Goal: Task Accomplishment & Management: Manage account settings

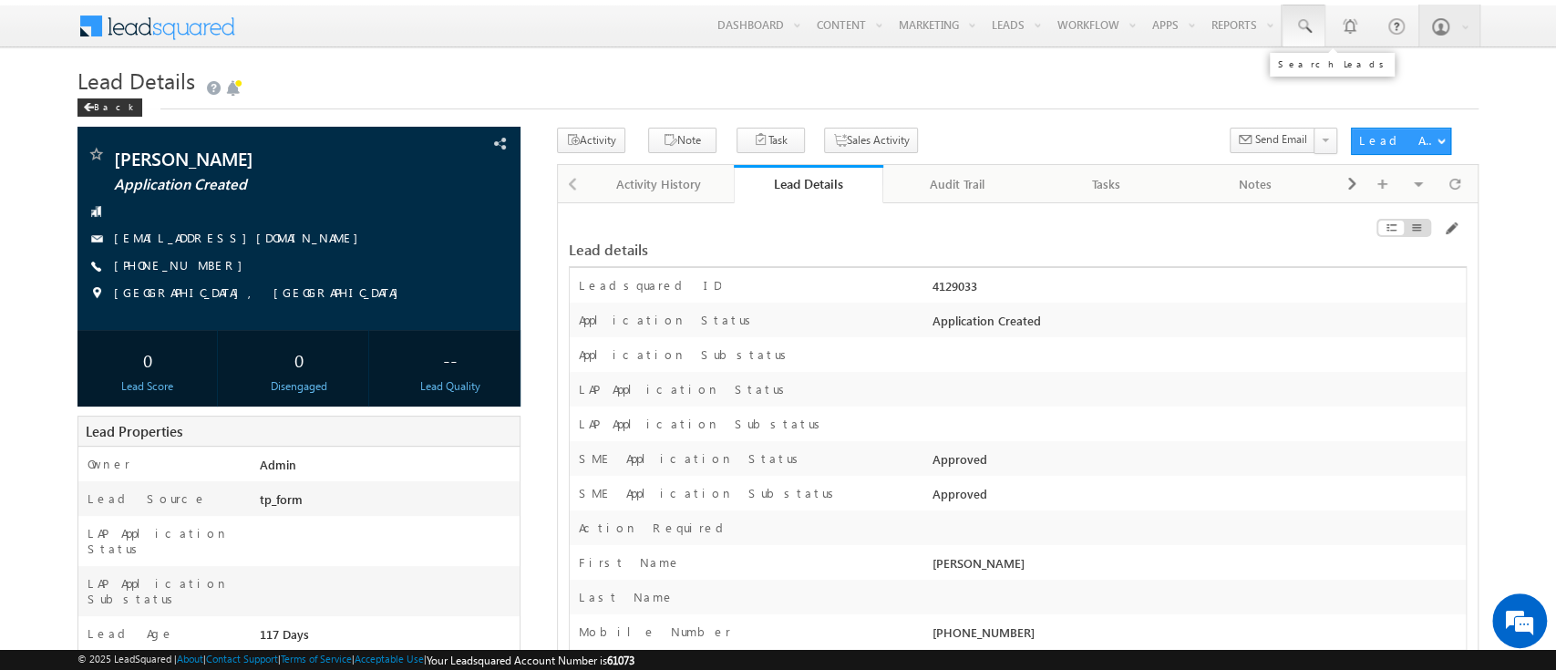
click at [1314, 19] on link at bounding box center [1303, 26] width 44 height 42
click at [1349, 62] on input "text" at bounding box center [1414, 71] width 247 height 22
paste input "SME0000075"
type input "SME0000075"
click at [1387, 60] on input "SME0000075" at bounding box center [1414, 71] width 247 height 22
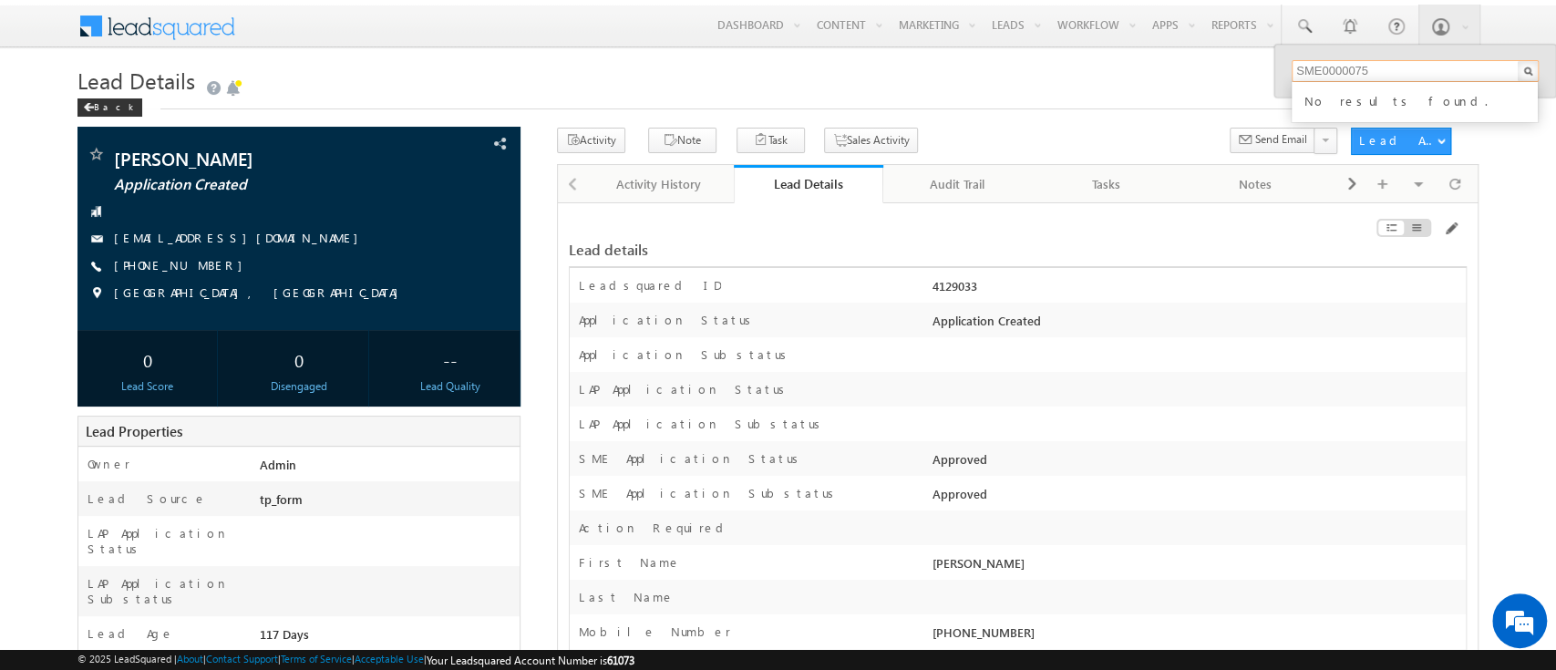
click at [1387, 60] on input "SME0000075" at bounding box center [1414, 71] width 247 height 22
click at [1297, 26] on span at bounding box center [1303, 26] width 18 height 18
click at [1306, 26] on span at bounding box center [1303, 26] width 18 height 18
click at [1342, 68] on input "text" at bounding box center [1414, 71] width 247 height 22
paste input "SME0000075"
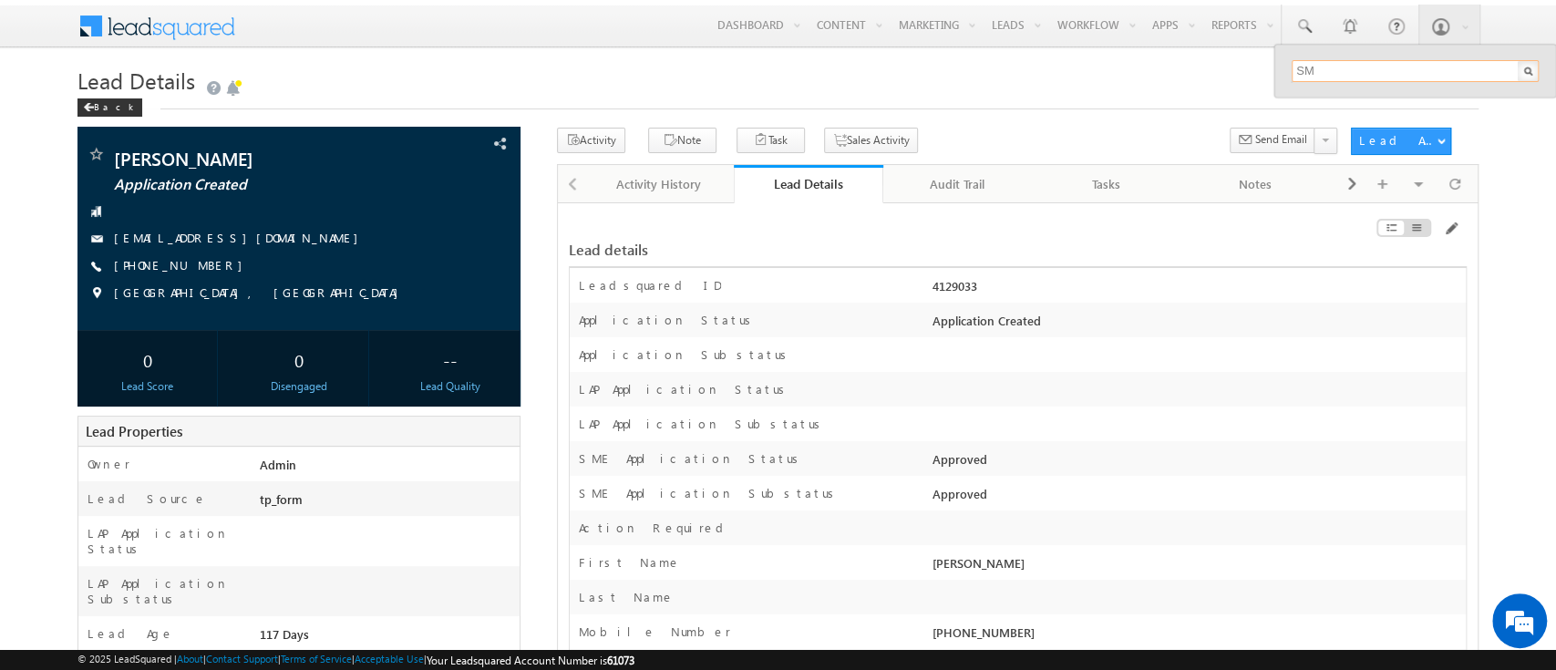
type input "S"
paste input "SME0000932"
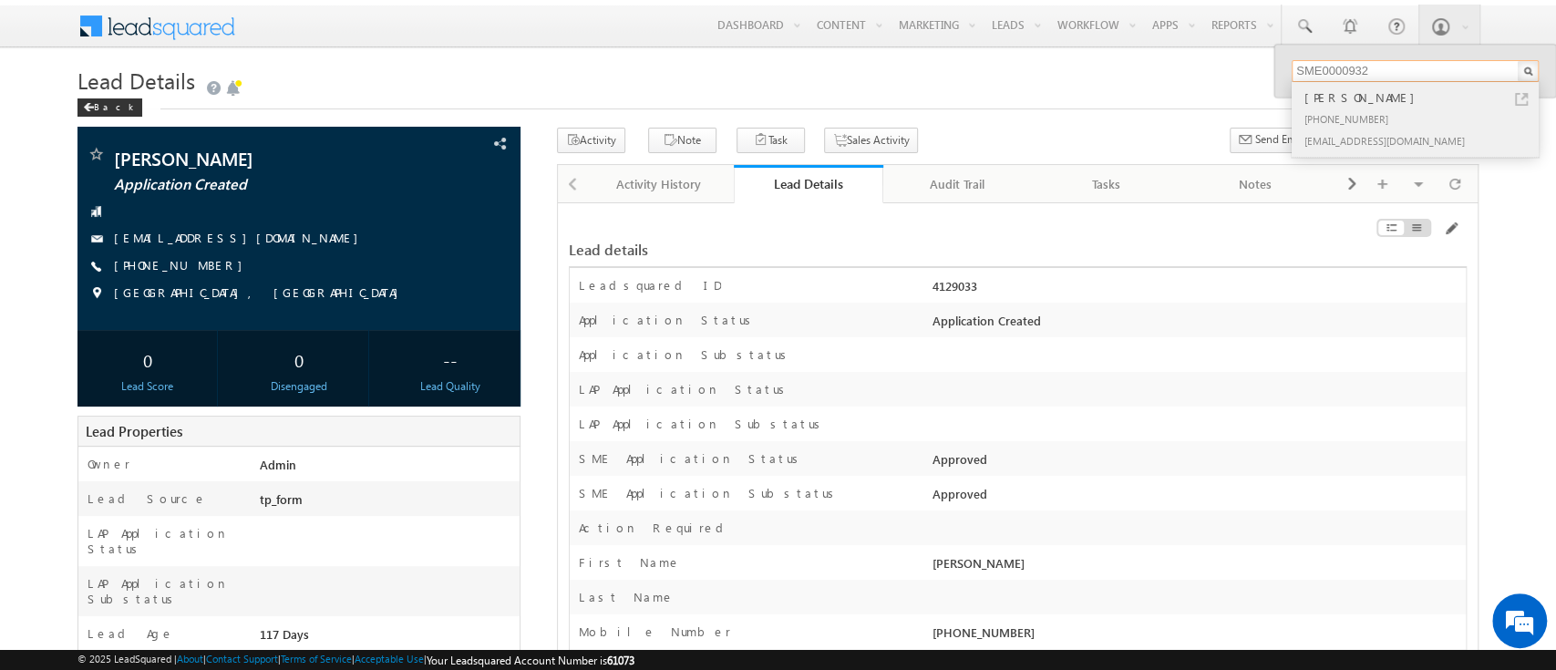
type input "SME0000932"
click at [1358, 113] on div "+91-6000006691" at bounding box center [1423, 119] width 244 height 22
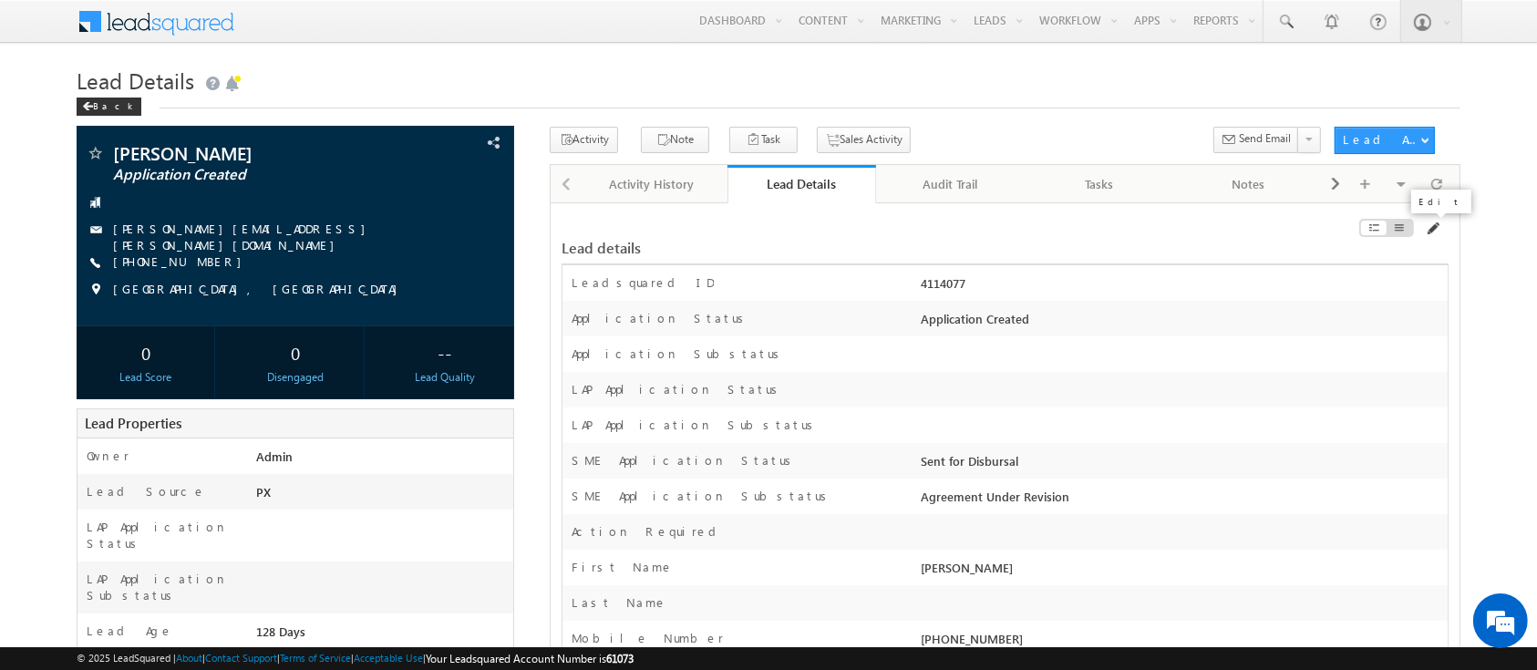
click at [1429, 229] on span at bounding box center [1431, 228] width 15 height 15
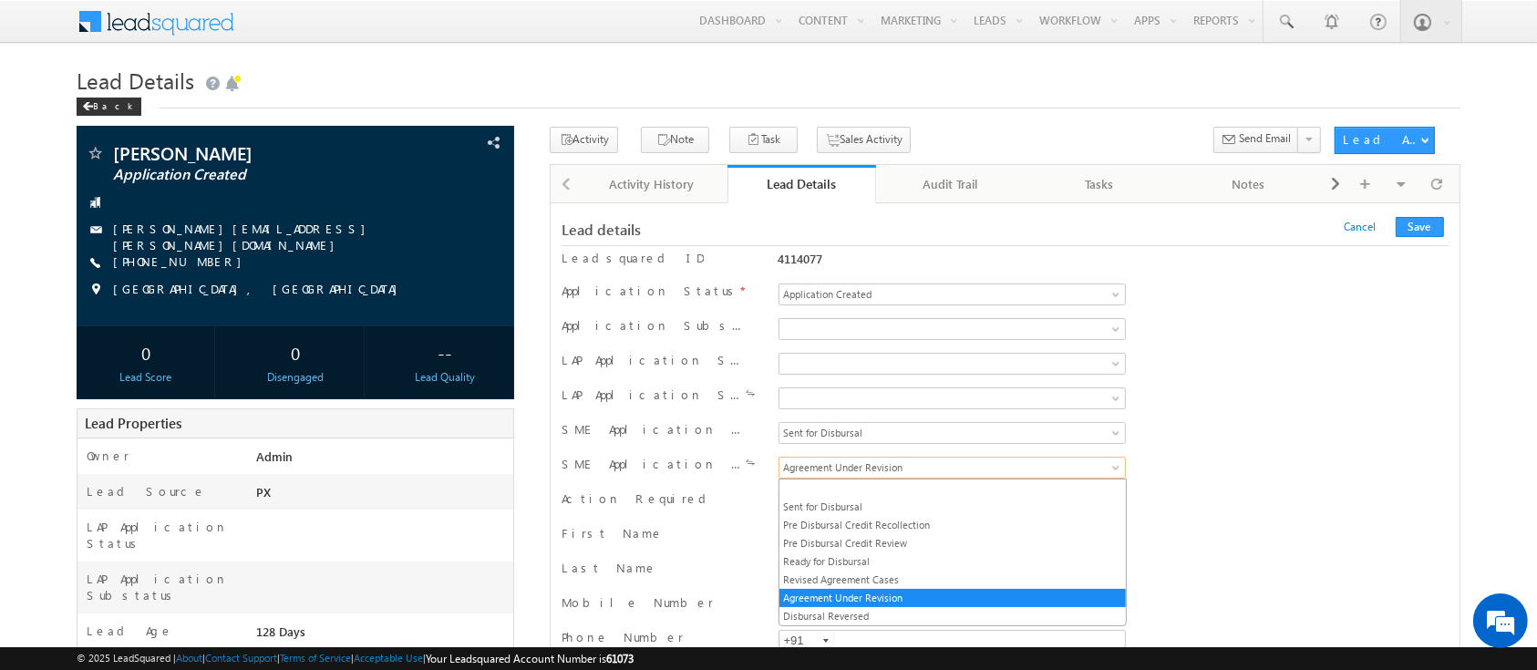
click at [900, 466] on span "Agreement Under Revision" at bounding box center [921, 467] width 284 height 16
click at [891, 500] on link "Sent for Disbursal" at bounding box center [952, 507] width 346 height 16
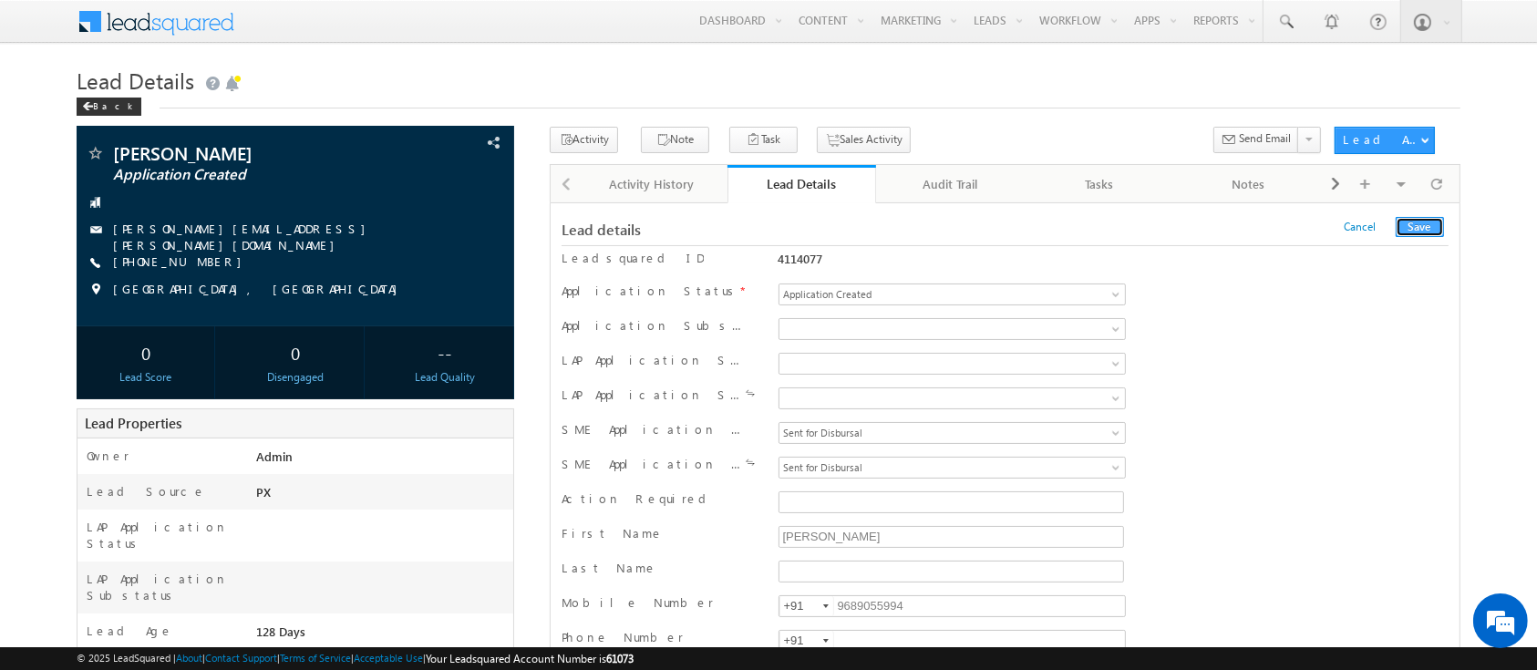
click at [1420, 226] on button "Save" at bounding box center [1419, 227] width 48 height 20
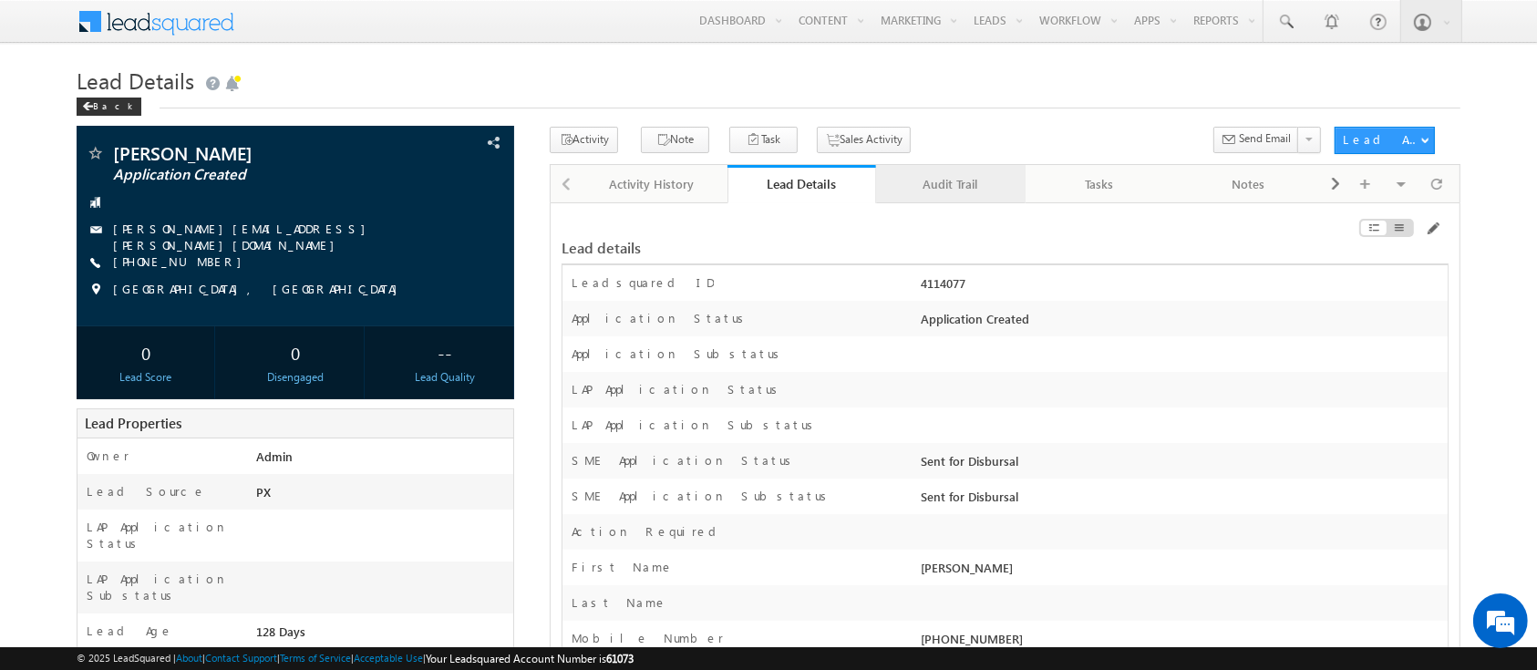
click at [934, 180] on div "Audit Trail" at bounding box center [949, 184] width 118 height 22
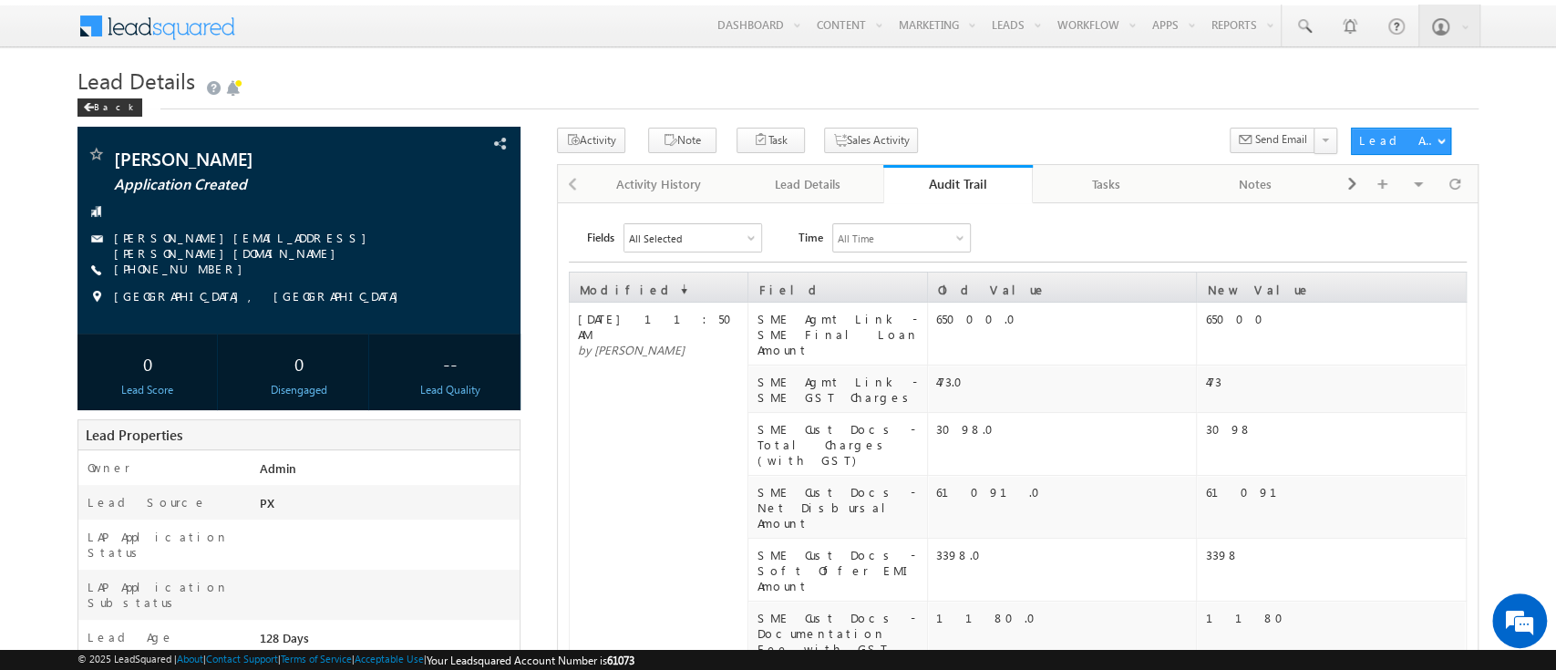
click at [984, 185] on div "Audit Trail" at bounding box center [958, 183] width 122 height 17
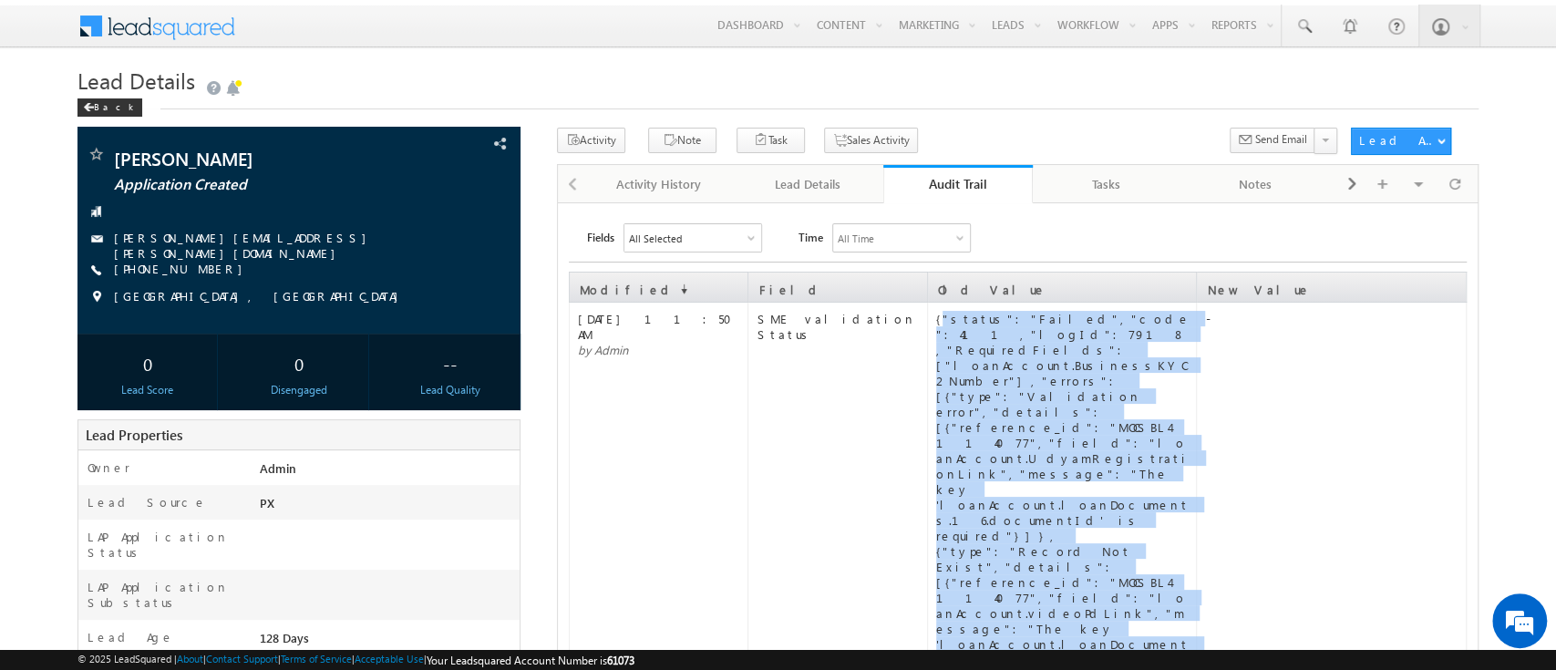
drag, startPoint x: 1161, startPoint y: 506, endPoint x: 940, endPoint y: 313, distance: 293.9
click at [940, 313] on div "{"status":"Failed","code":411,"logId":7918,"RequiredFields":["loanAccount.Busin…" at bounding box center [1065, 528] width 259 height 434
click at [981, 200] on link "Audit Trail" at bounding box center [957, 184] width 149 height 38
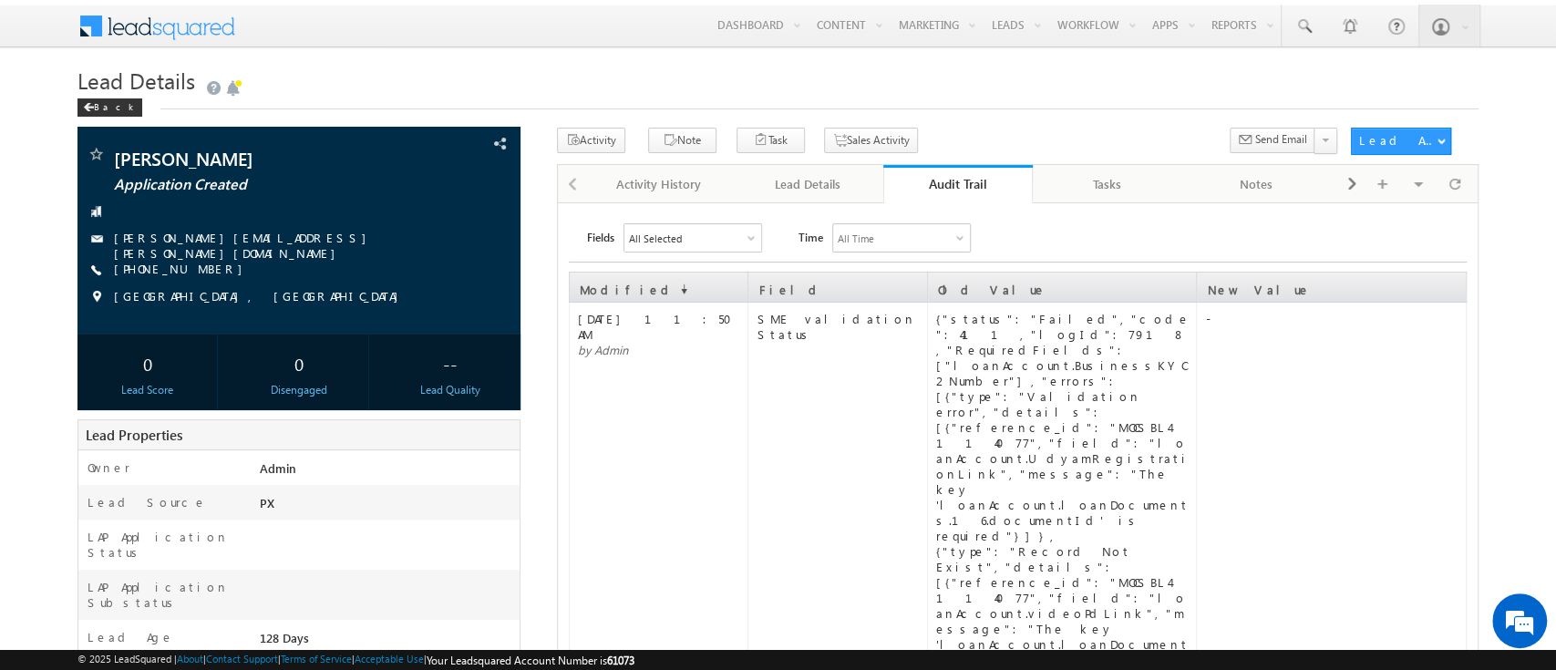
drag, startPoint x: 951, startPoint y: 190, endPoint x: 913, endPoint y: 182, distance: 39.0
click at [913, 182] on div "Audit Trail" at bounding box center [958, 183] width 122 height 17
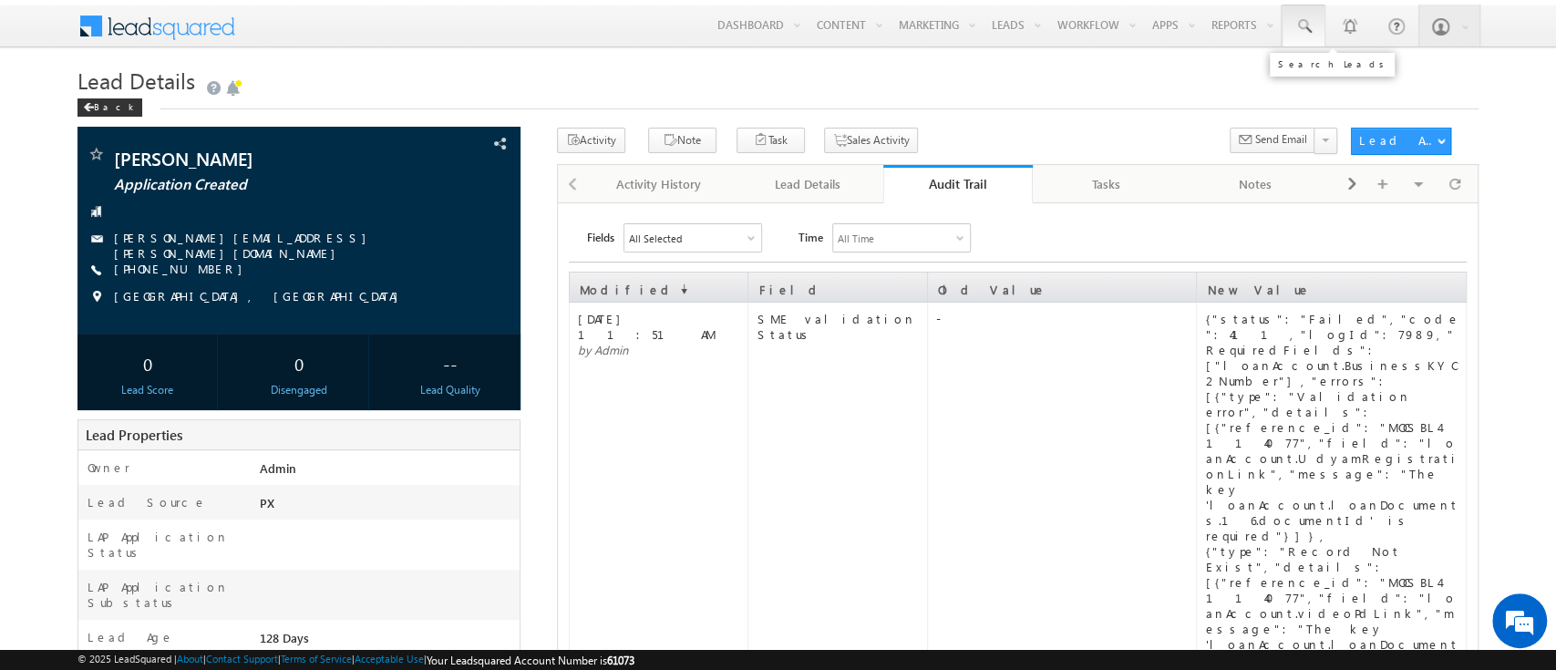
click at [1304, 34] on span at bounding box center [1303, 26] width 18 height 18
click at [1320, 79] on input "text" at bounding box center [1414, 71] width 247 height 22
paste input "SME0001505"
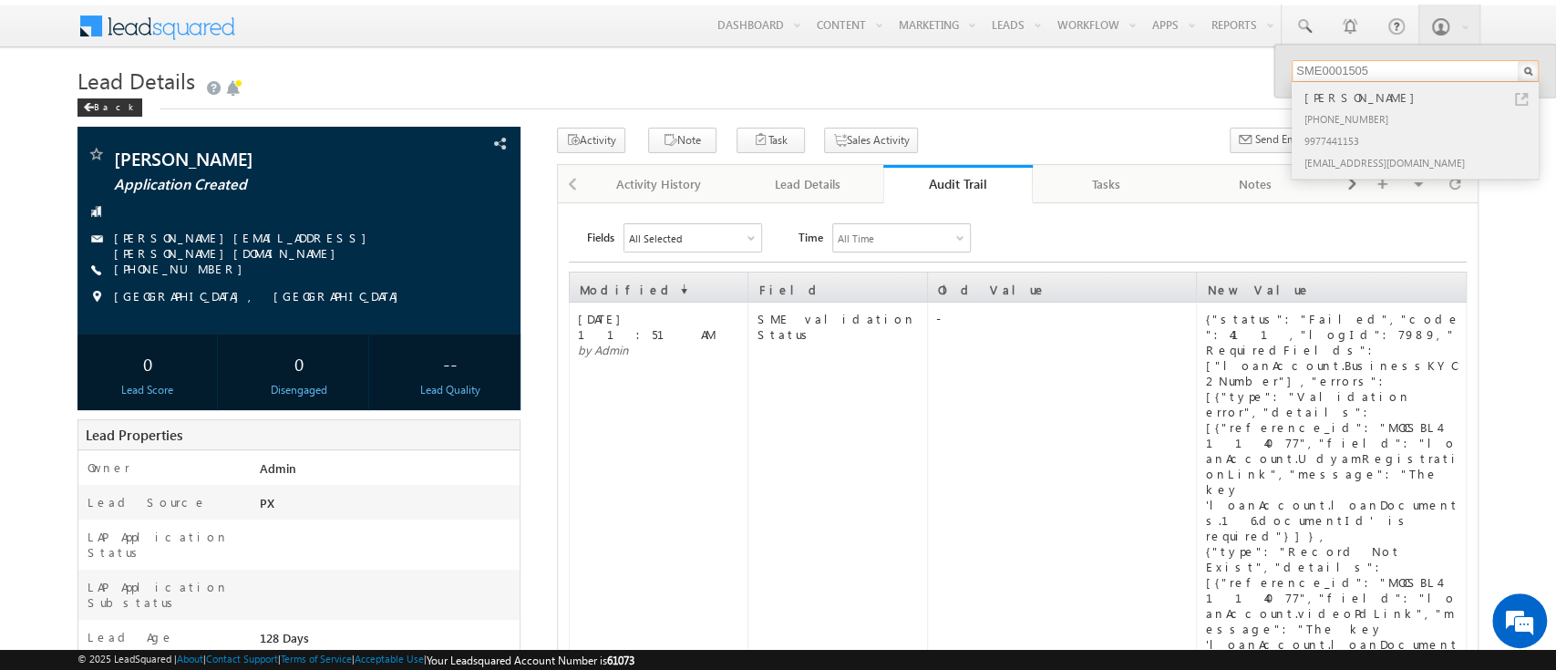
type input "SME0001505"
click at [1333, 117] on div "[PHONE_NUMBER]" at bounding box center [1423, 119] width 244 height 22
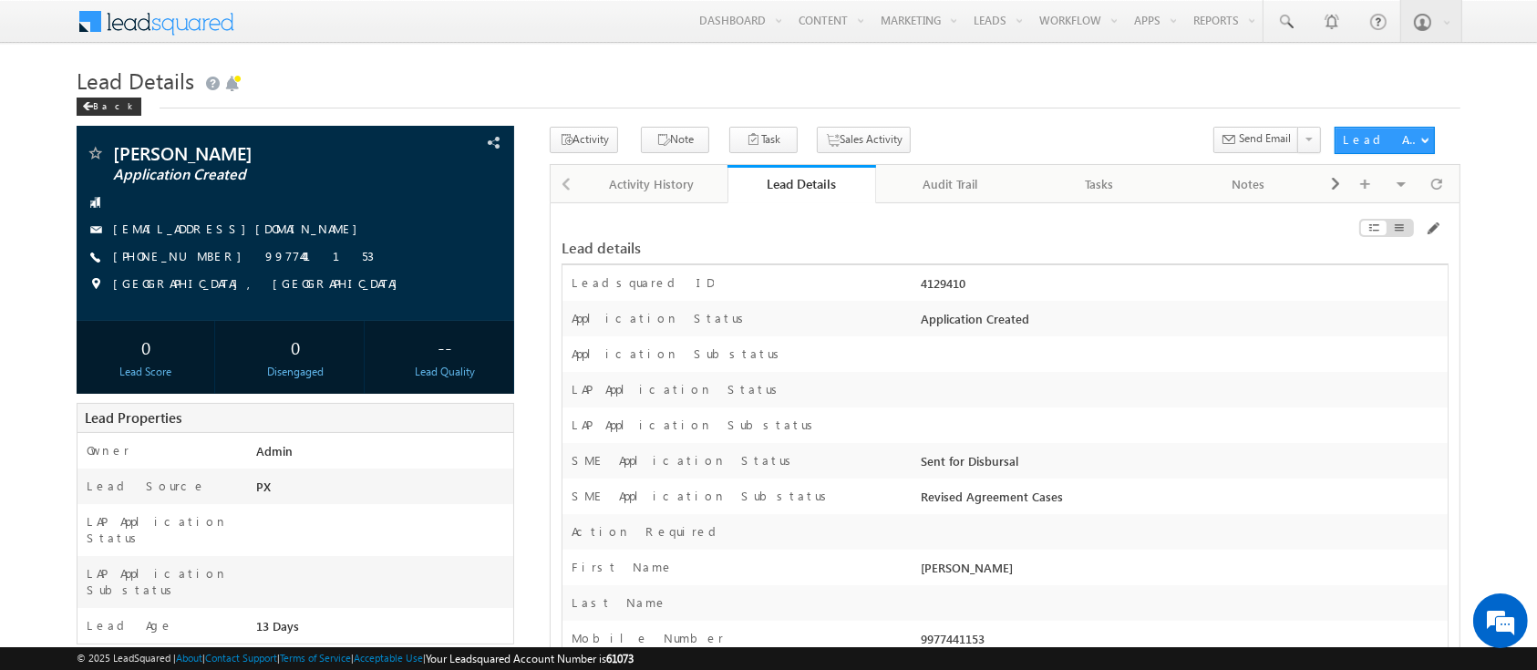
click at [954, 286] on div "4129410" at bounding box center [1181, 287] width 530 height 26
copy div "4129410"
click at [1426, 230] on span at bounding box center [1431, 228] width 15 height 15
click at [938, 197] on link "Audit Trail" at bounding box center [950, 184] width 149 height 38
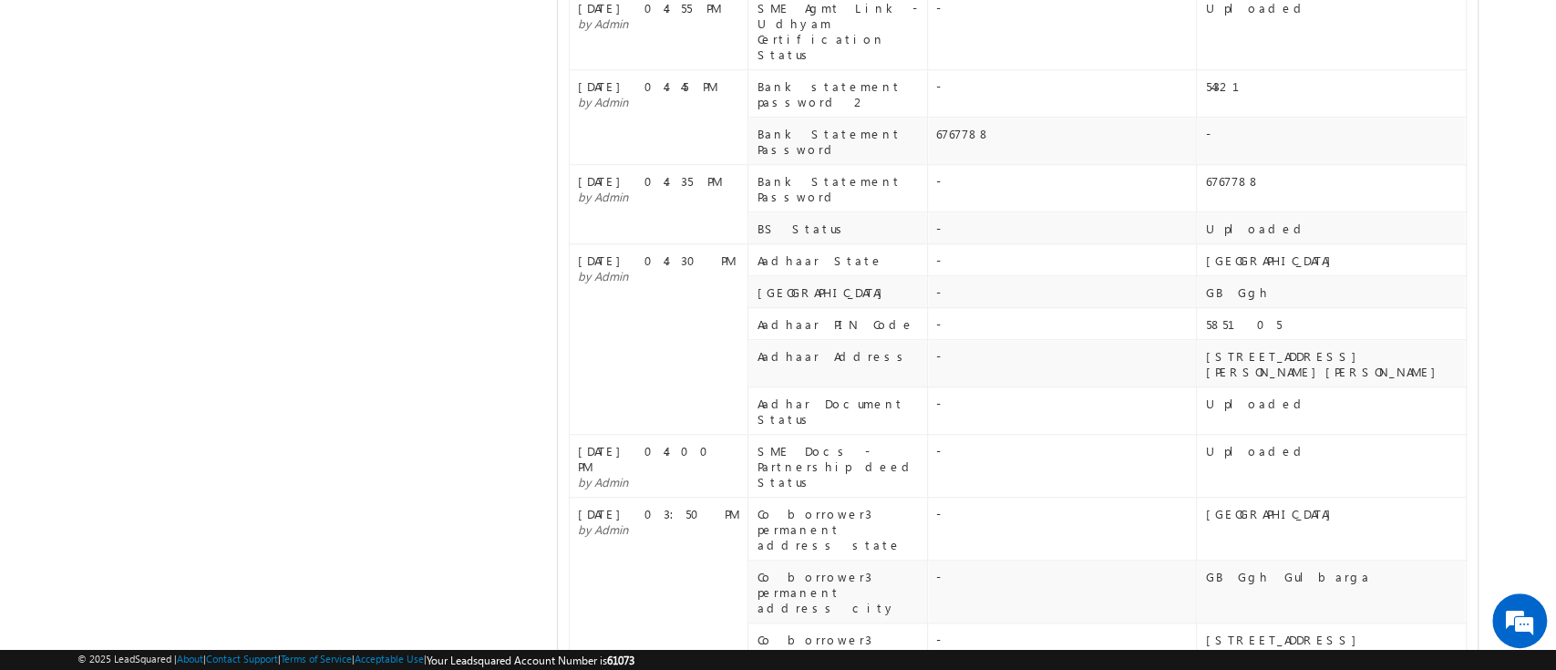
scroll to position [1049, 0]
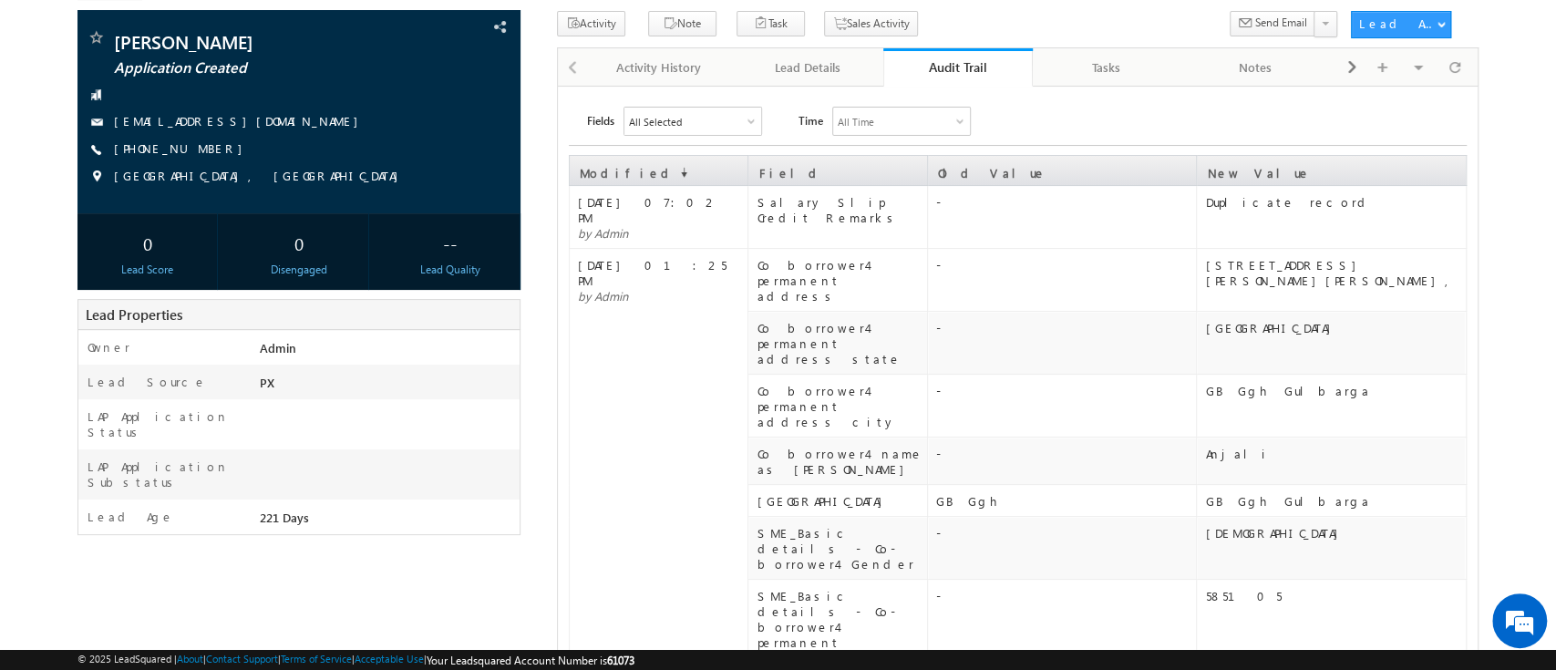
scroll to position [114, 0]
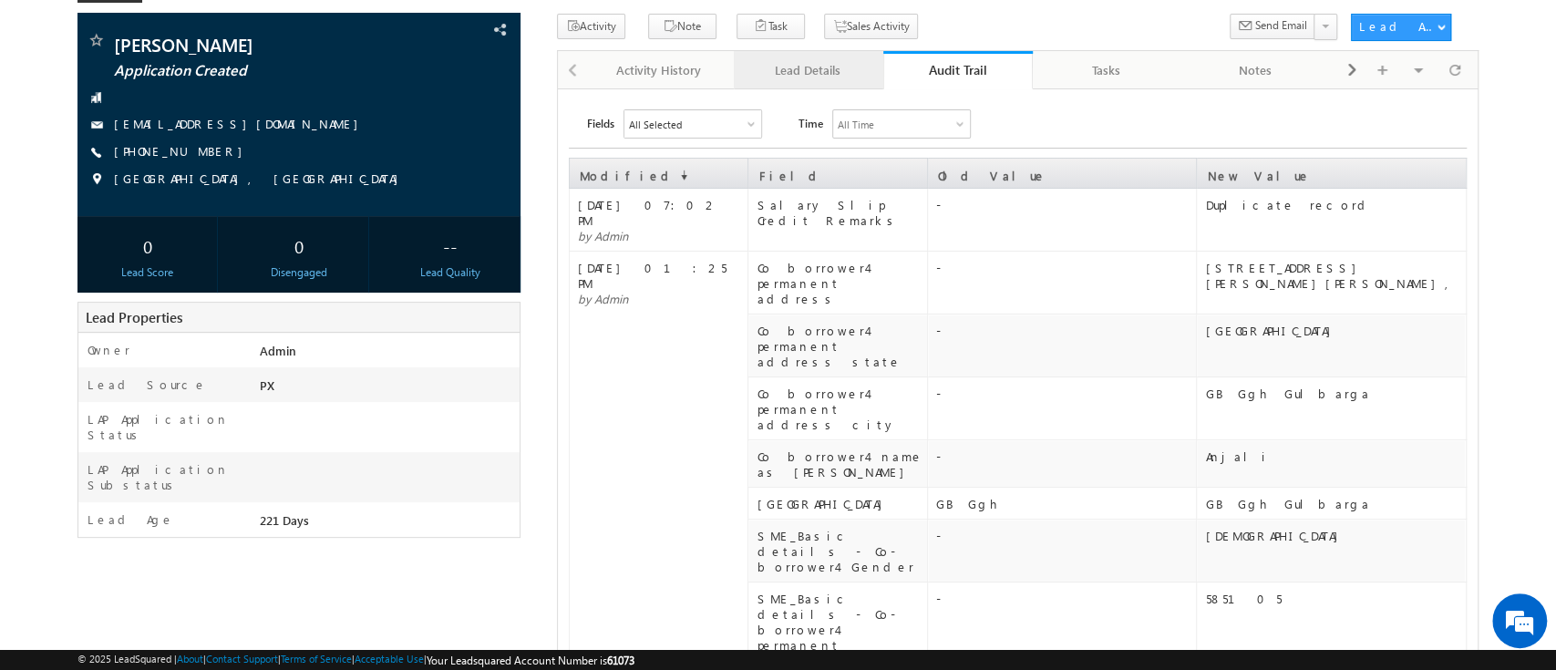
click at [807, 72] on div "Lead Details" at bounding box center [807, 70] width 118 height 22
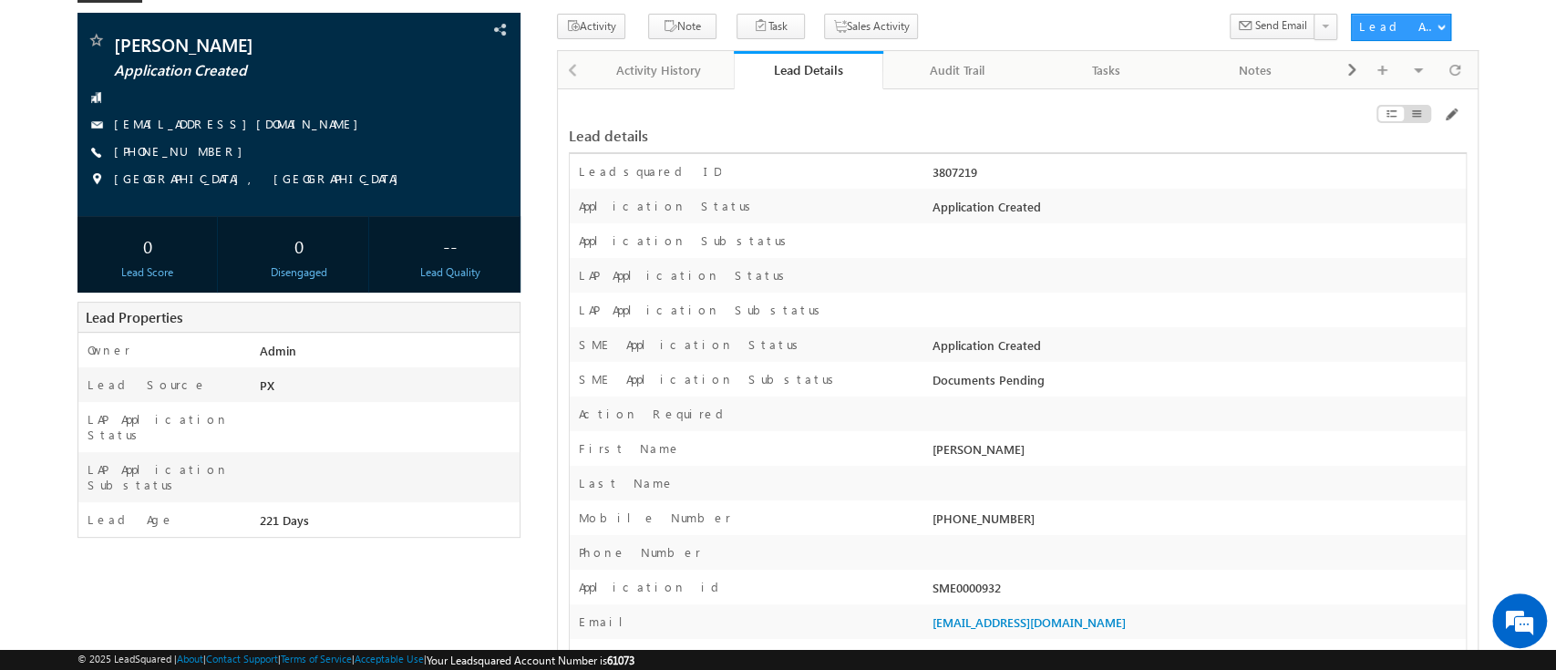
click at [972, 170] on div "3807219" at bounding box center [1197, 176] width 538 height 26
copy div "3807219"
click at [965, 69] on div "Audit Trail" at bounding box center [957, 70] width 118 height 22
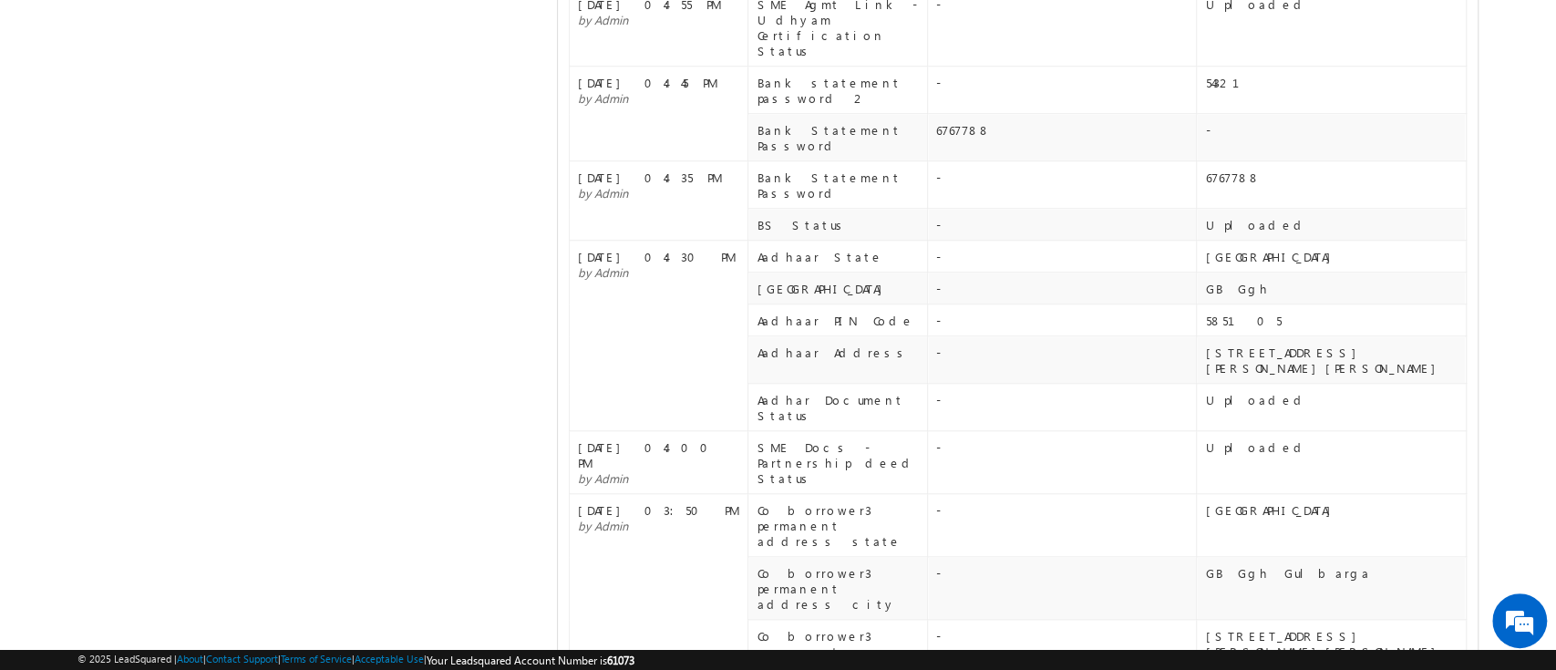
scroll to position [1049, 0]
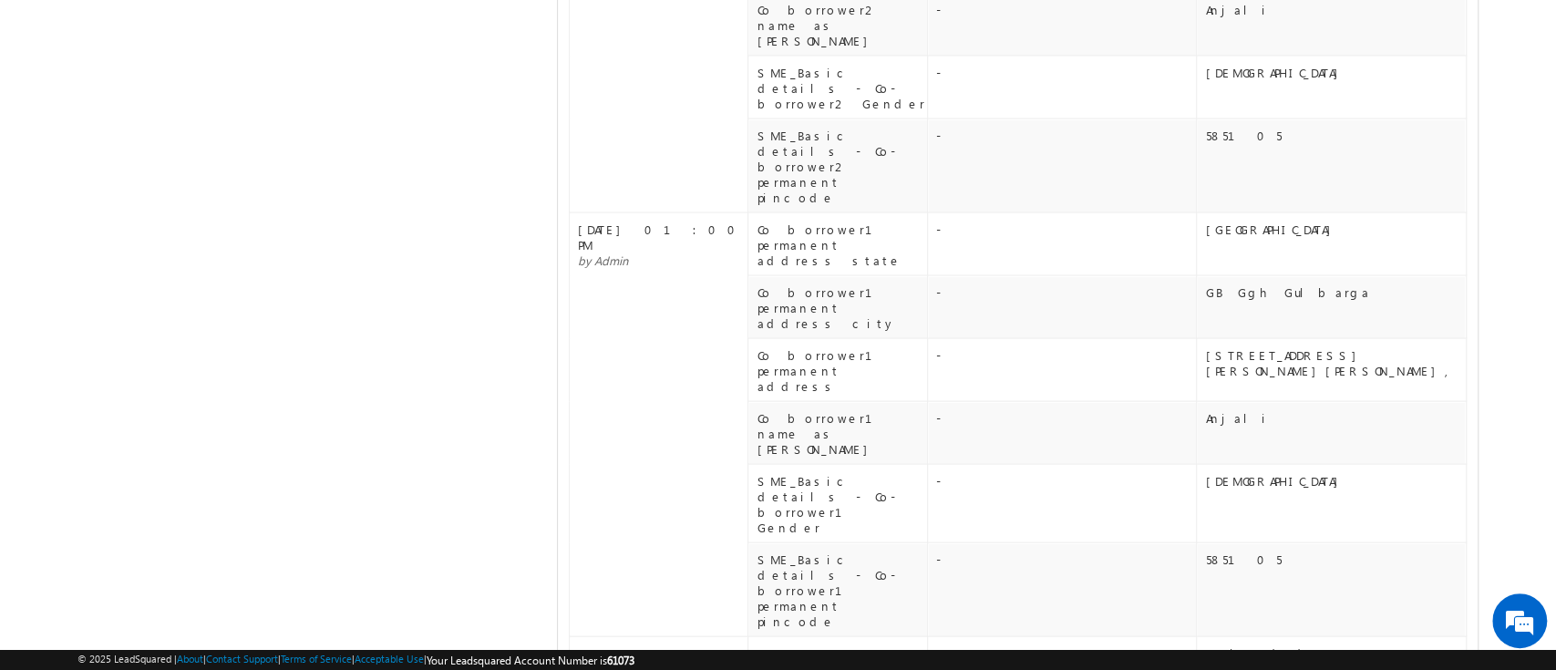
scroll to position [2331, 0]
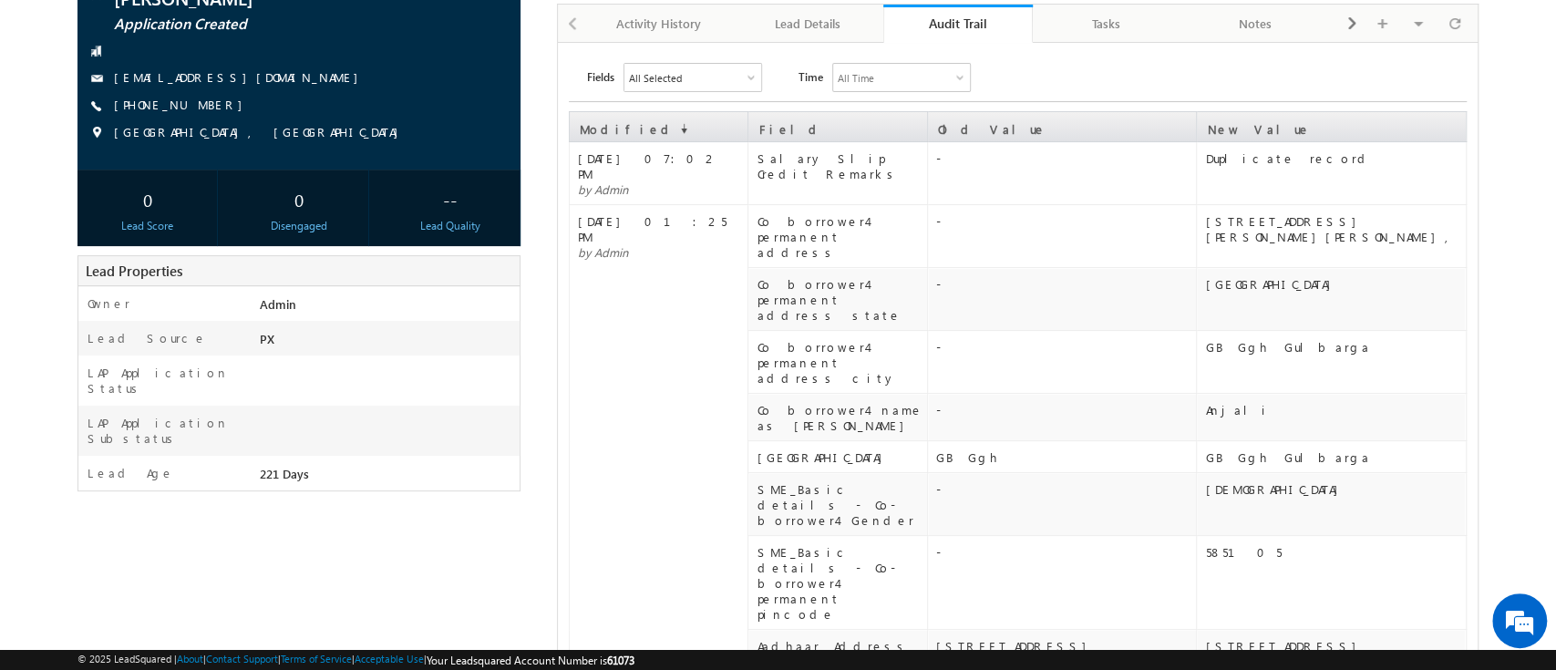
scroll to position [0, 0]
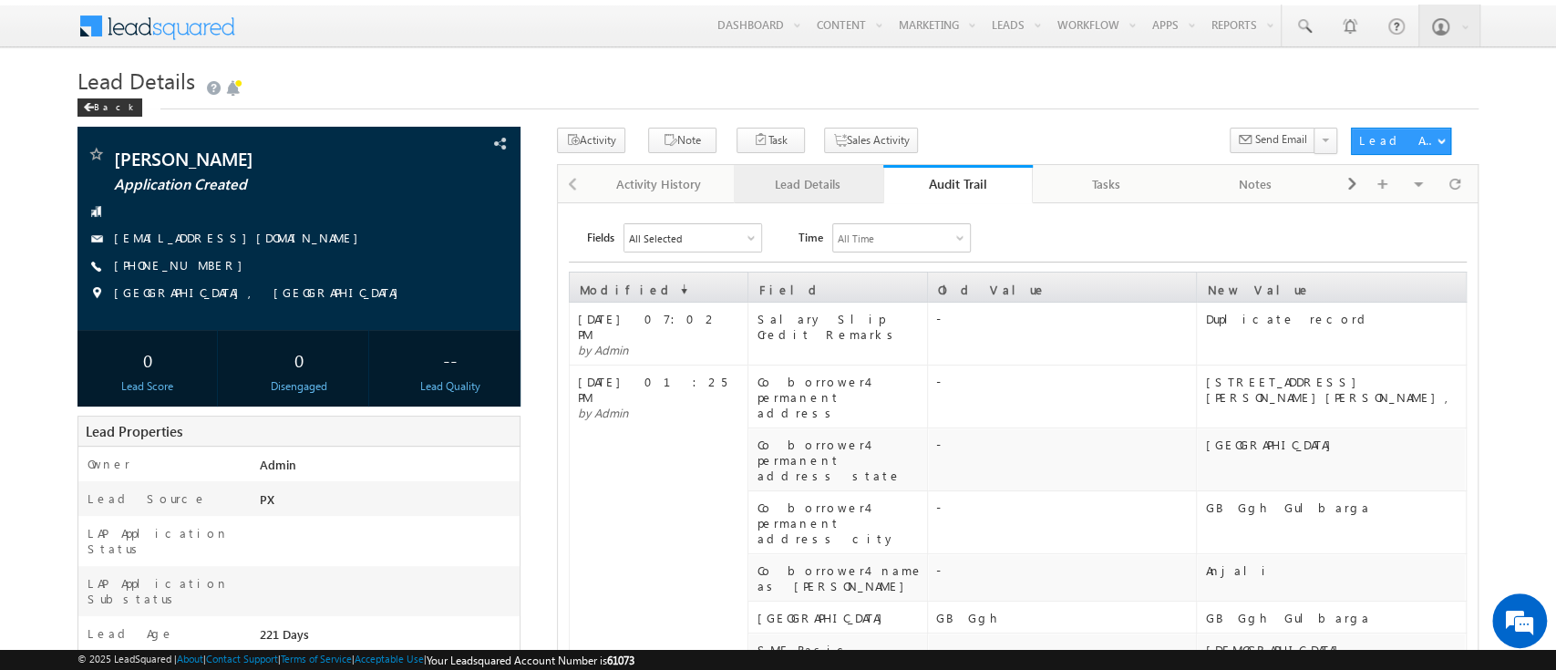
click at [815, 188] on div "Lead Details" at bounding box center [807, 184] width 118 height 22
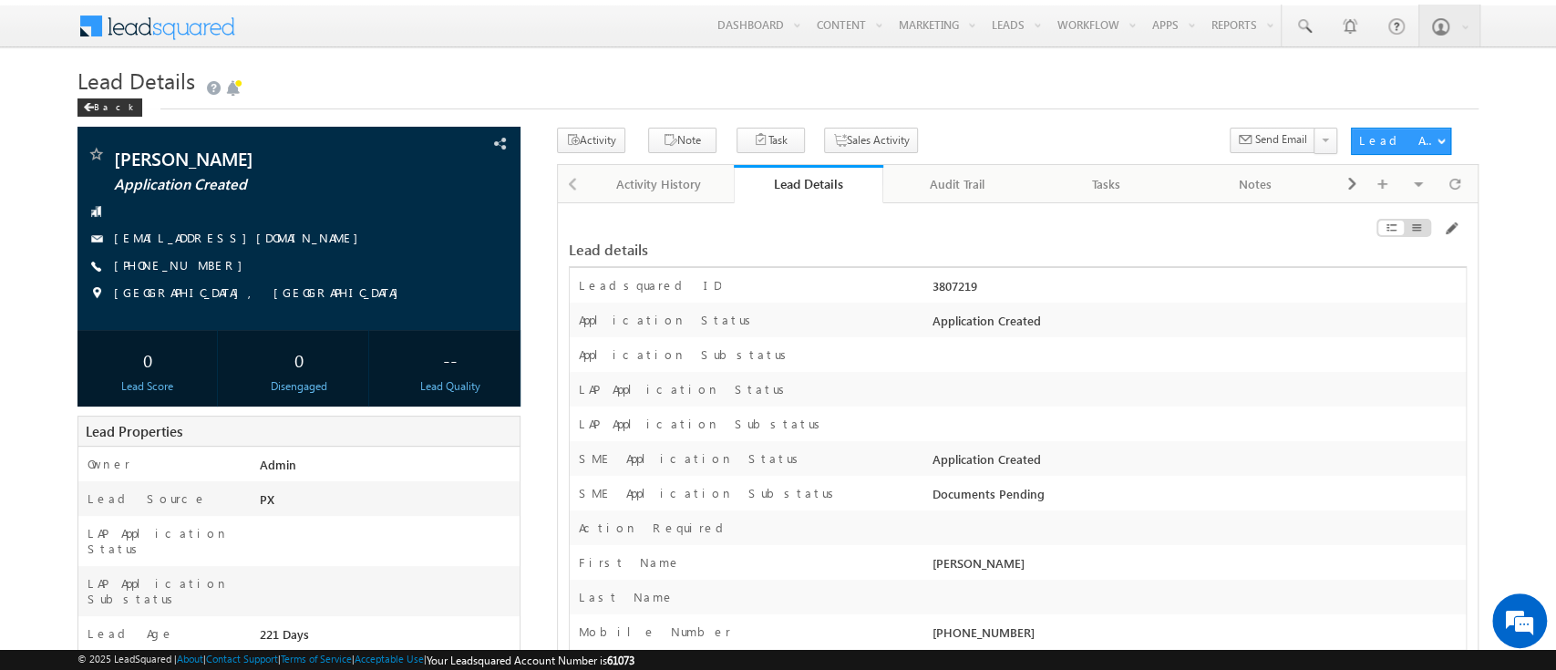
click at [935, 288] on div "3807219" at bounding box center [1197, 290] width 538 height 26
copy div "3807219"
click at [1445, 226] on span at bounding box center [1450, 228] width 15 height 15
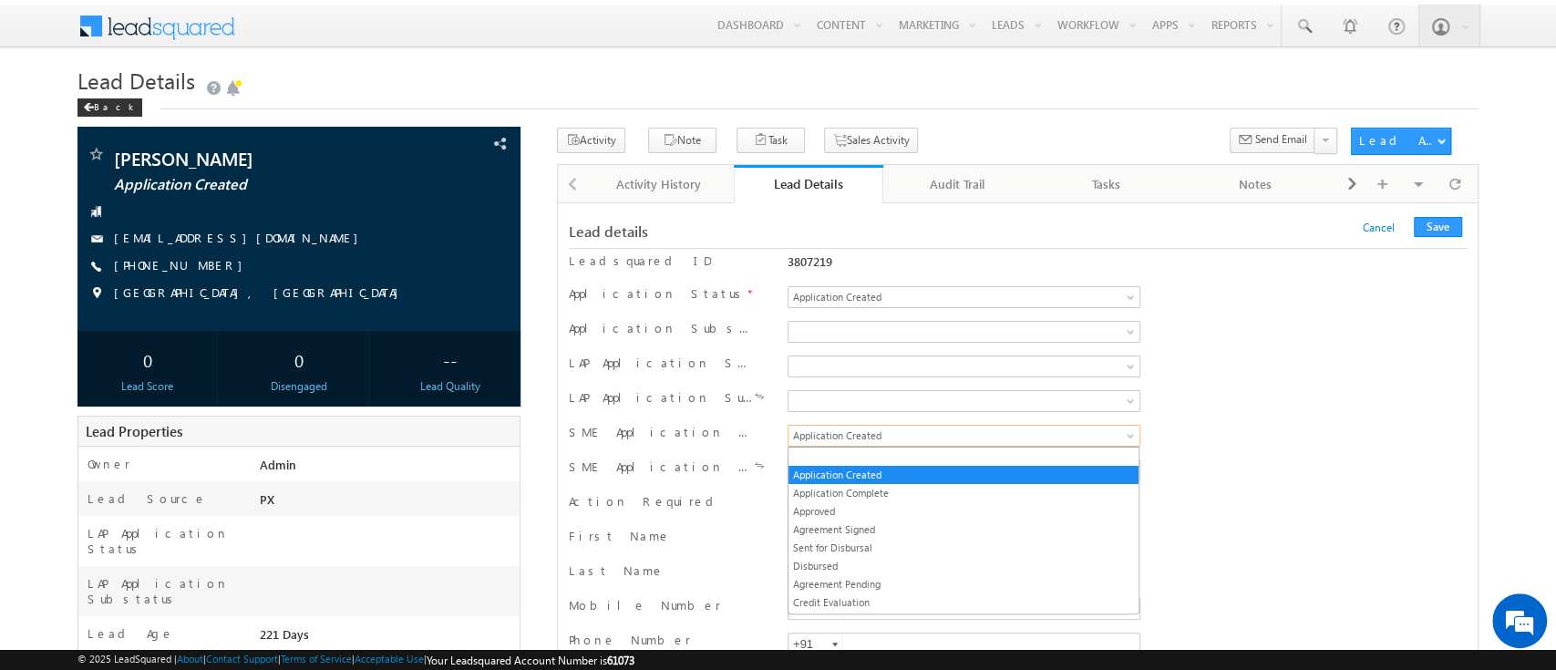
click at [1055, 435] on span "Application Created" at bounding box center [930, 435] width 284 height 16
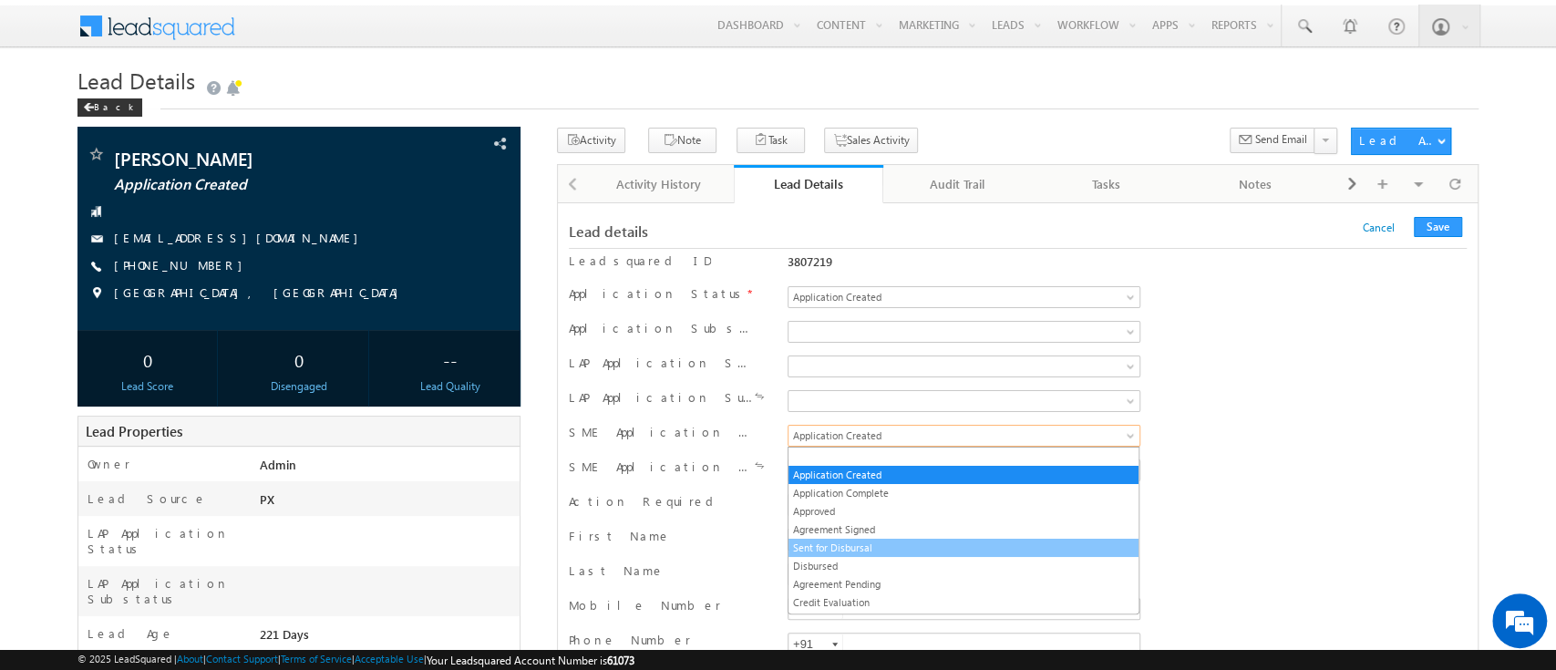
click at [962, 537] on ul "Application Created Application Complete Approved Agreement Signed Sent for Dis…" at bounding box center [963, 531] width 352 height 168
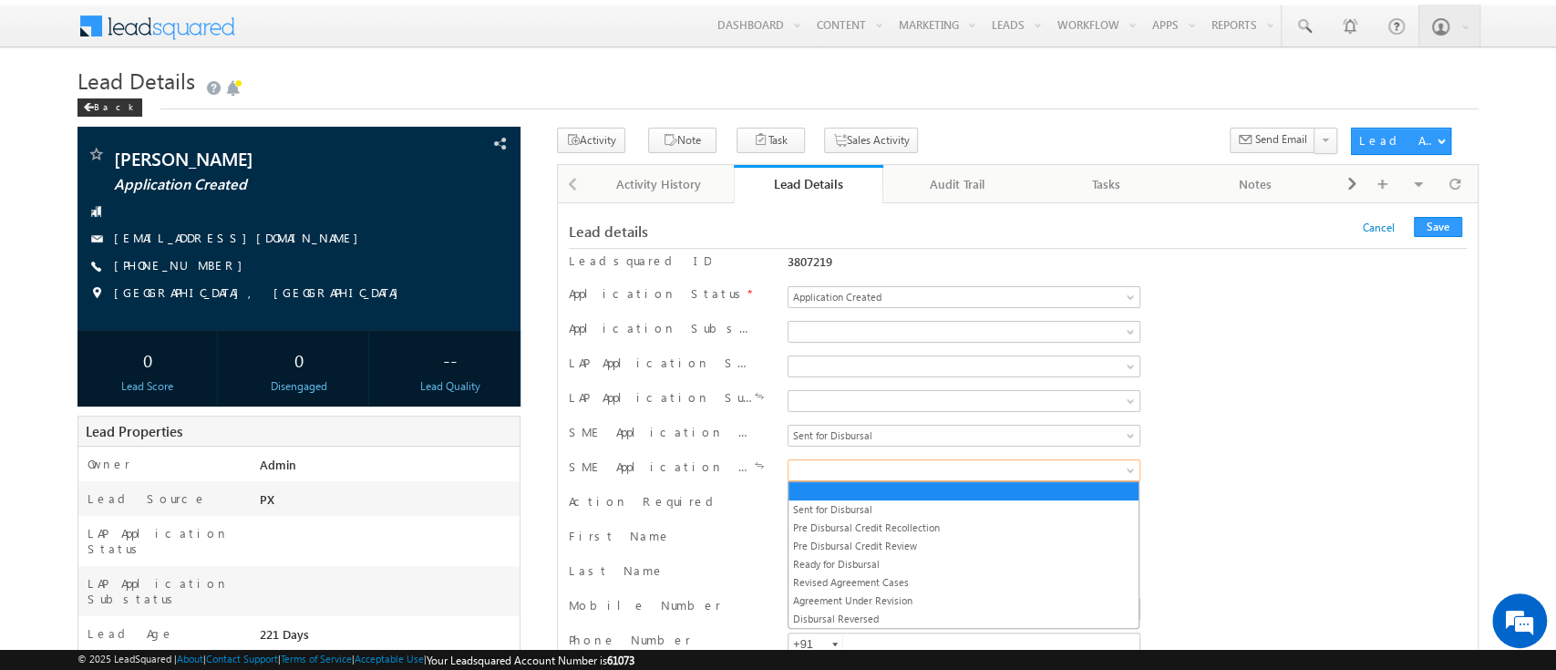
click at [1078, 478] on link at bounding box center [963, 470] width 353 height 22
click at [980, 511] on link "Sent for Disbursal" at bounding box center [963, 509] width 350 height 16
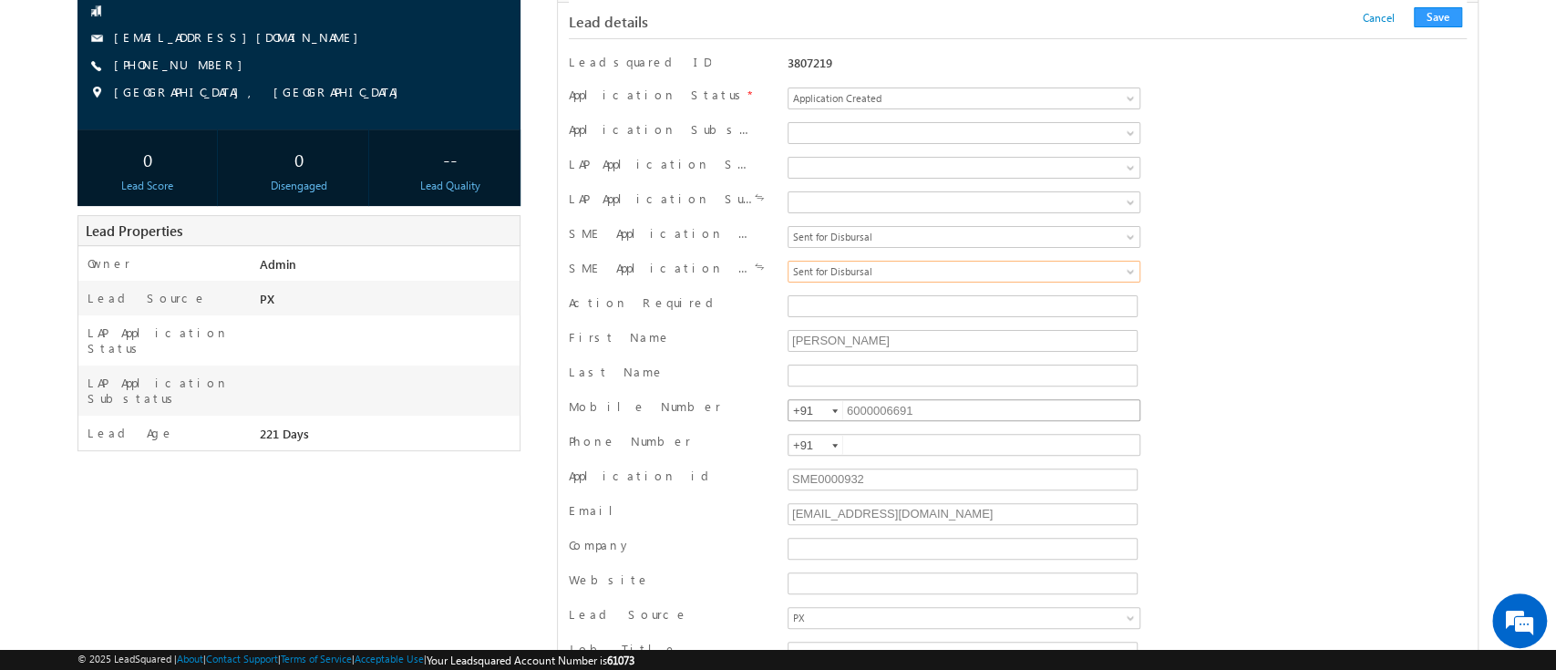
scroll to position [250, 0]
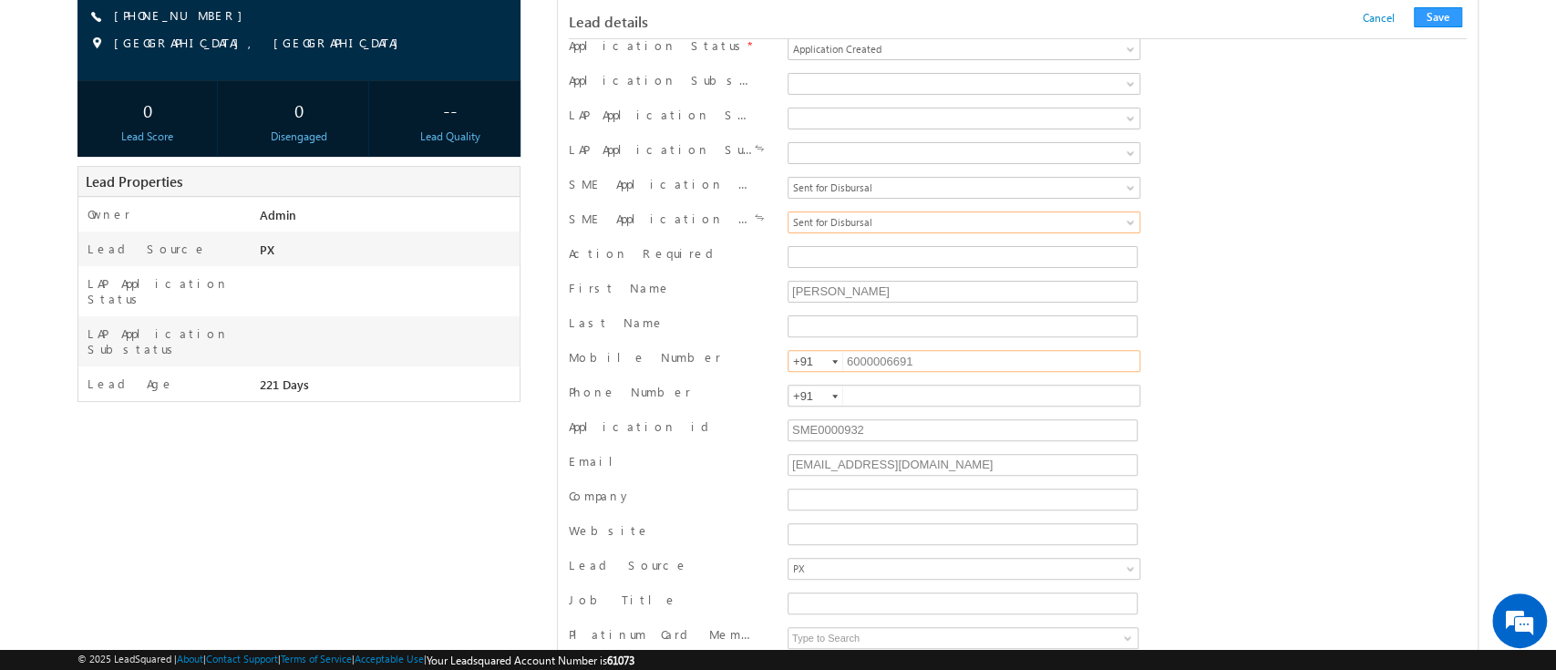
click at [882, 366] on input "6000006691" at bounding box center [963, 361] width 353 height 22
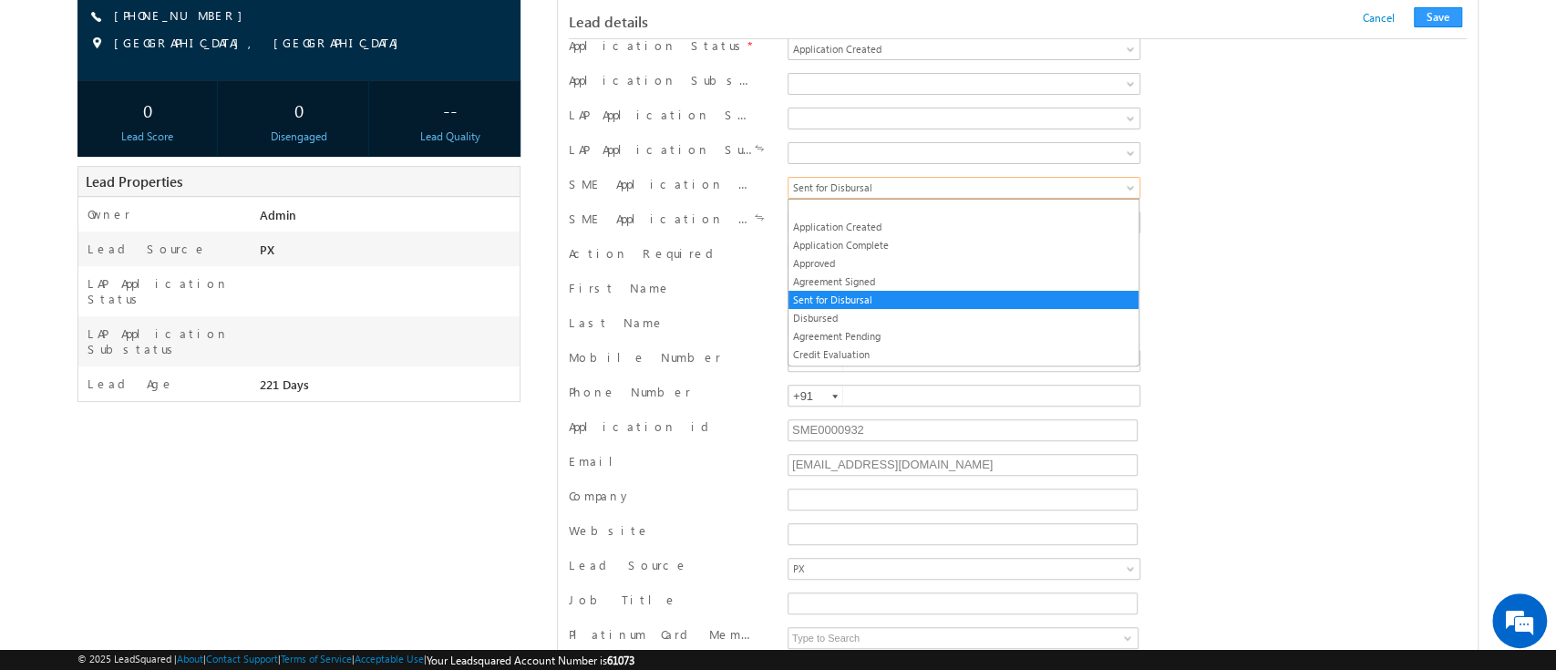
click at [889, 195] on link "Sent for Disbursal" at bounding box center [963, 188] width 353 height 22
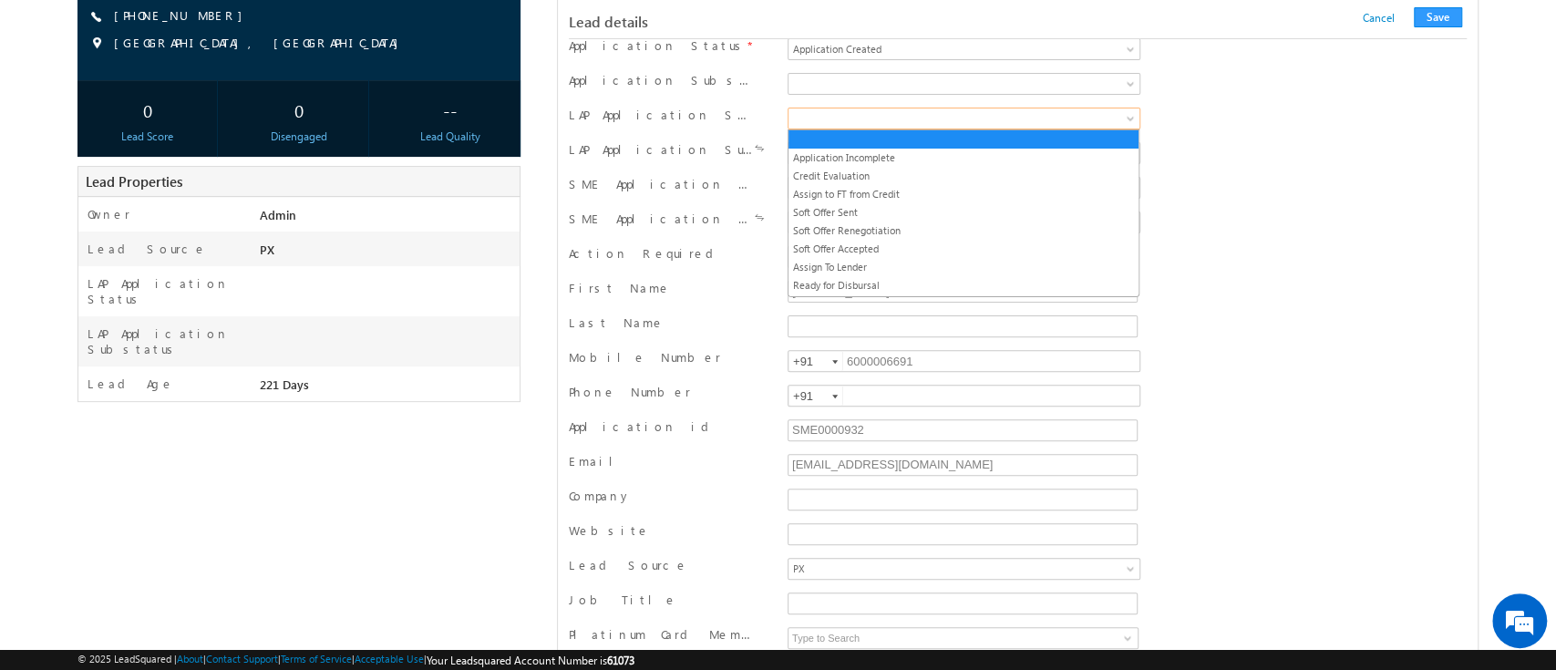
click at [956, 112] on span at bounding box center [930, 118] width 284 height 16
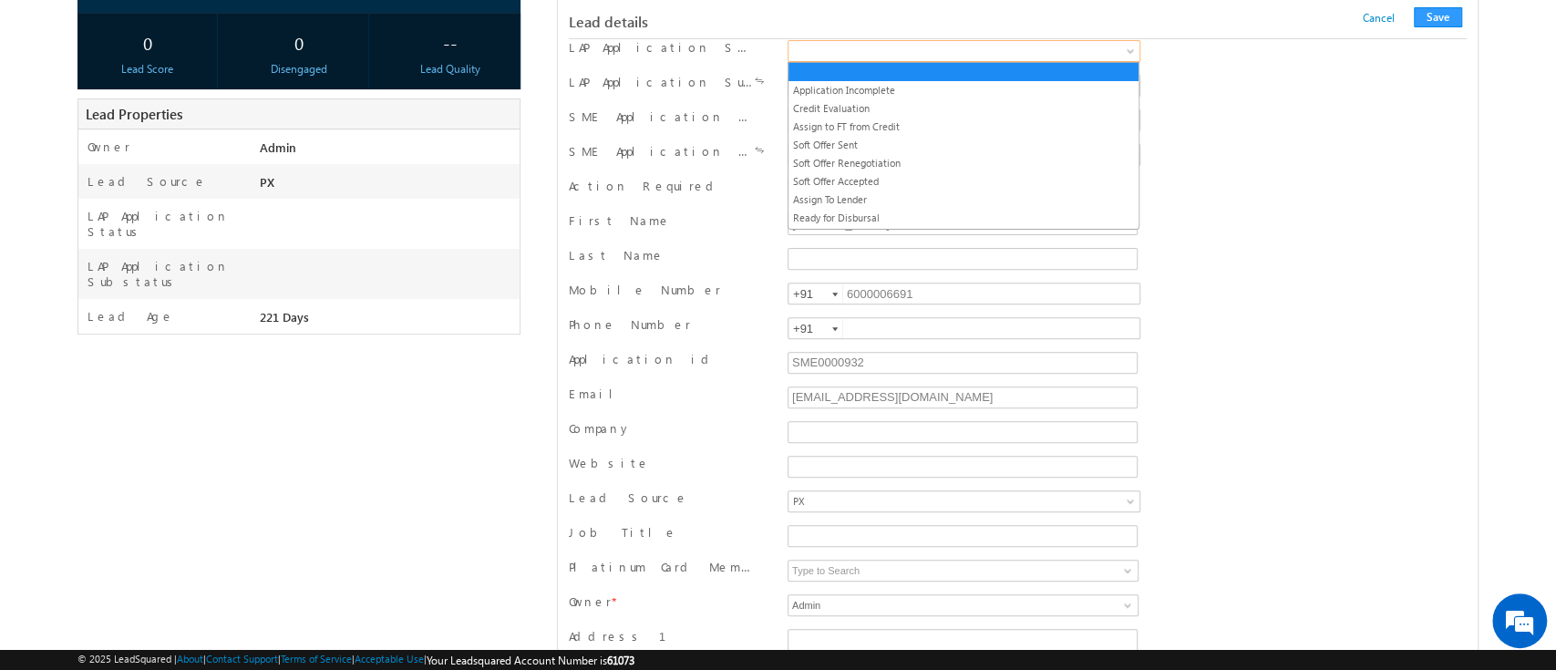
scroll to position [320, 0]
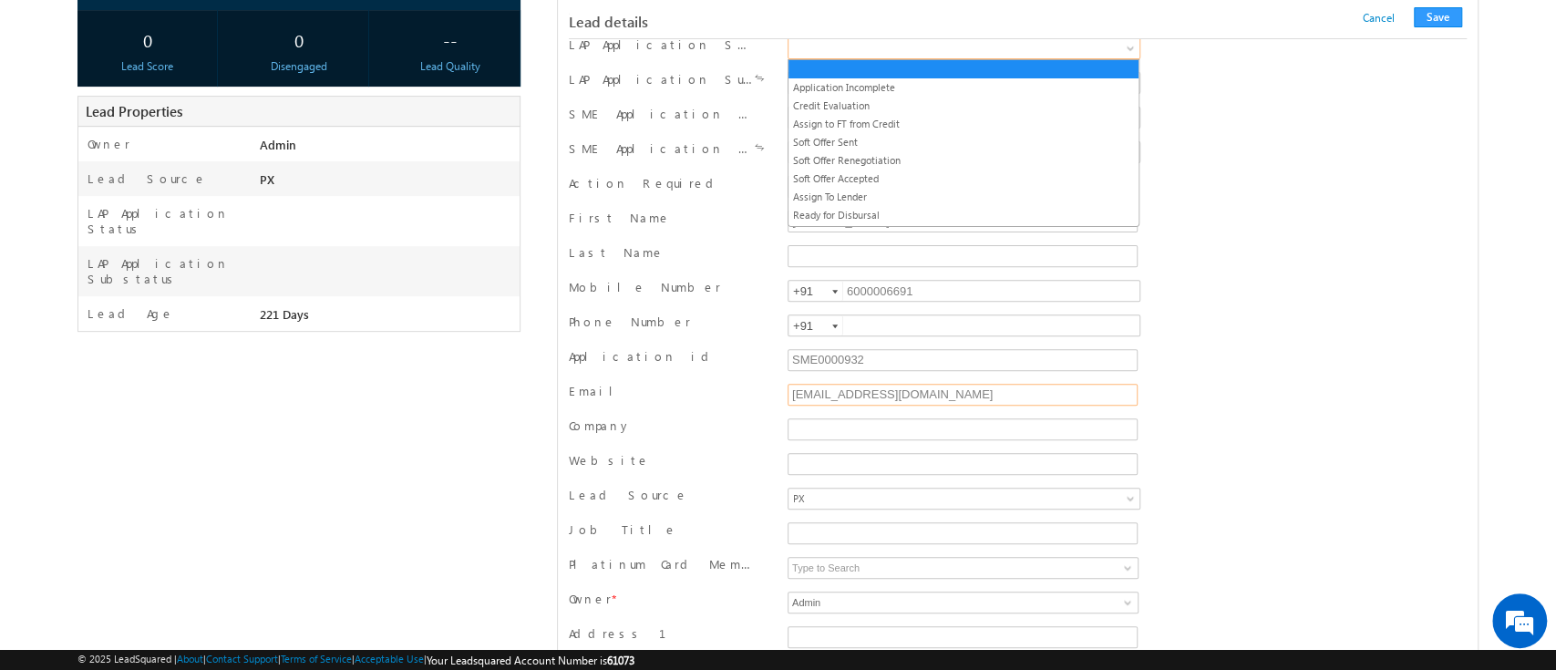
click at [840, 395] on input "testleadmanagedocs@gmail.com" at bounding box center [962, 395] width 350 height 22
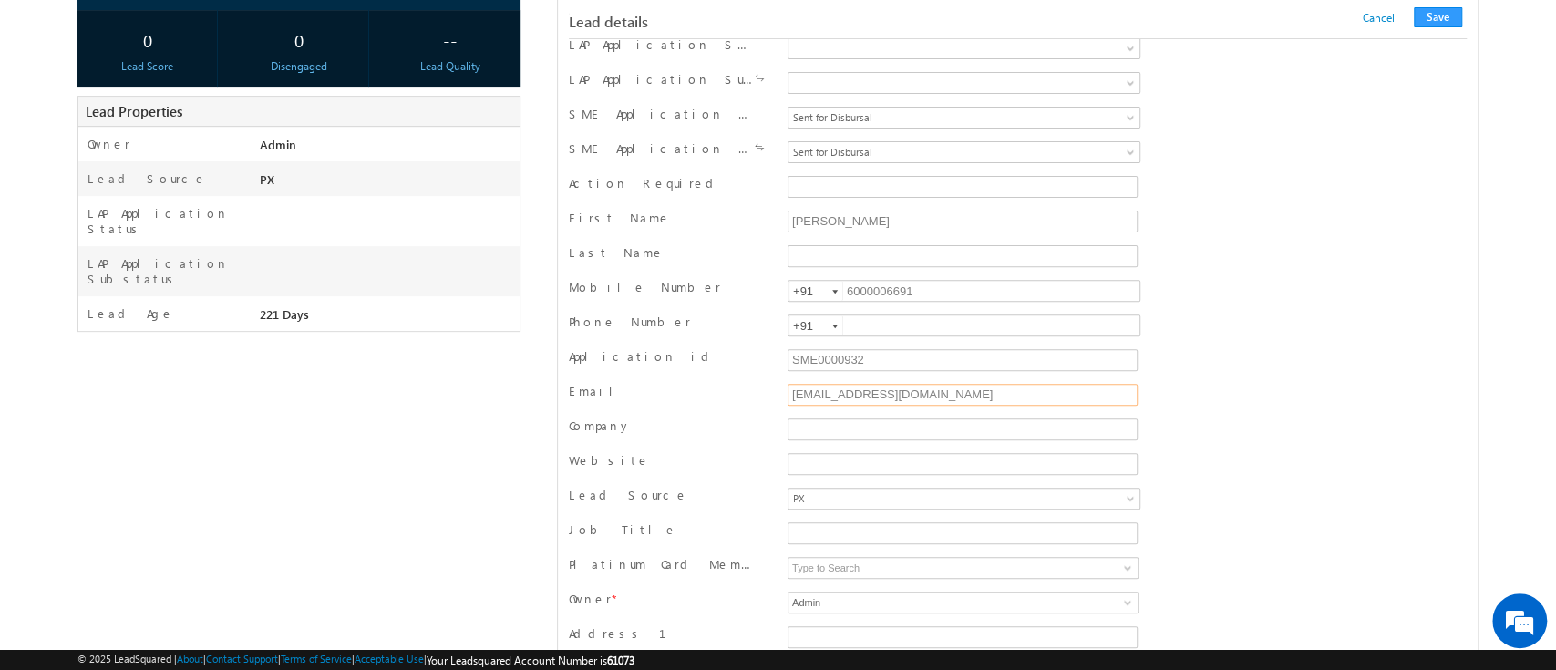
click at [840, 395] on input "testleadmanagedocs@gmail.com" at bounding box center [962, 395] width 350 height 22
click at [872, 392] on input "sowmiyan.j@gmail.com" at bounding box center [962, 395] width 350 height 22
type input "sowmiyan.j@weriz.com"
type input "sowmijr01@gmail.com"
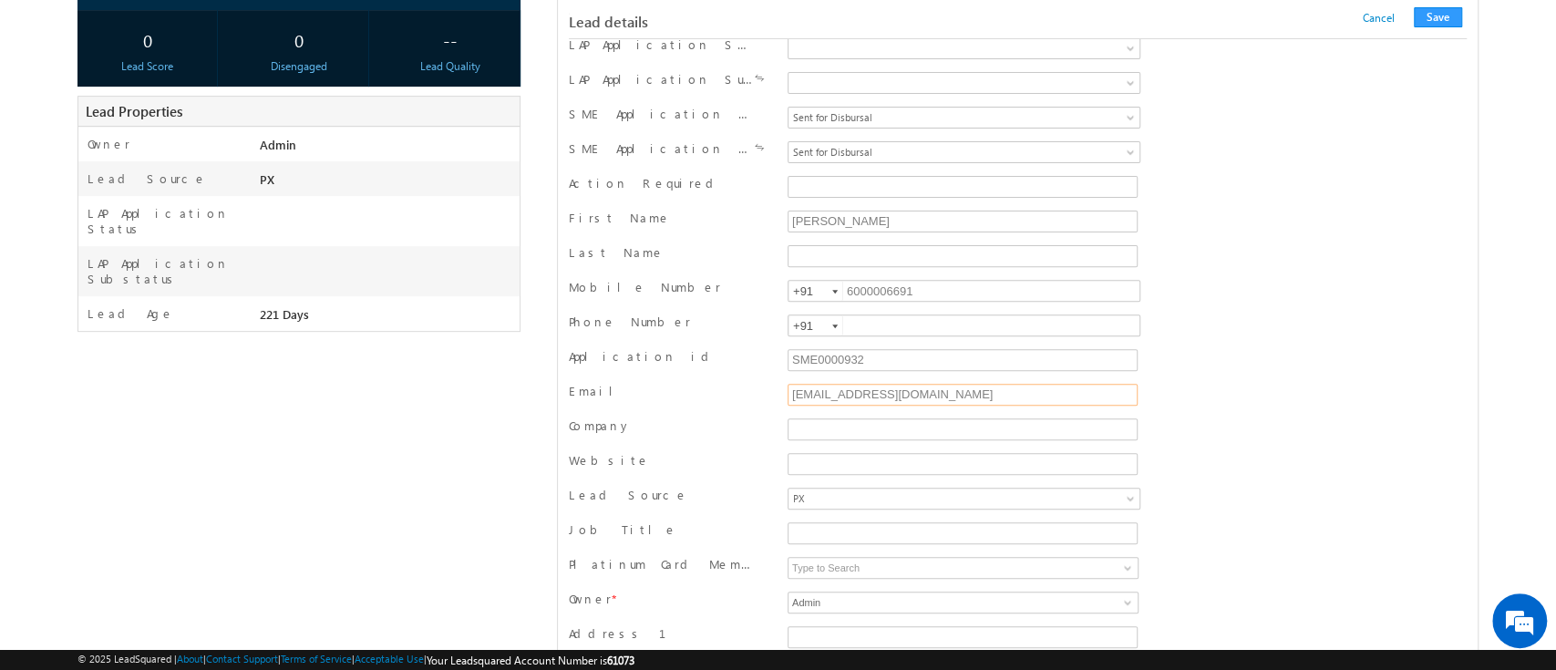
click at [982, 384] on input "sowmijr01@gmail.com" at bounding box center [962, 395] width 350 height 22
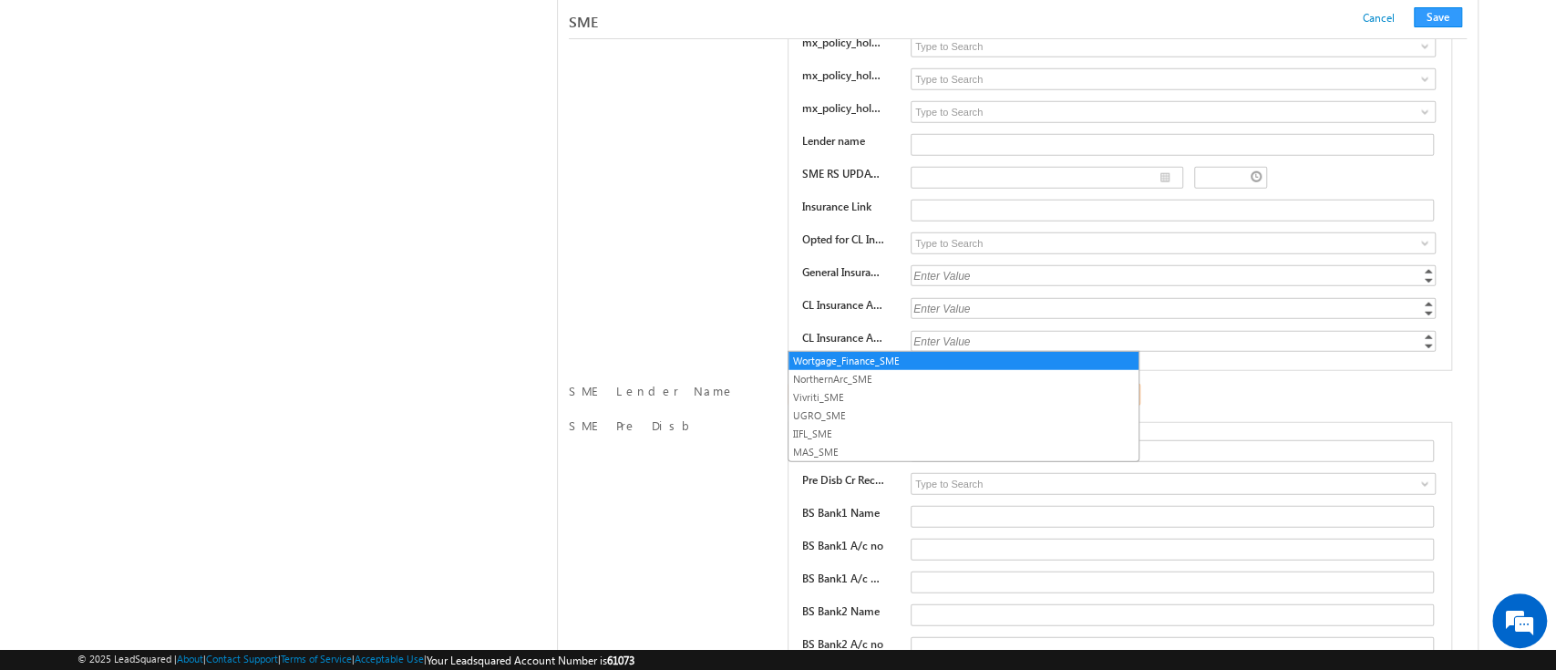
click at [1089, 384] on link "Wortgage_Finance_SME" at bounding box center [963, 395] width 353 height 22
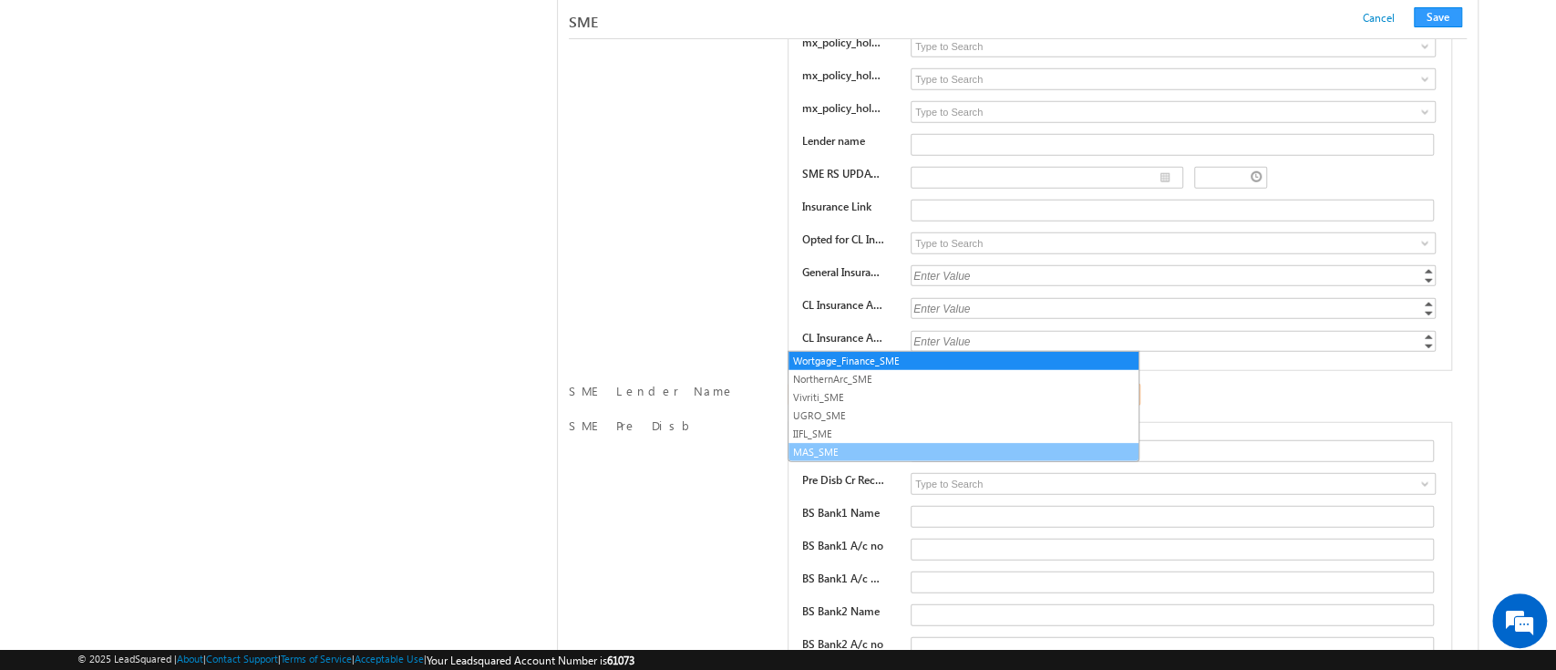
click at [1003, 451] on link "MAS_SME" at bounding box center [963, 452] width 350 height 16
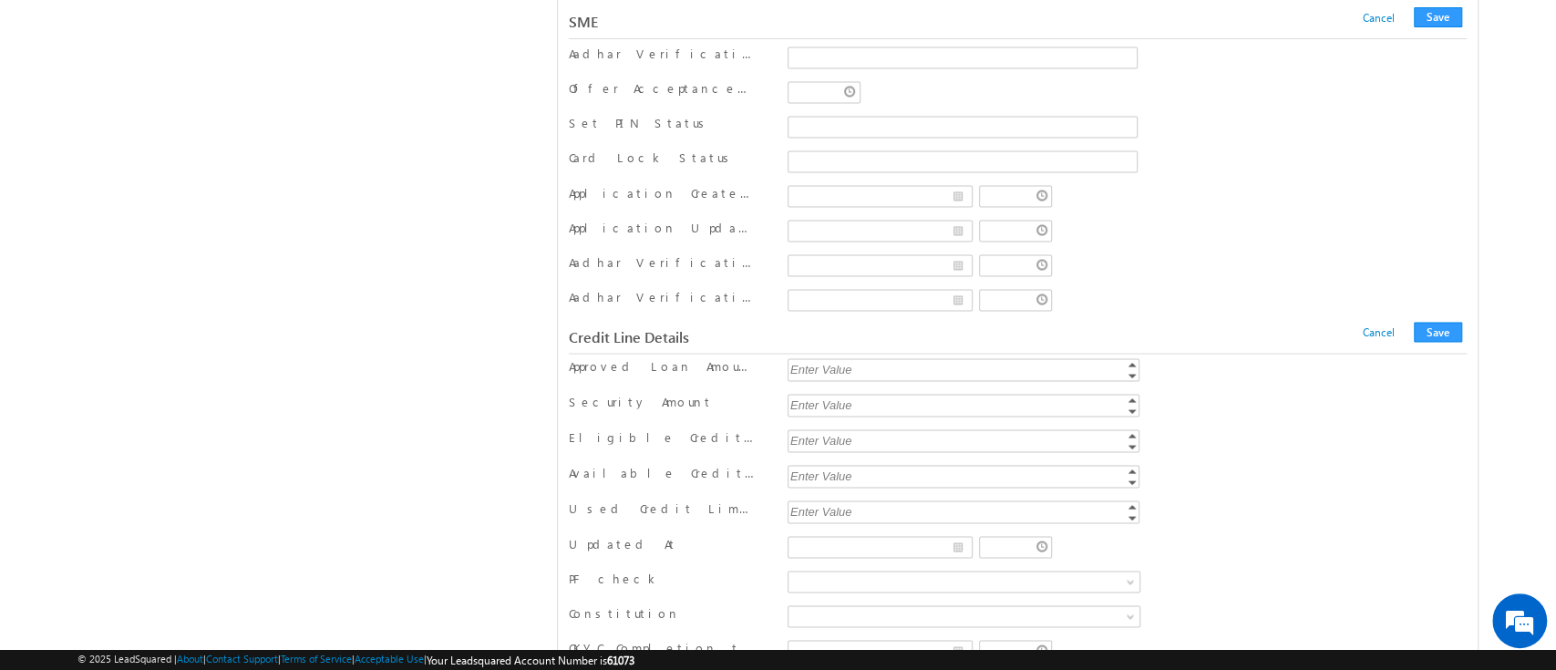
scroll to position [20655, 0]
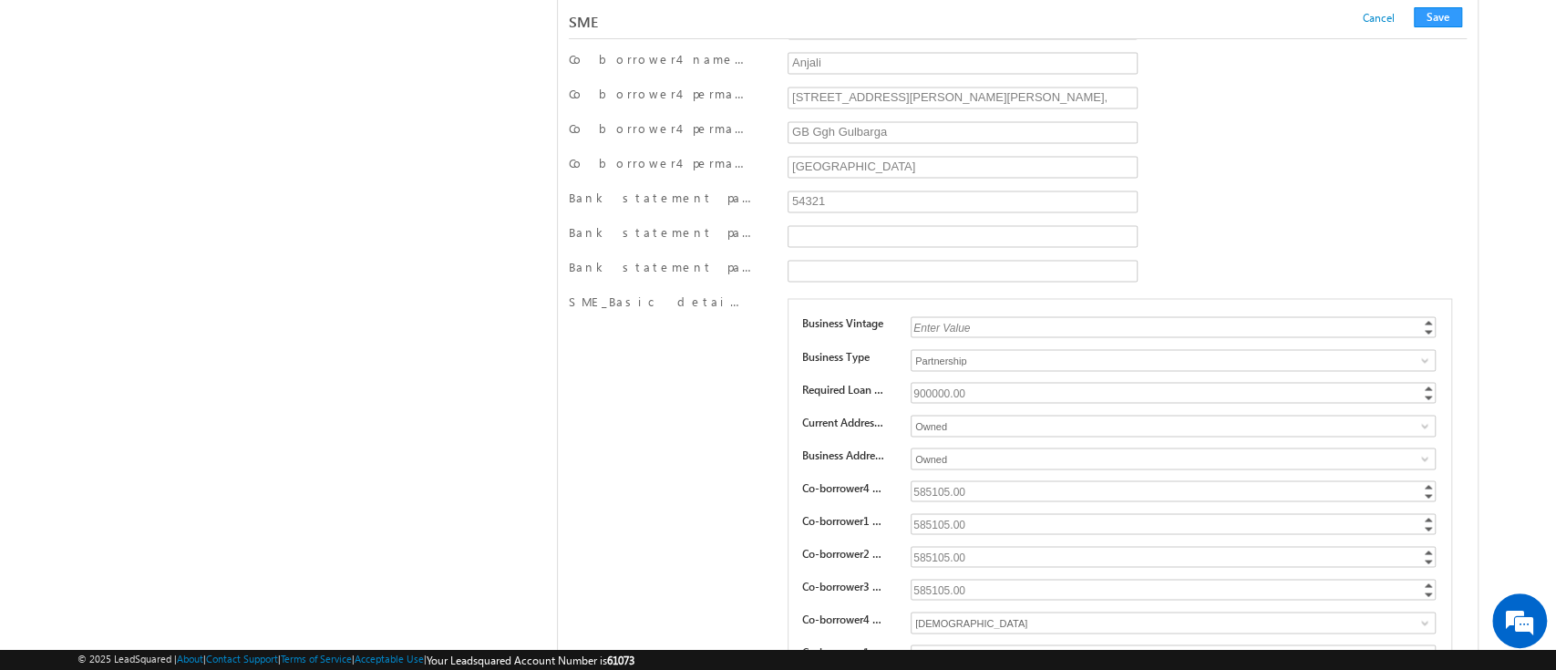
click at [927, 382] on div "900000.00" at bounding box center [1174, 392] width 528 height 21
click at [927, 382] on input "900000" at bounding box center [1172, 392] width 525 height 21
type input "1"
type input "400000"
click at [1415, 351] on link at bounding box center [1422, 360] width 23 height 18
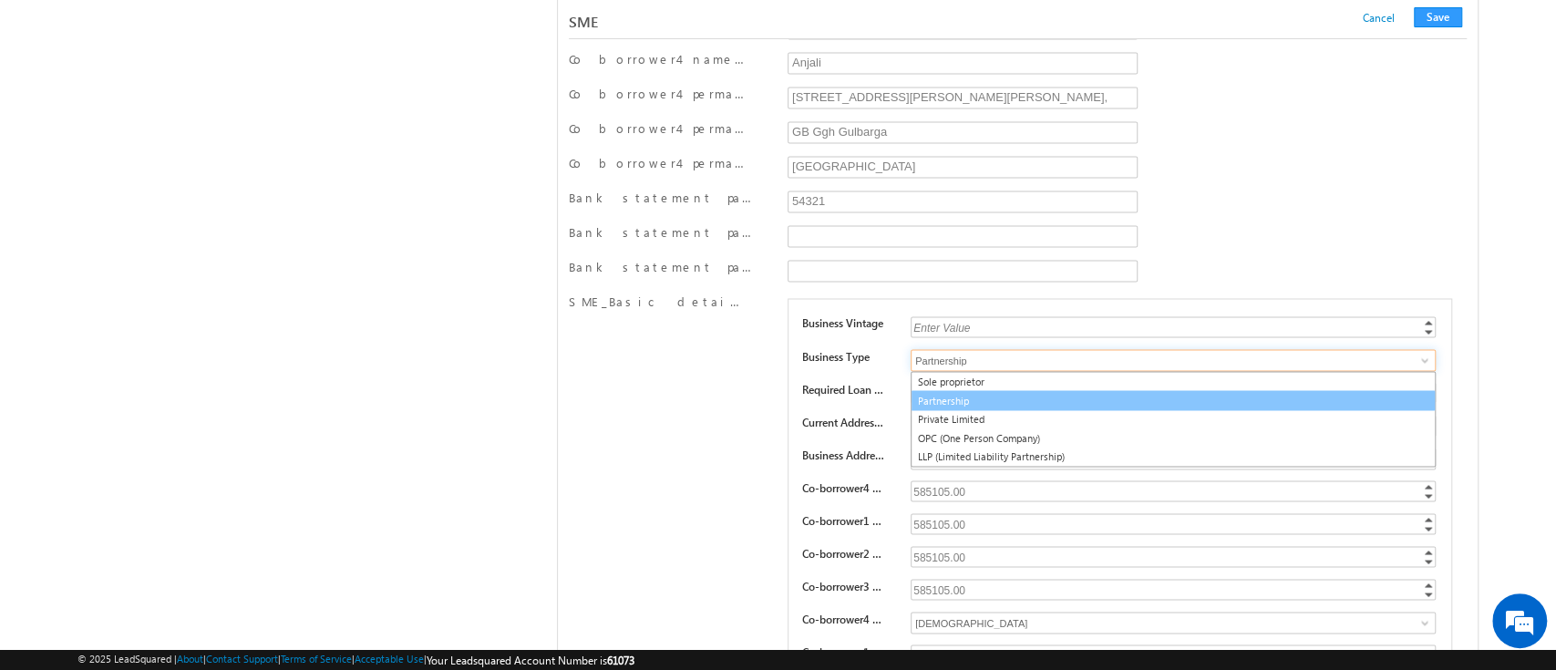
click at [1055, 390] on link "Partnership" at bounding box center [1172, 400] width 525 height 21
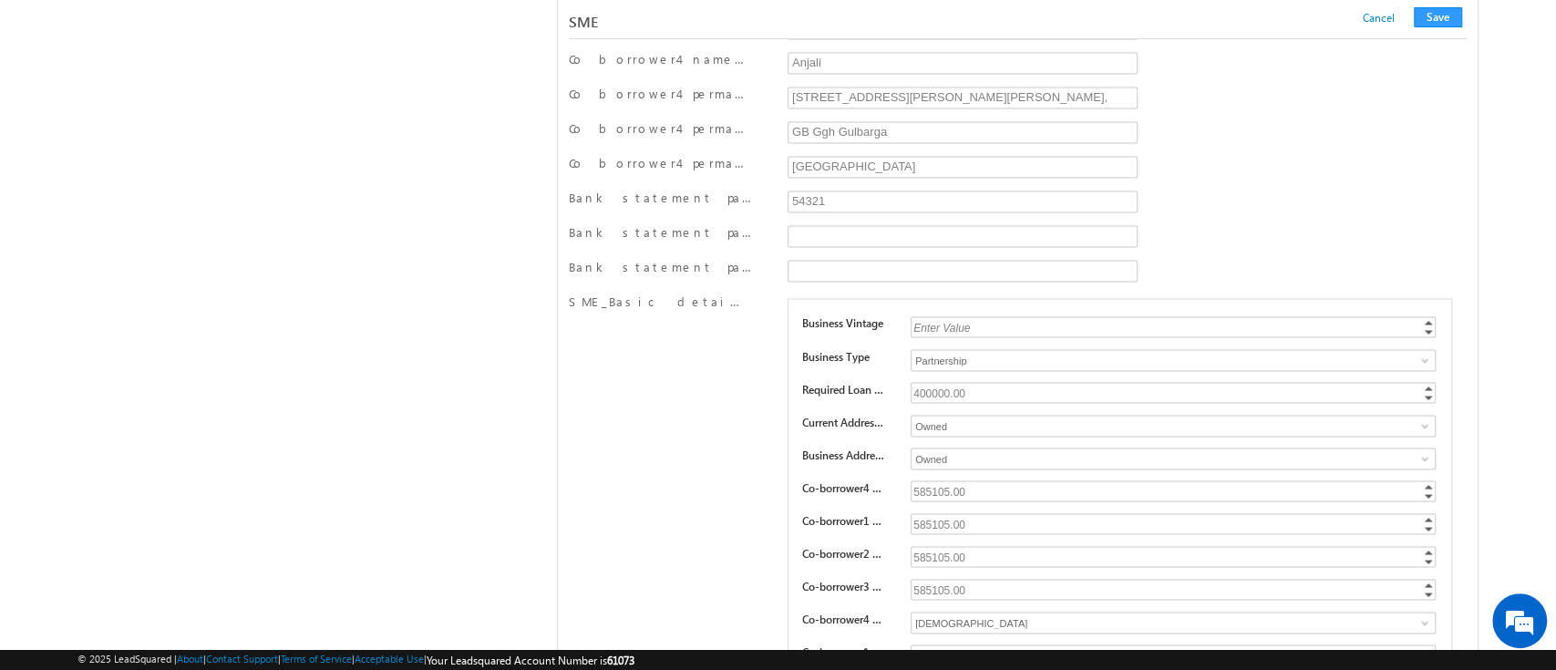
click at [1028, 316] on div "Enter Value" at bounding box center [1174, 326] width 528 height 21
click at [1028, 316] on input "text" at bounding box center [1172, 326] width 525 height 21
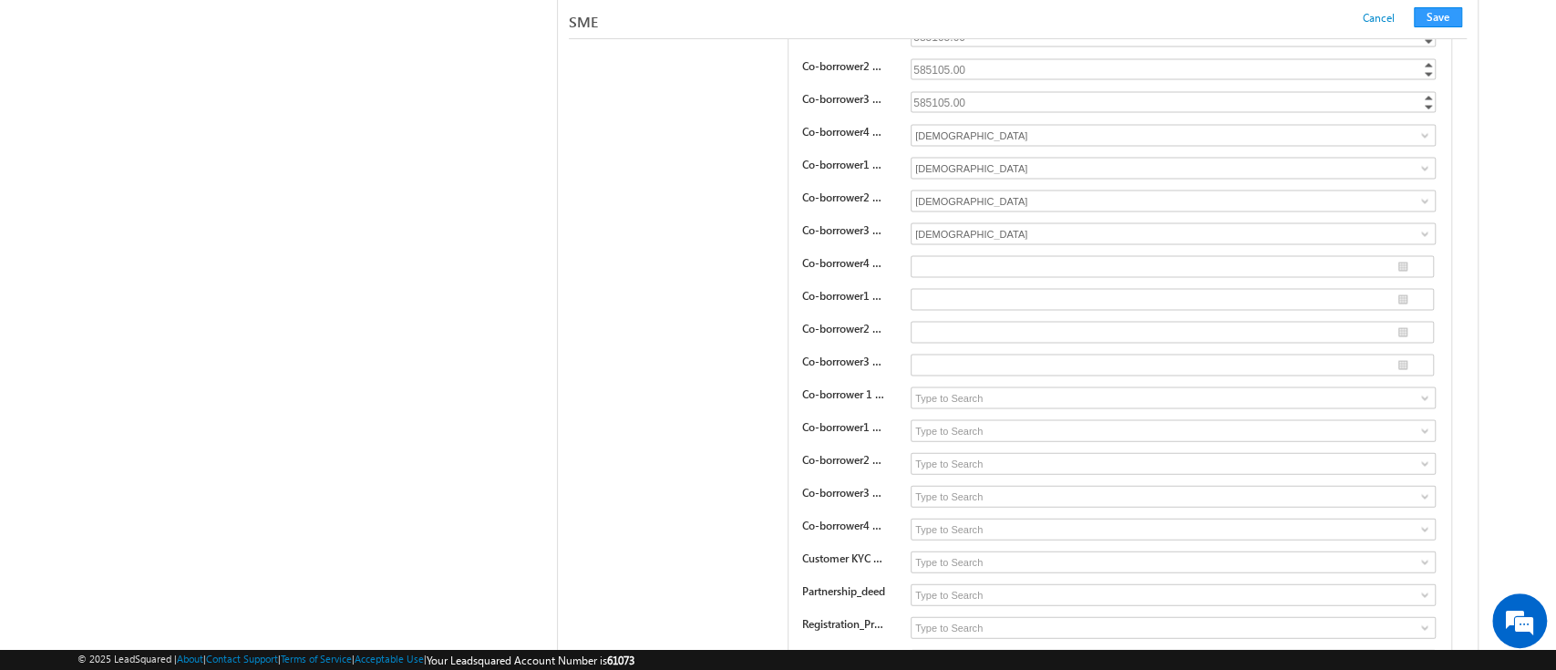
scroll to position [21154, 0]
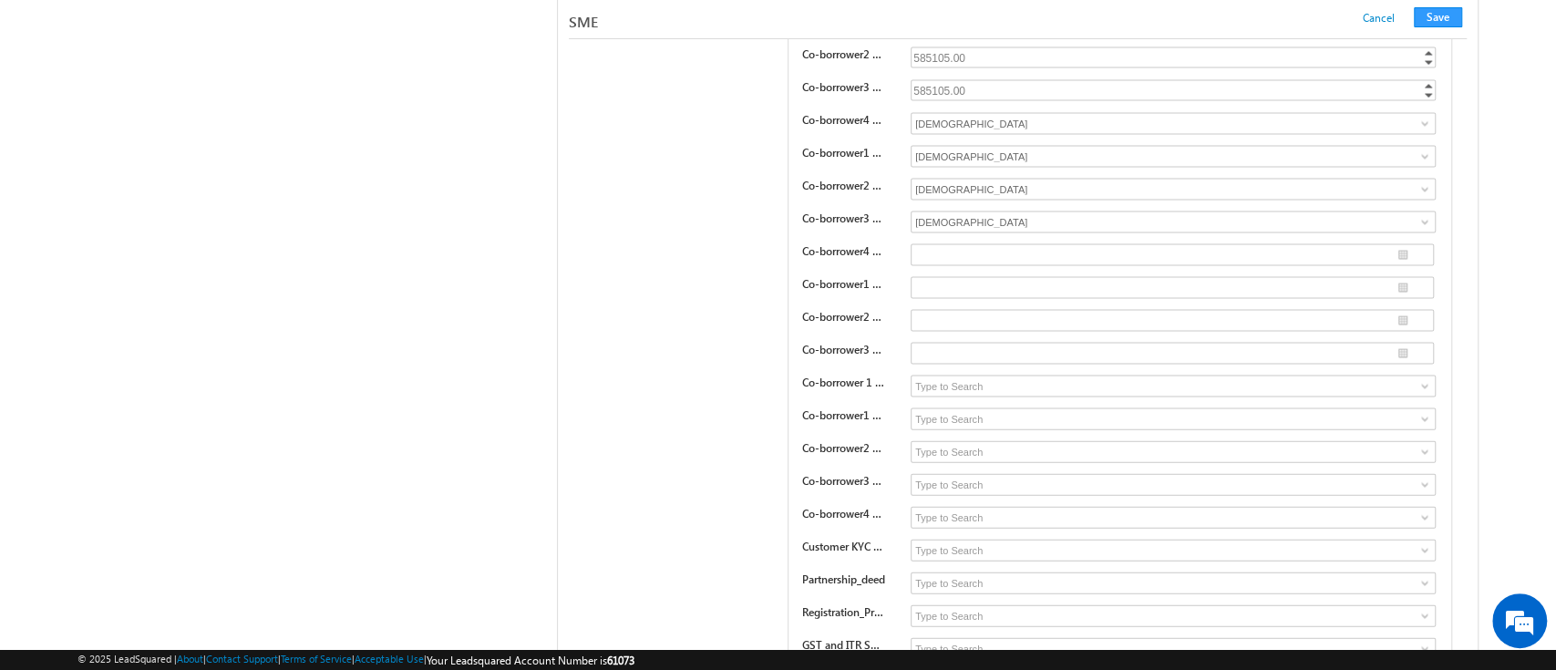
type input "5"
click at [1425, 379] on span at bounding box center [1424, 386] width 15 height 15
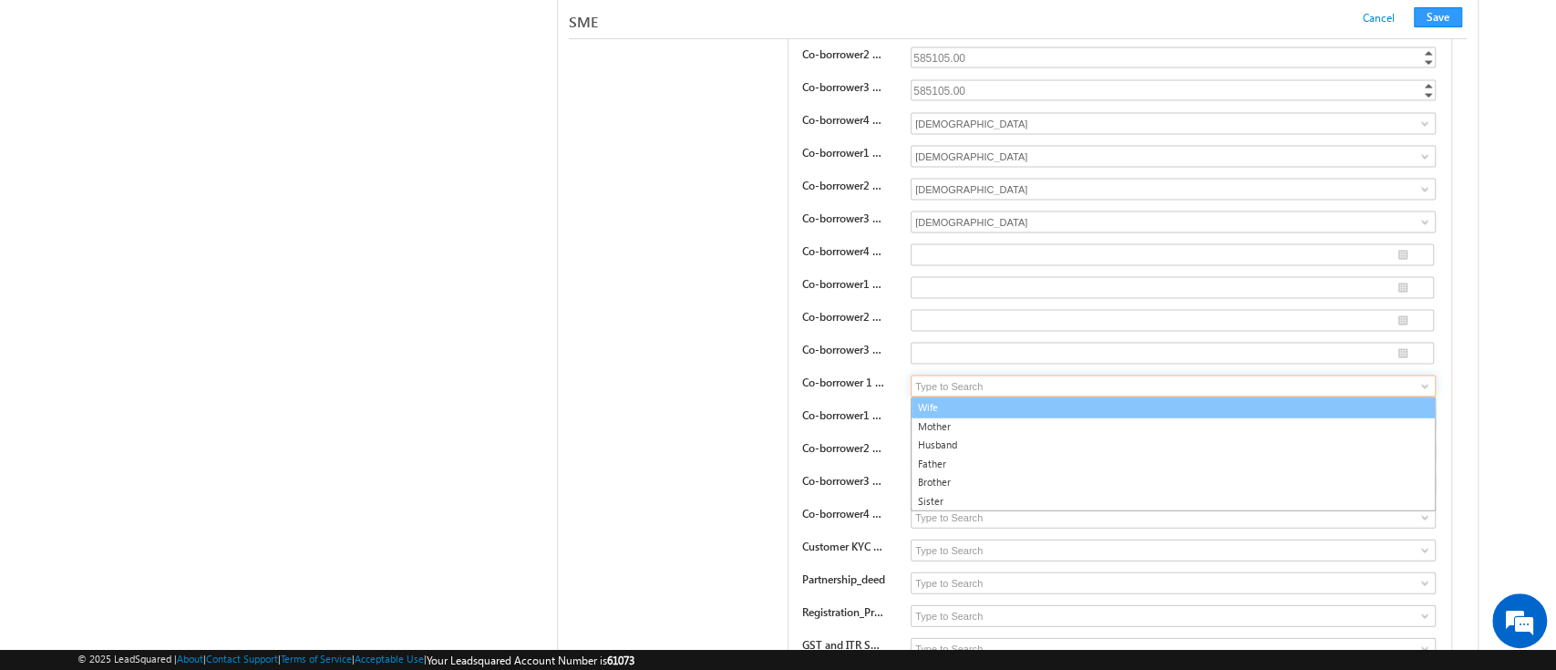
click at [1246, 397] on link "Wife" at bounding box center [1172, 407] width 525 height 21
type input "Wife"
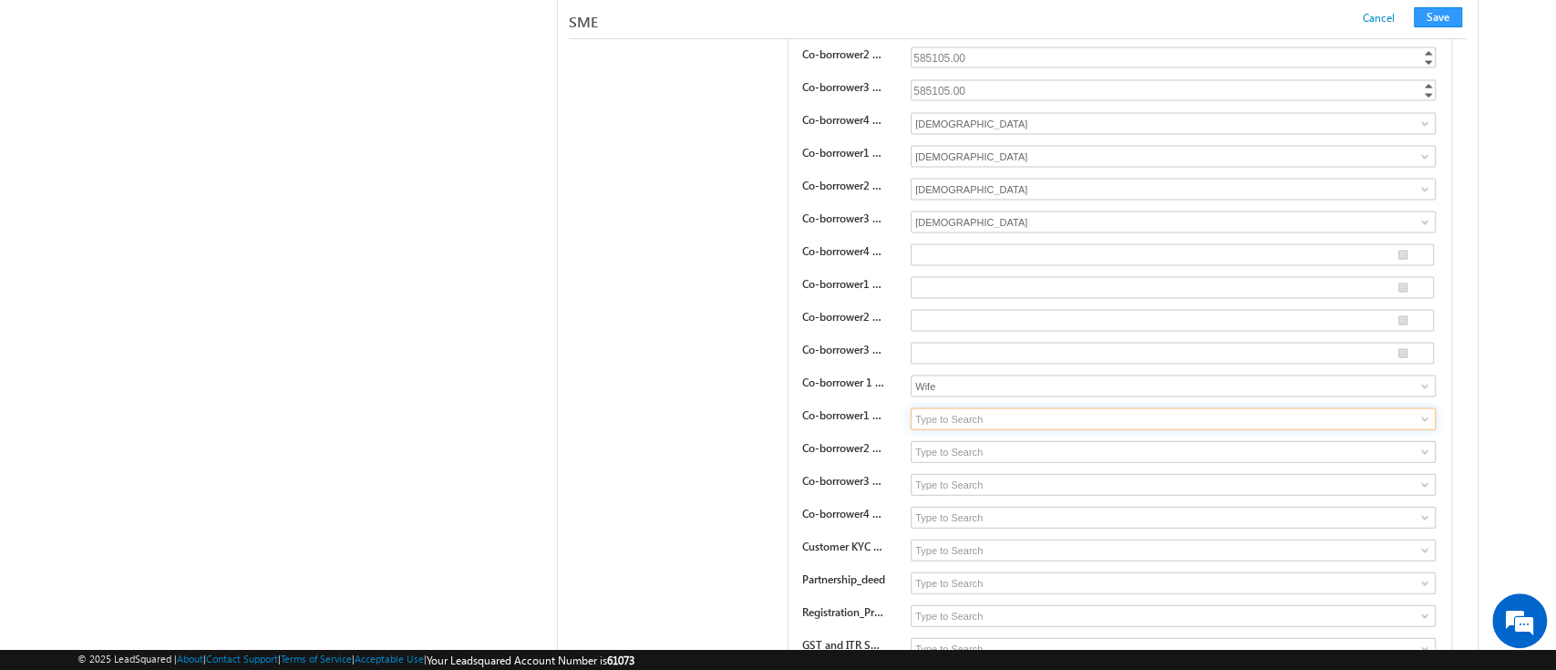
click at [1402, 408] on input at bounding box center [1172, 419] width 525 height 22
click at [1429, 412] on span at bounding box center [1424, 419] width 15 height 15
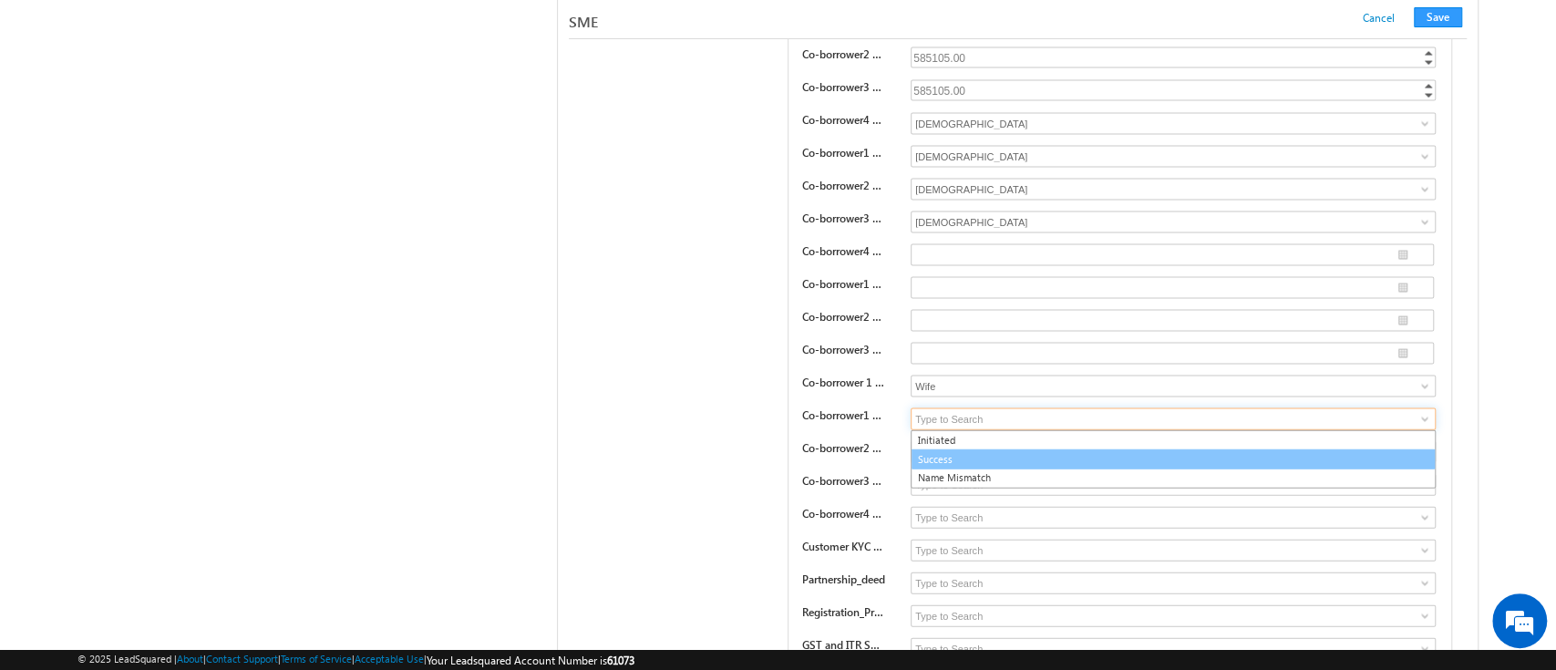
click at [1332, 449] on link "Success" at bounding box center [1172, 459] width 525 height 21
type input "Success"
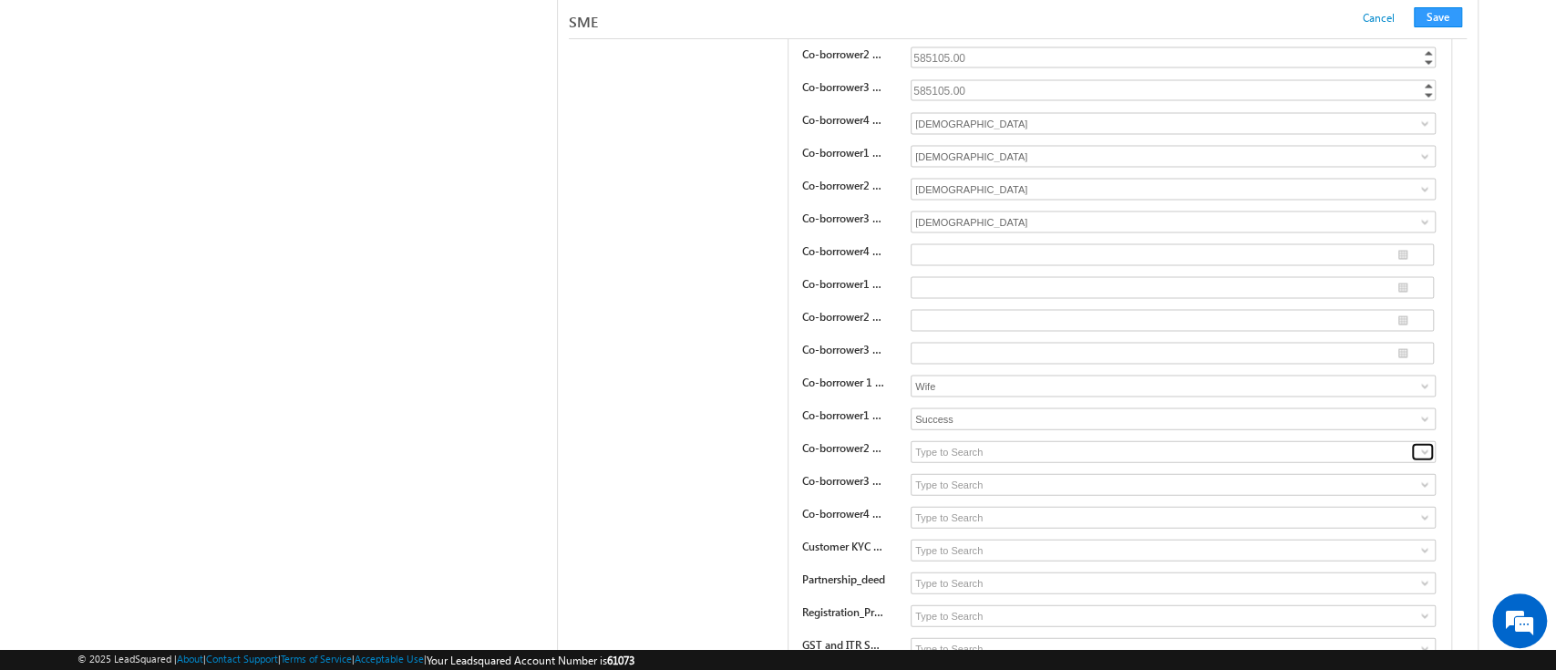
click at [1414, 443] on link at bounding box center [1422, 452] width 23 height 18
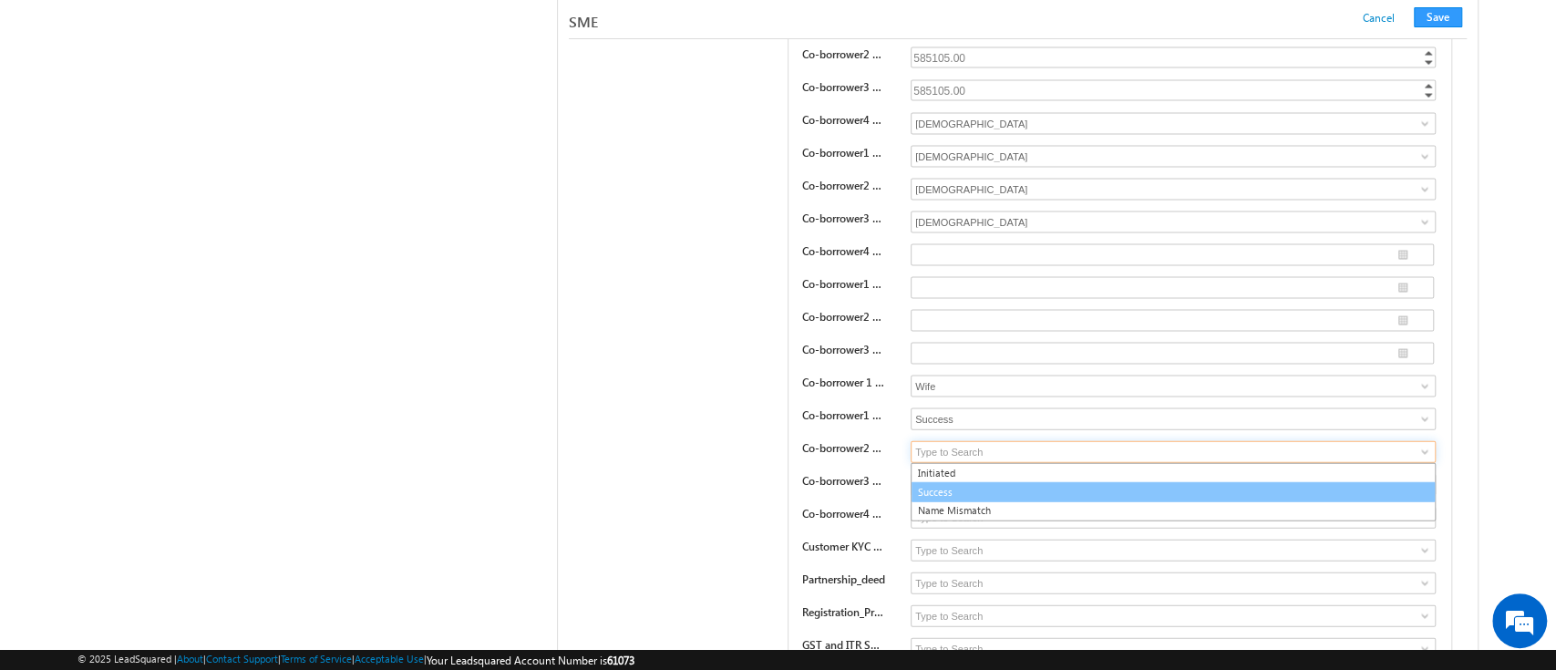
click at [1299, 482] on link "Success" at bounding box center [1172, 492] width 525 height 21
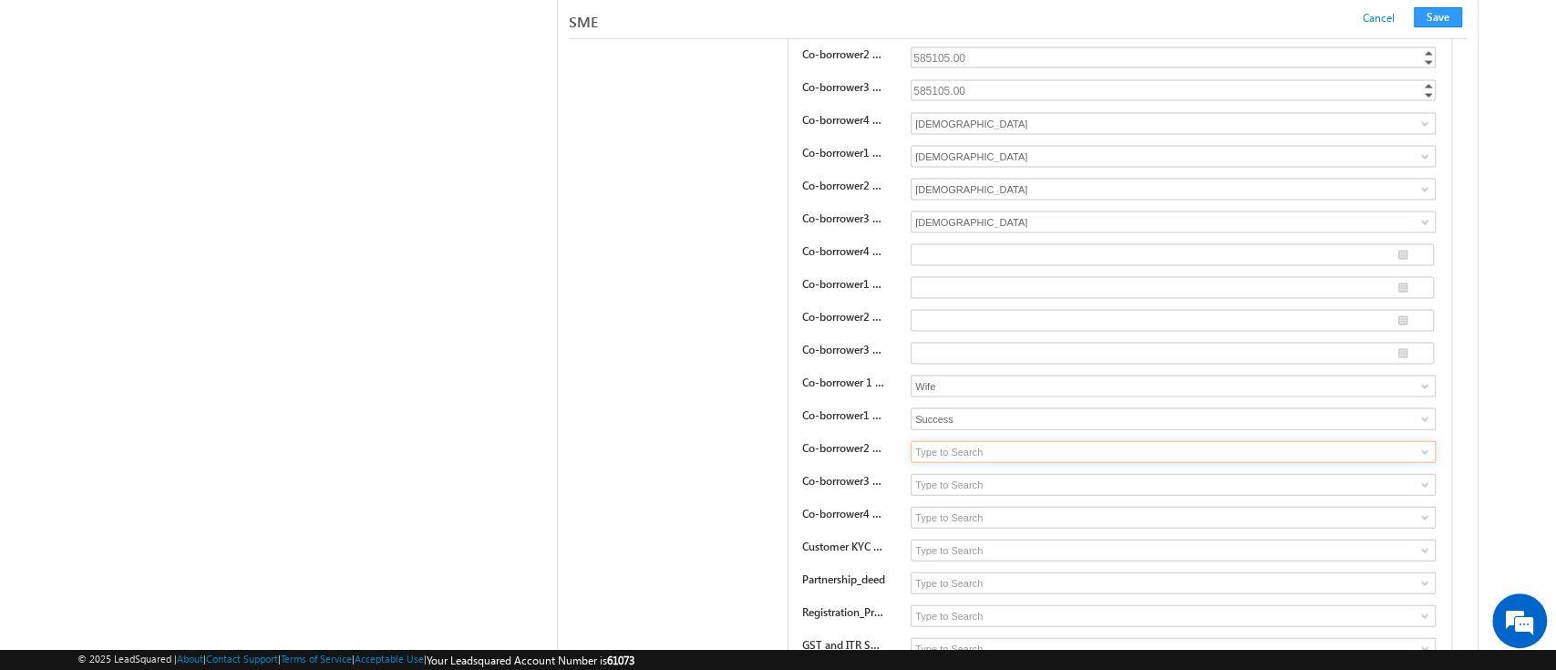
type input "Success"
click at [1417, 478] on span at bounding box center [1424, 485] width 15 height 15
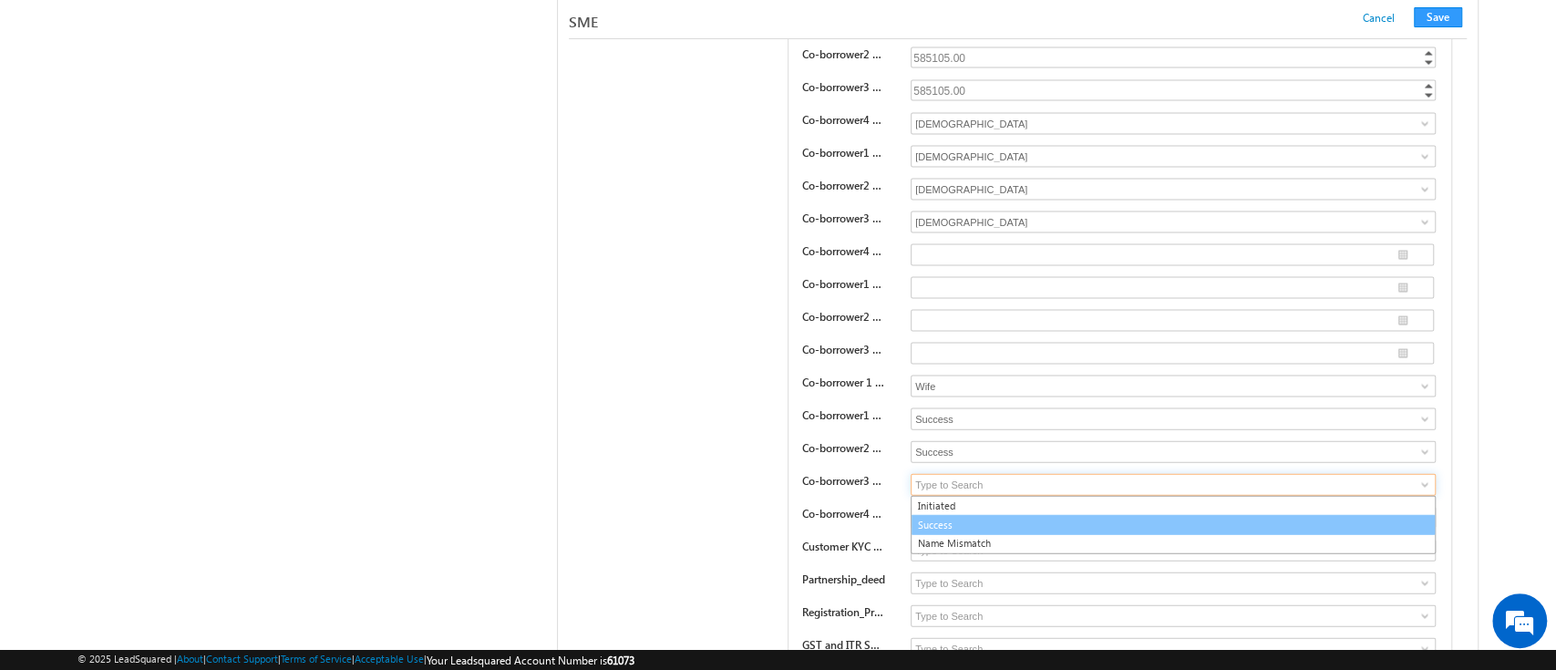
click at [1349, 515] on link "Success" at bounding box center [1172, 525] width 525 height 21
type input "Success"
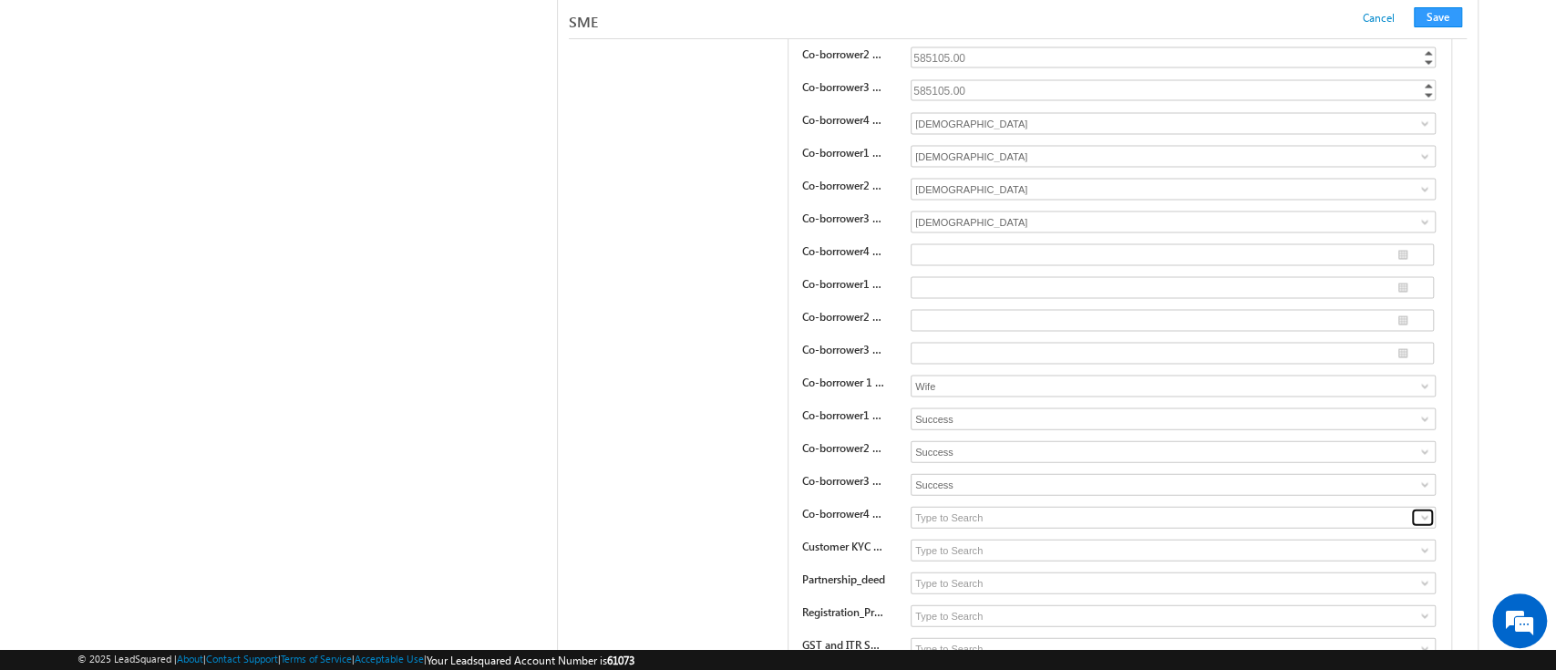
click at [1420, 510] on span at bounding box center [1424, 517] width 15 height 15
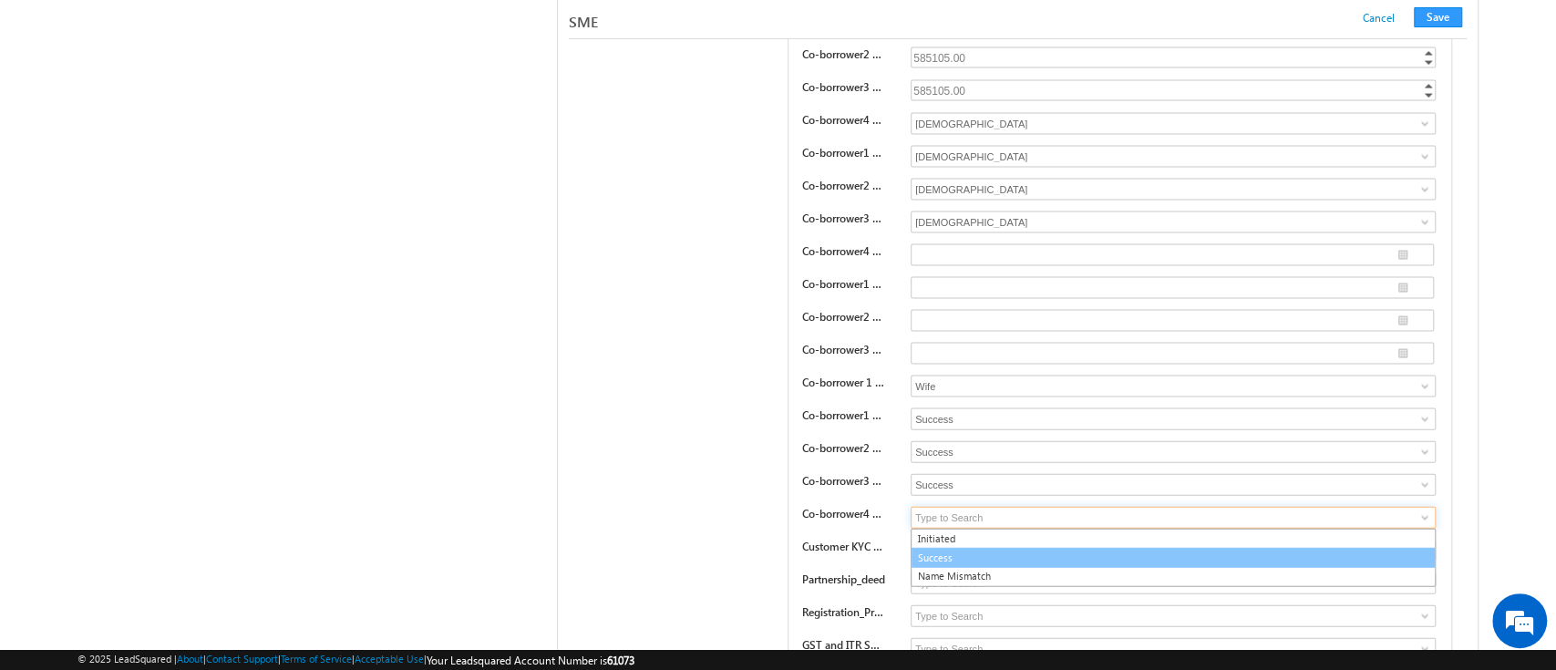
click at [1338, 548] on link "Success" at bounding box center [1172, 558] width 525 height 21
type input "Success"
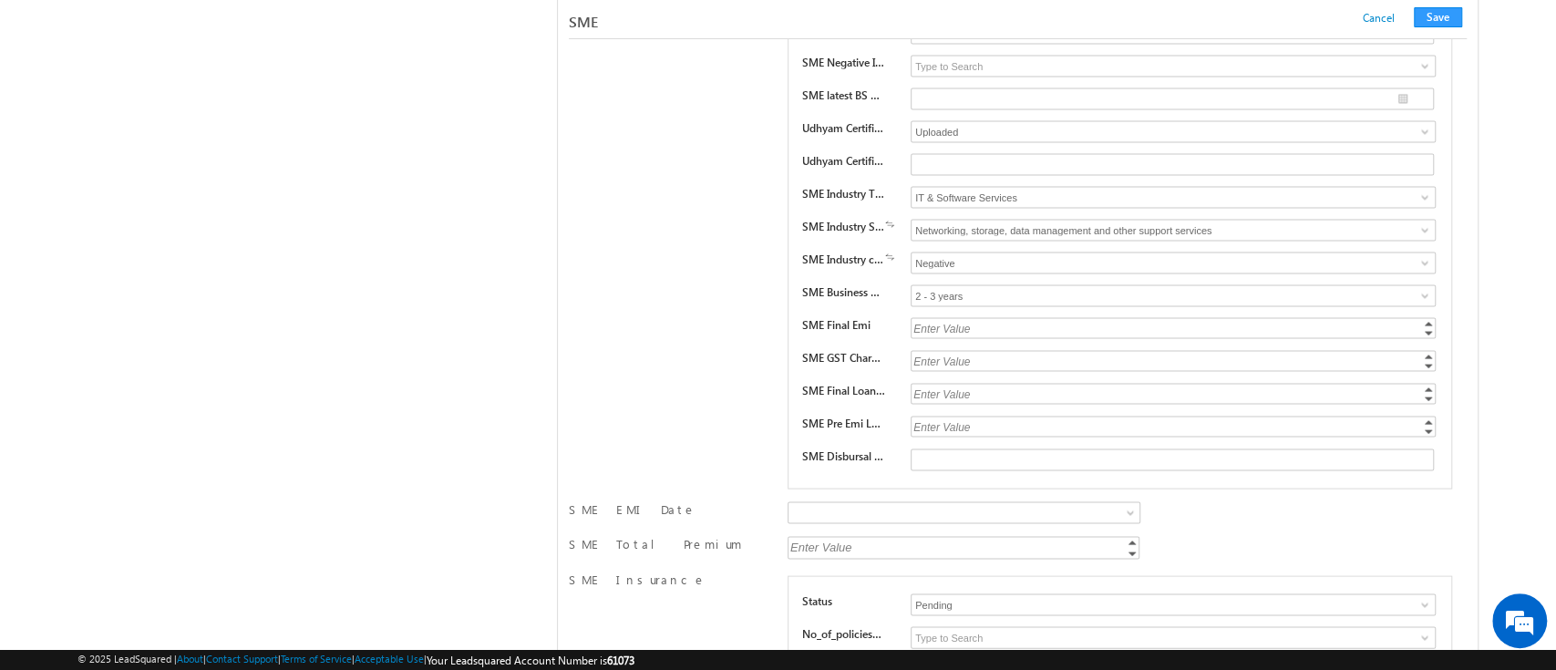
scroll to position [21733, 0]
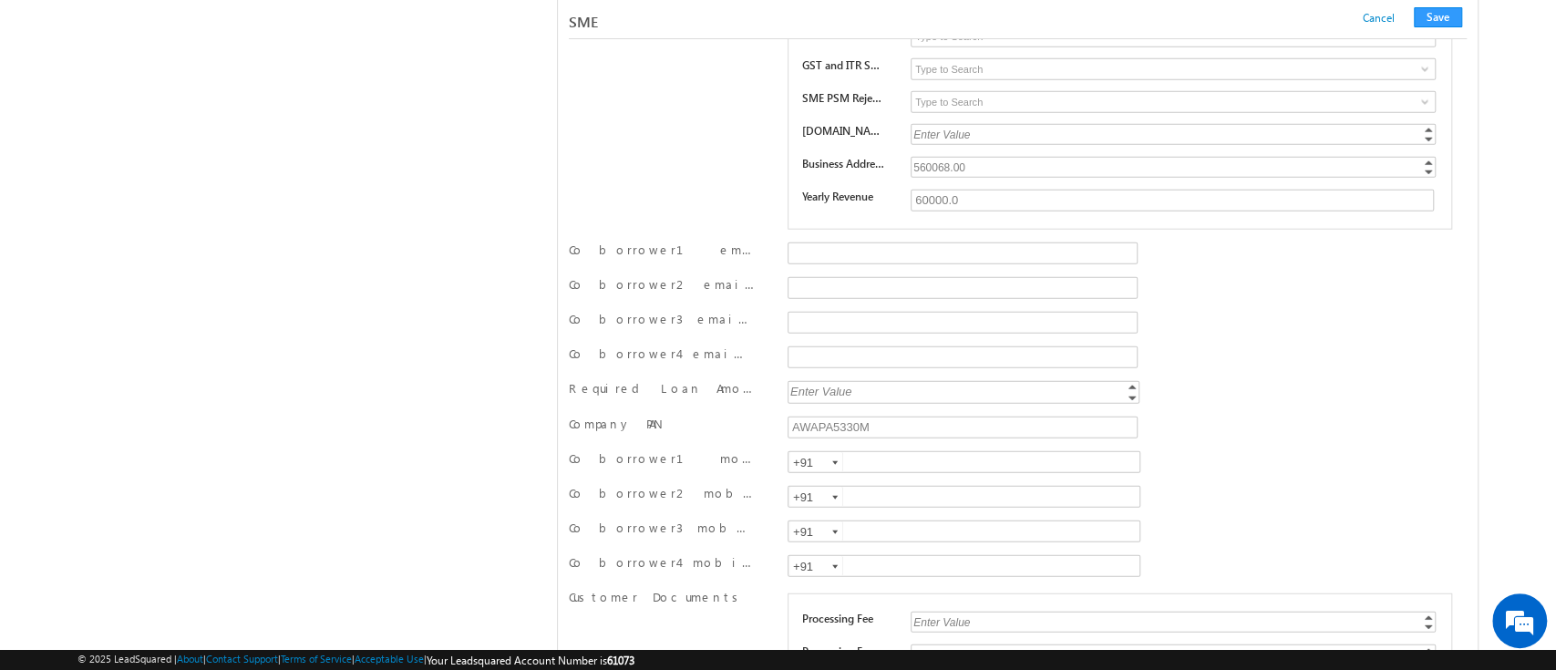
click at [871, 381] on div "Enter Value" at bounding box center [964, 391] width 355 height 21
type input "400000"
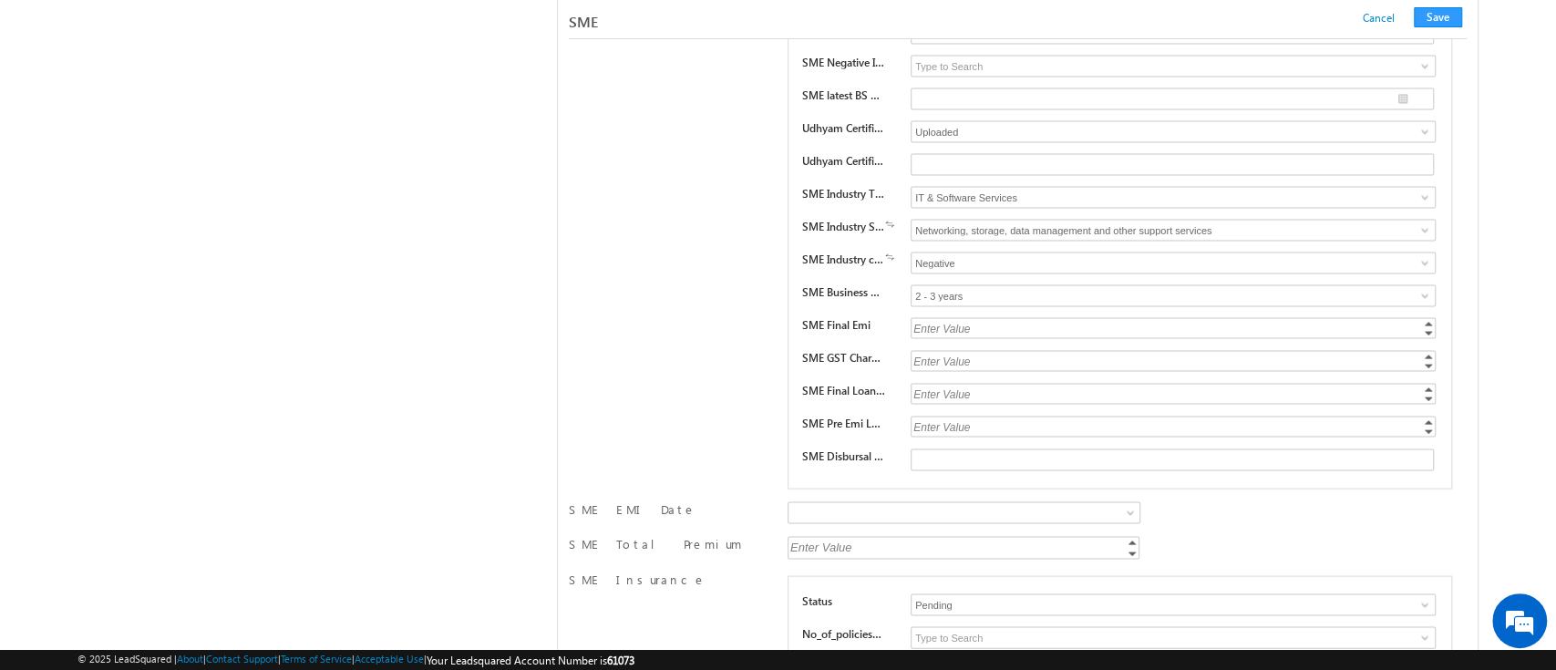
click at [973, 383] on div "Enter Value" at bounding box center [1174, 393] width 528 height 21
type input "400000"
click at [1417, 288] on span at bounding box center [1424, 295] width 15 height 15
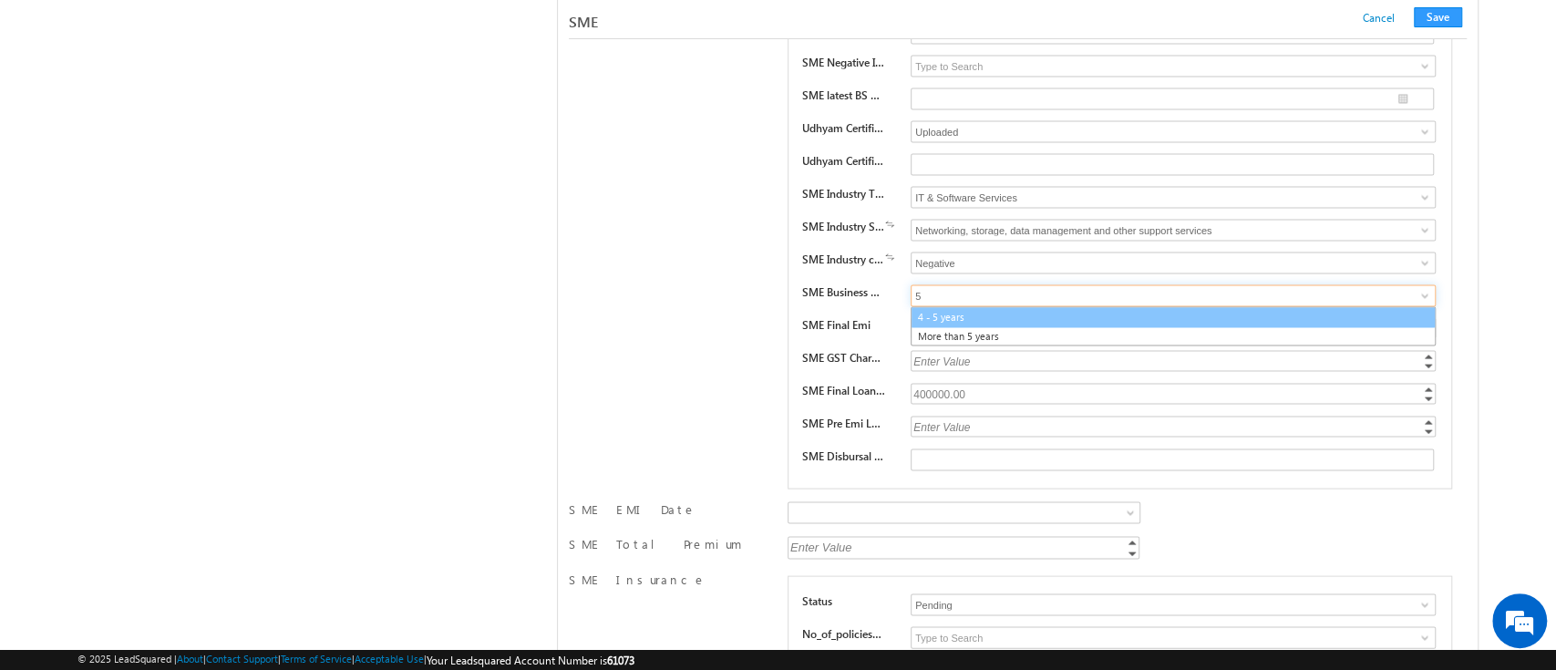
click at [1234, 306] on link "4 - 5 years" at bounding box center [1172, 316] width 525 height 21
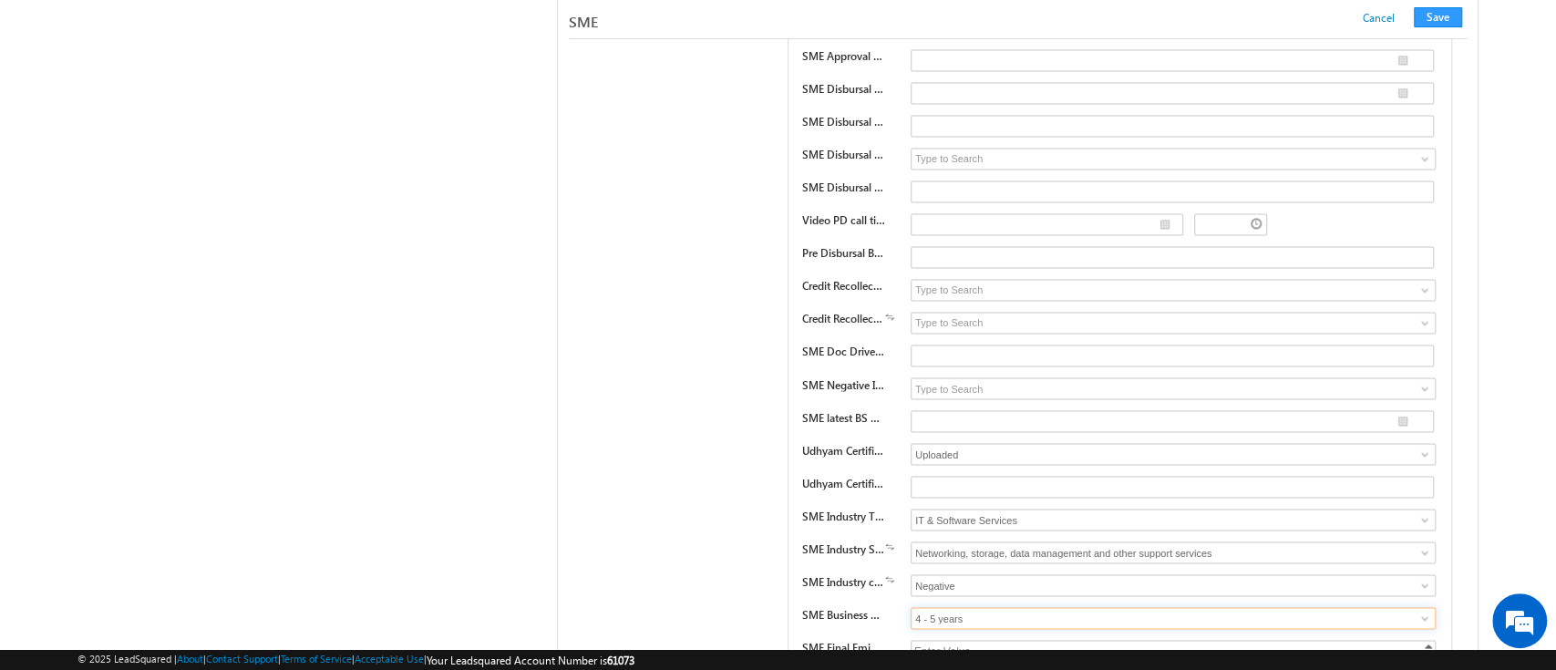
scroll to position [25280, 0]
type input "4 - 5 years"
click at [1420, 445] on span at bounding box center [1424, 452] width 15 height 15
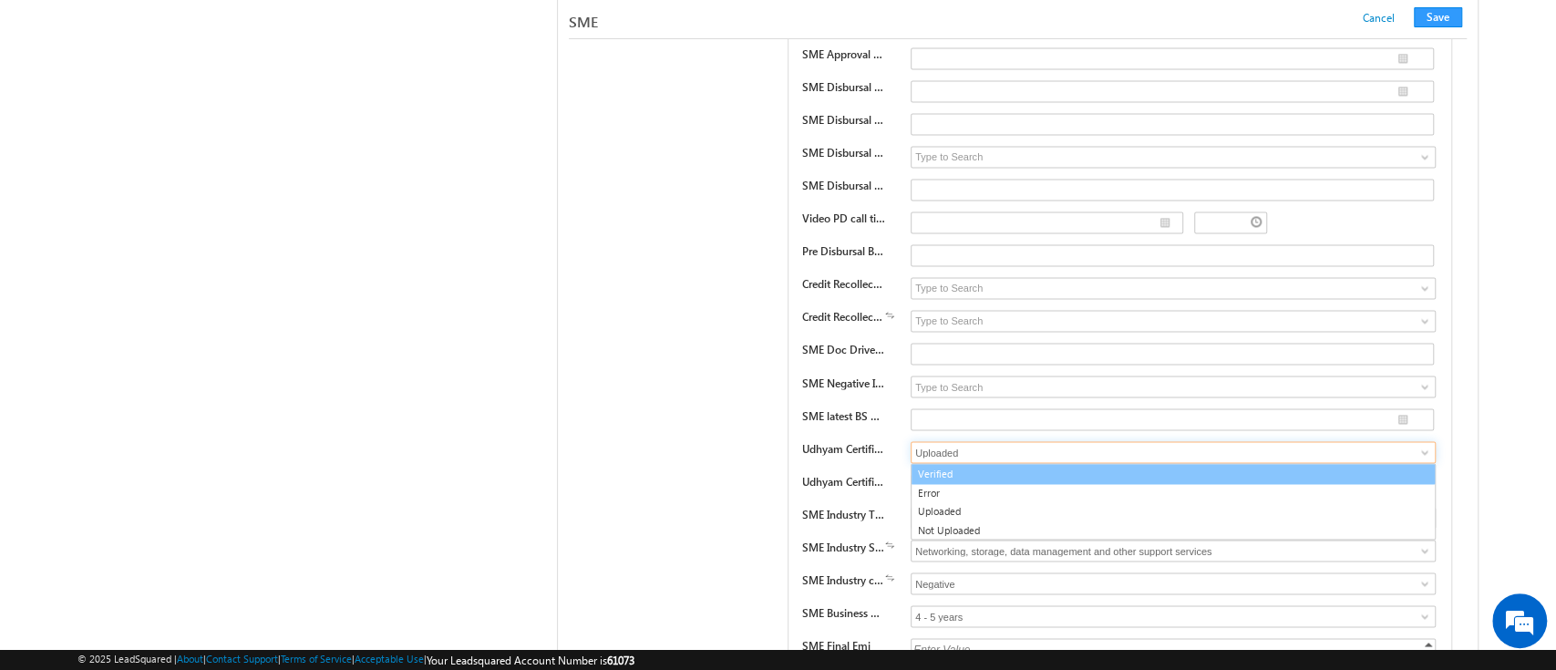
click at [1306, 441] on input "Uploaded" at bounding box center [1172, 452] width 525 height 22
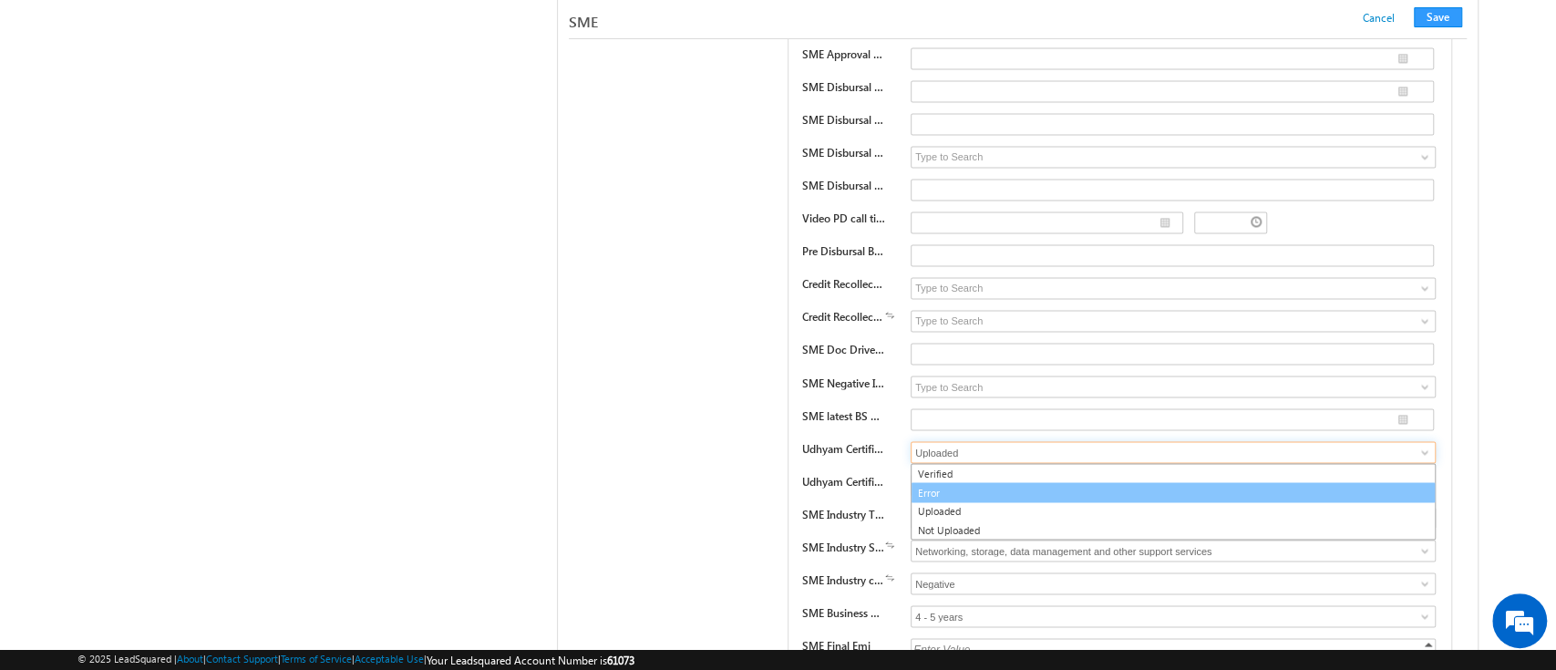
click at [1293, 482] on link "Error" at bounding box center [1172, 492] width 525 height 21
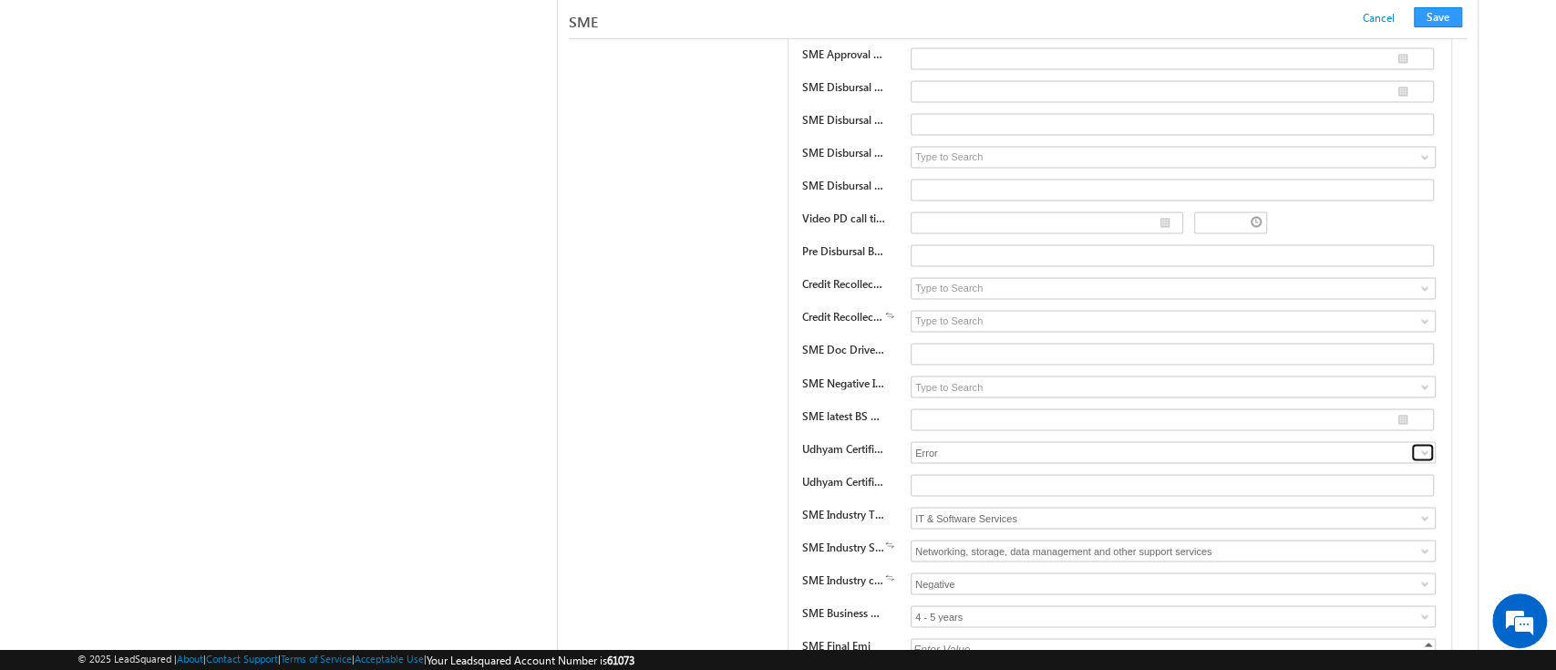
click at [1427, 445] on span at bounding box center [1424, 452] width 15 height 15
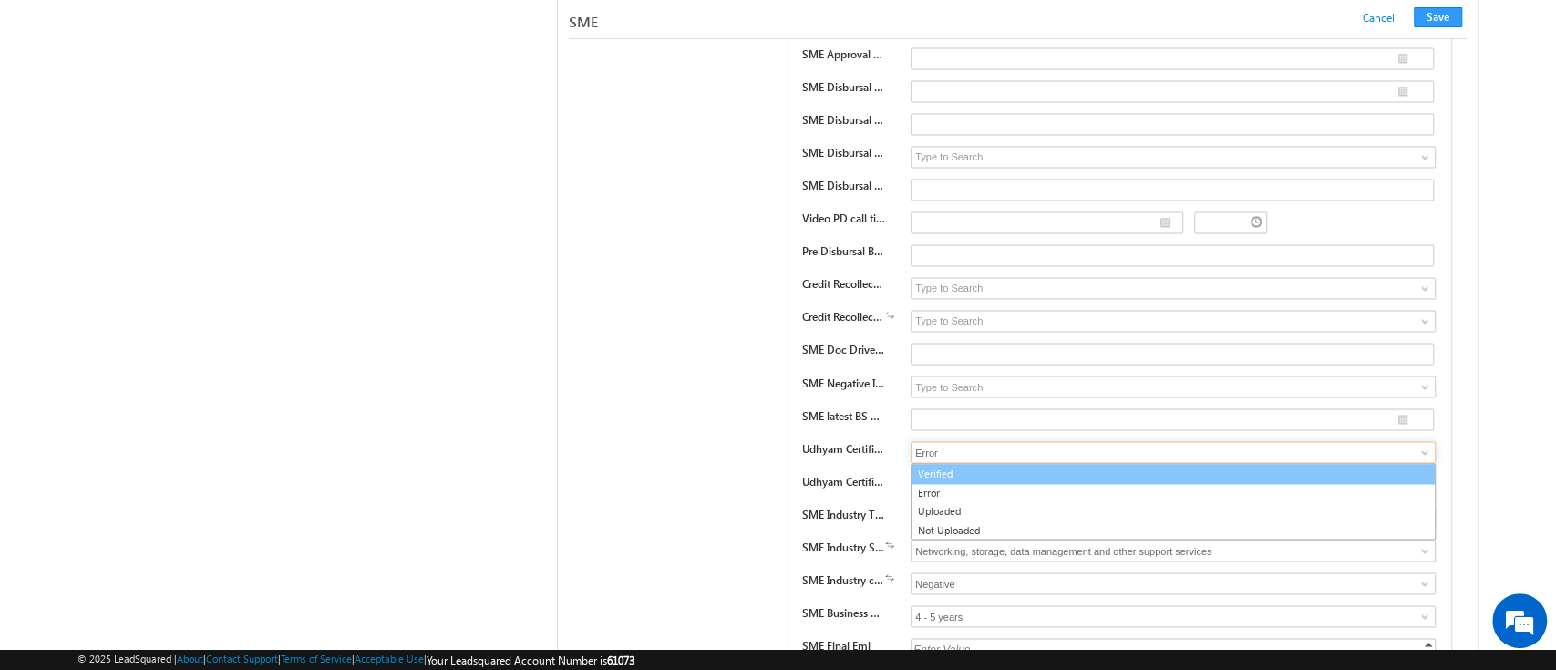
click at [1377, 463] on link "Verified" at bounding box center [1172, 473] width 525 height 21
type input "Verified"
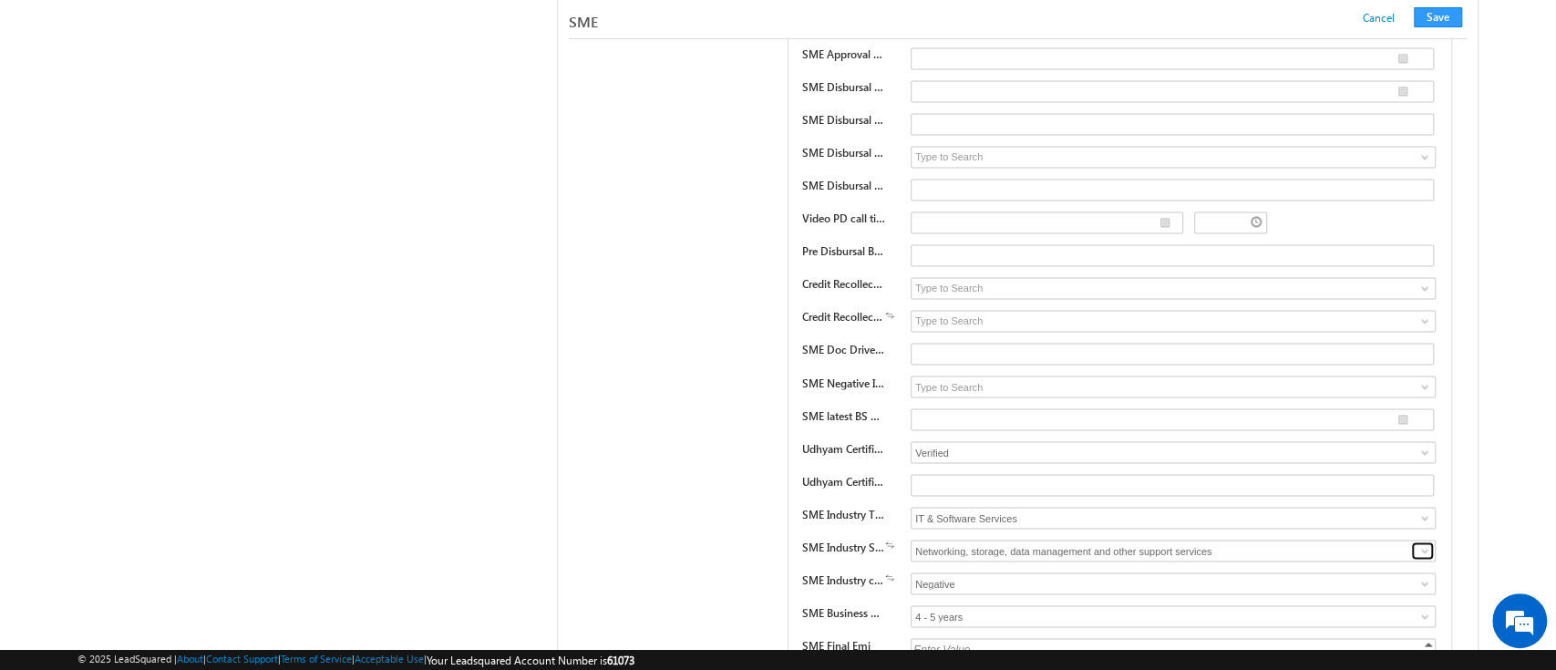
click at [1427, 543] on span at bounding box center [1424, 550] width 15 height 15
click at [1323, 507] on input "IT & Software Services" at bounding box center [1172, 518] width 525 height 22
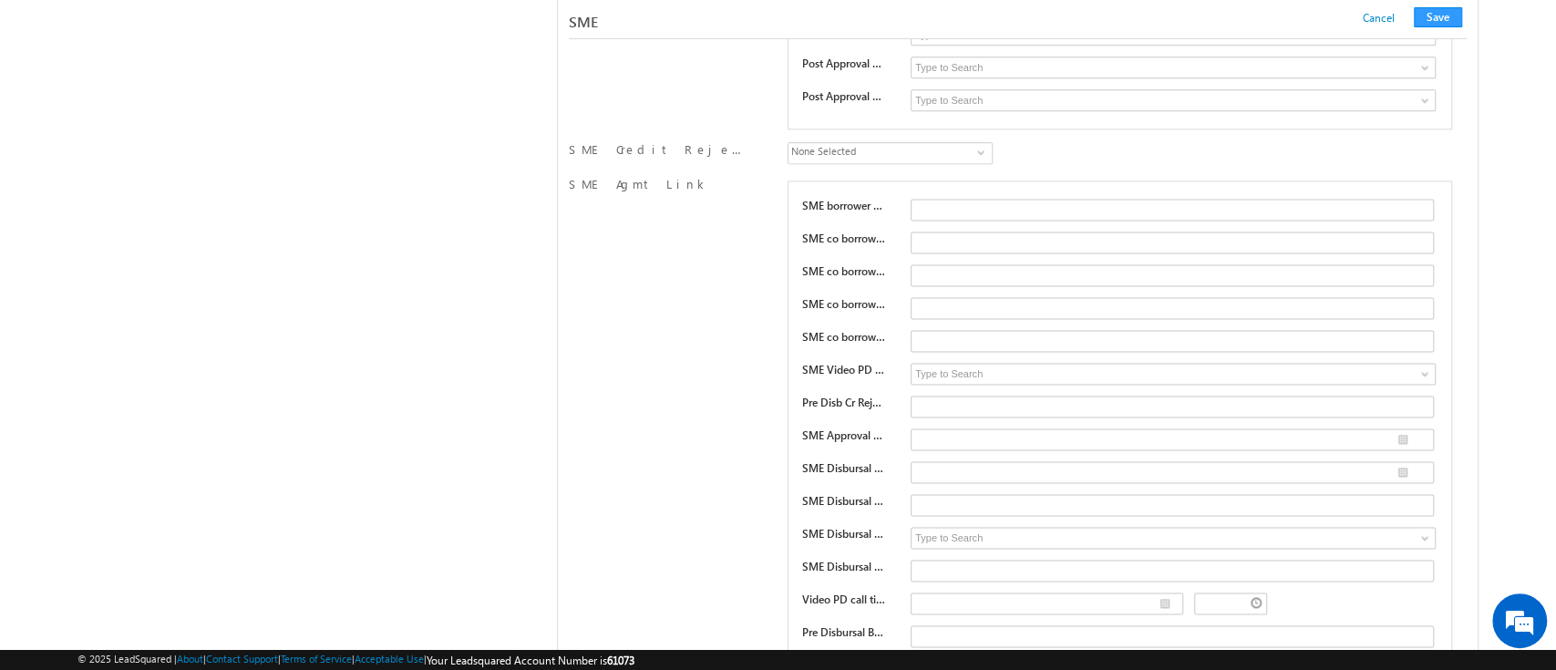
scroll to position [24899, 0]
click at [1423, 366] on span at bounding box center [1424, 373] width 15 height 15
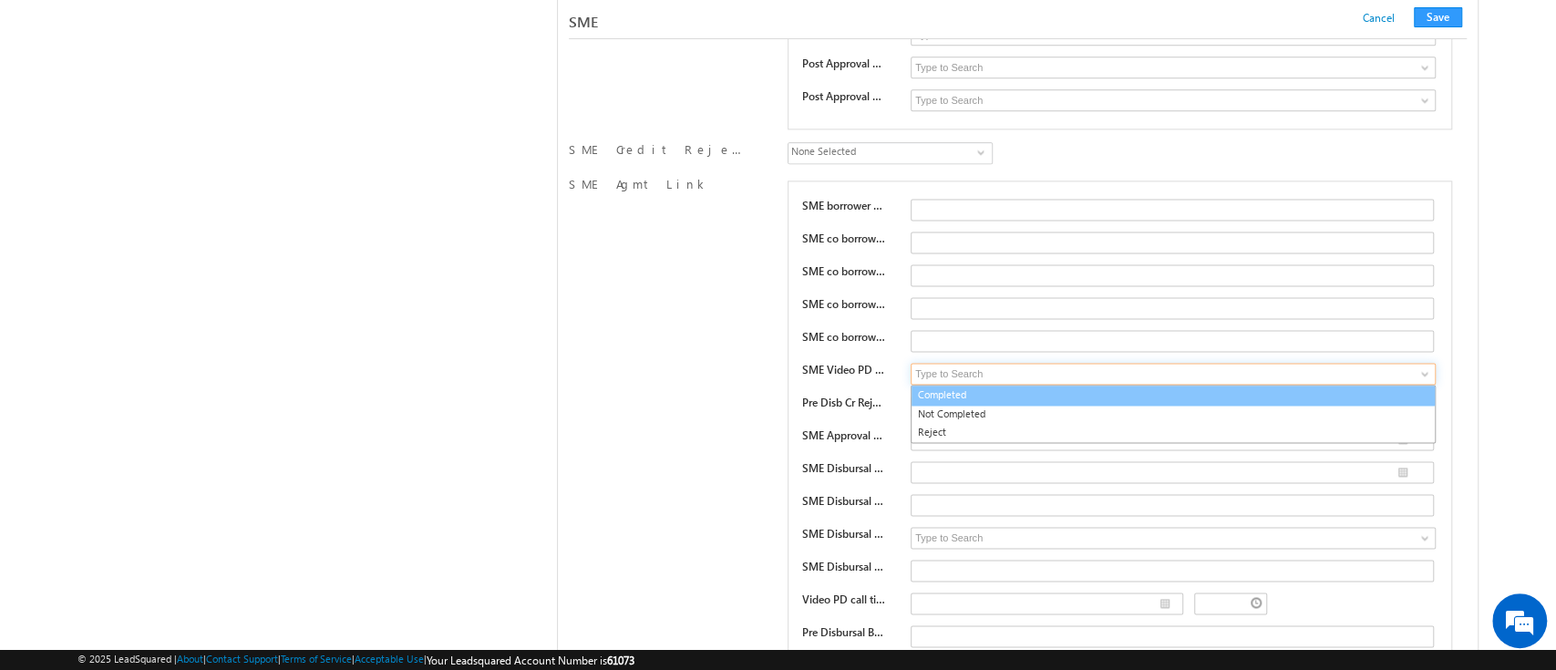
click at [1358, 385] on link "Completed" at bounding box center [1172, 395] width 525 height 21
type input "Completed"
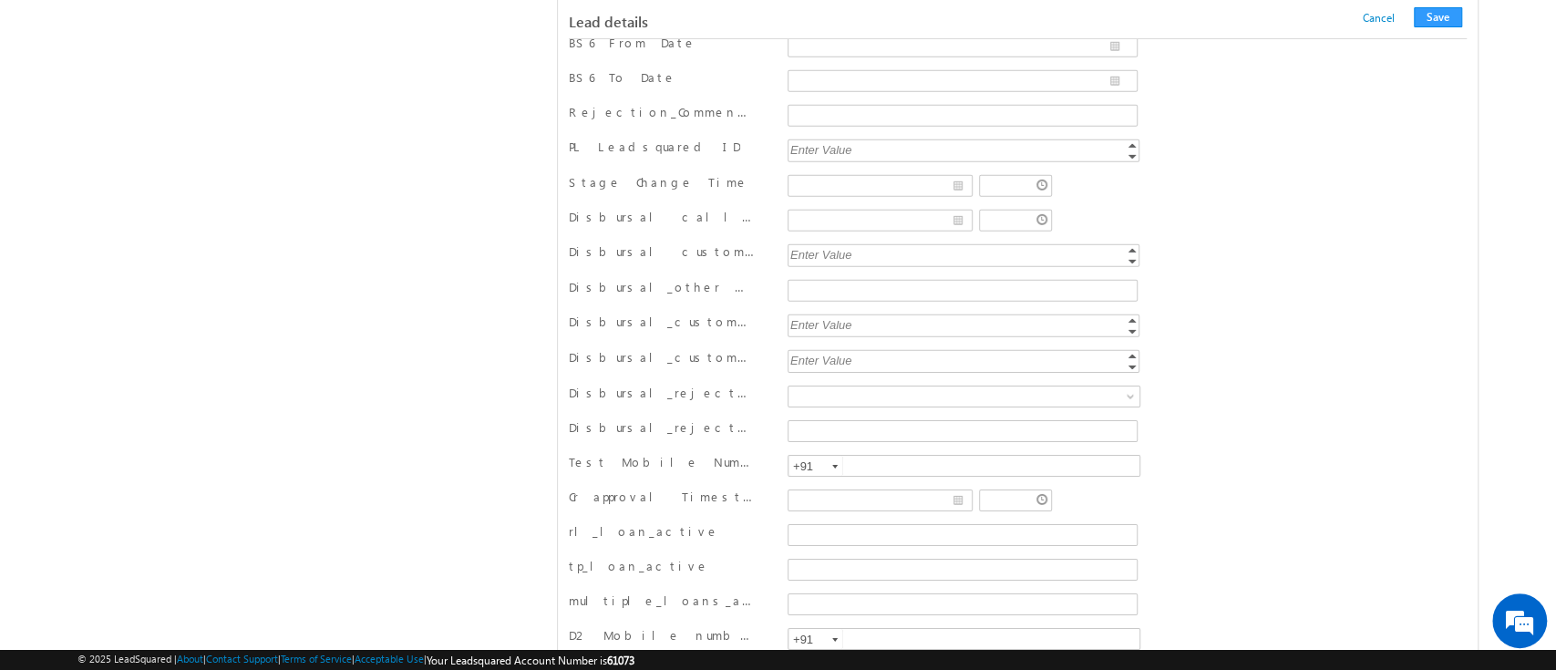
scroll to position [4077, 0]
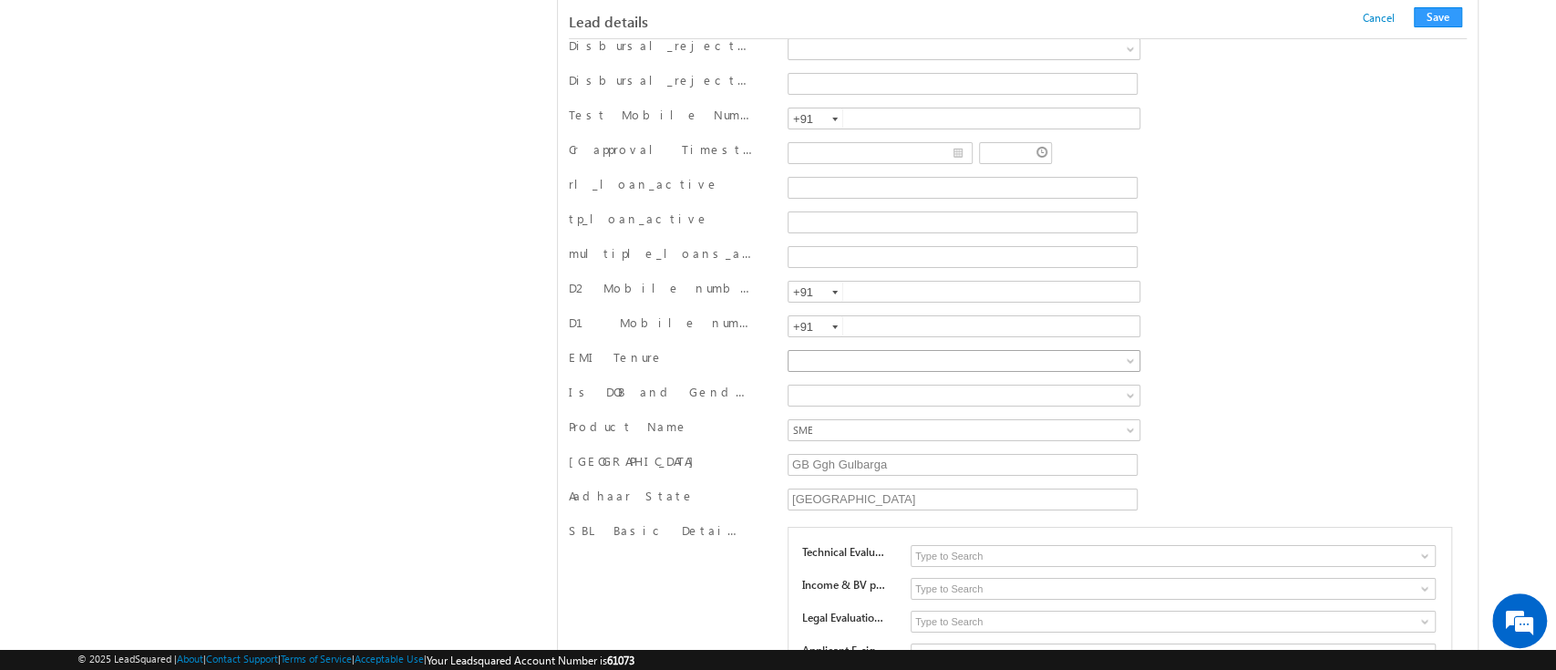
click at [1105, 350] on link at bounding box center [963, 361] width 353 height 22
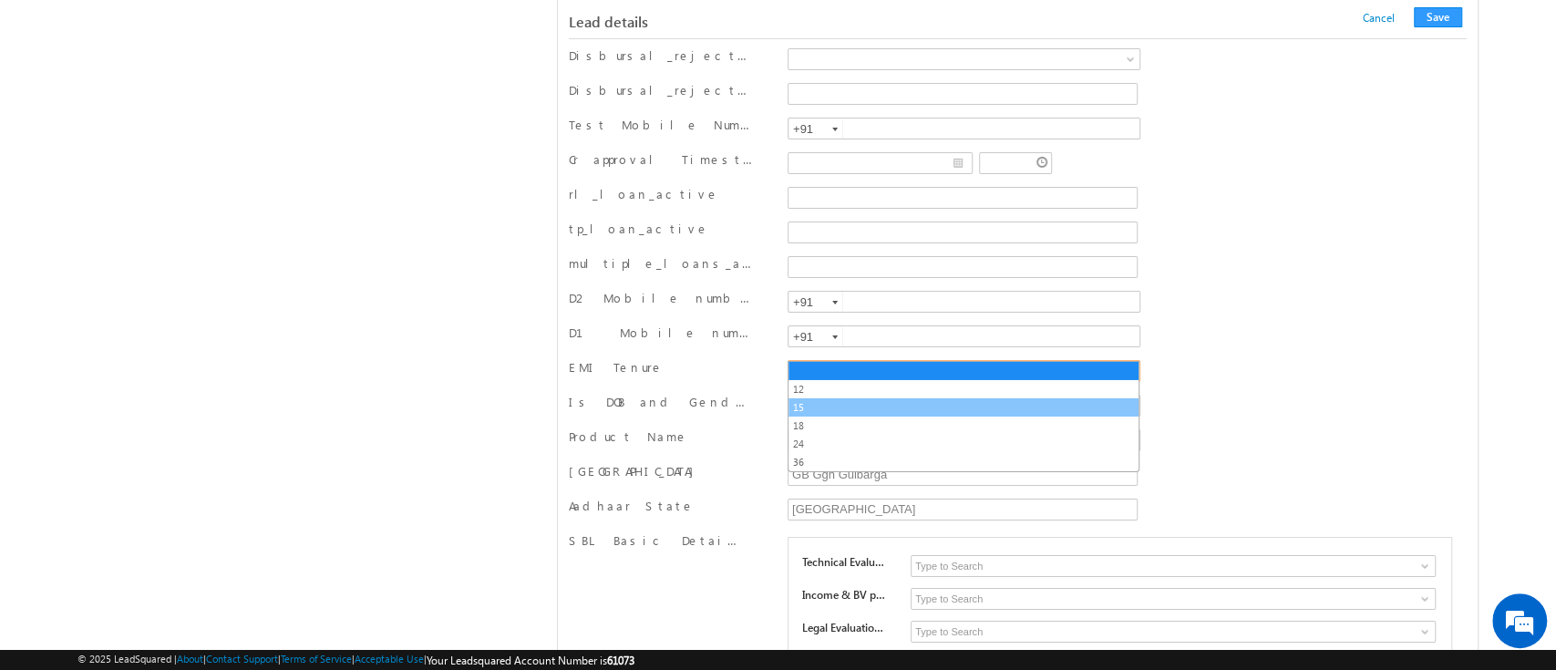
scroll to position [4067, 0]
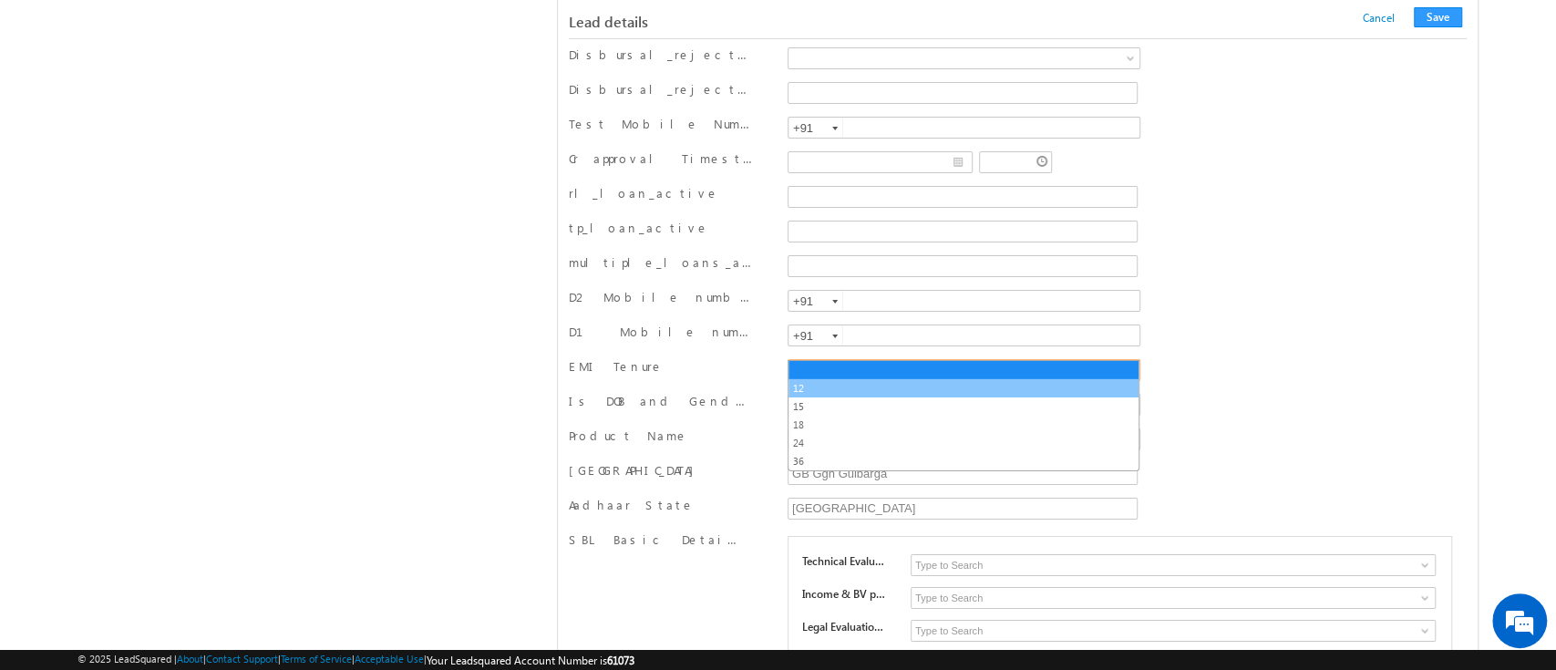
click at [945, 391] on link "12" at bounding box center [963, 388] width 350 height 16
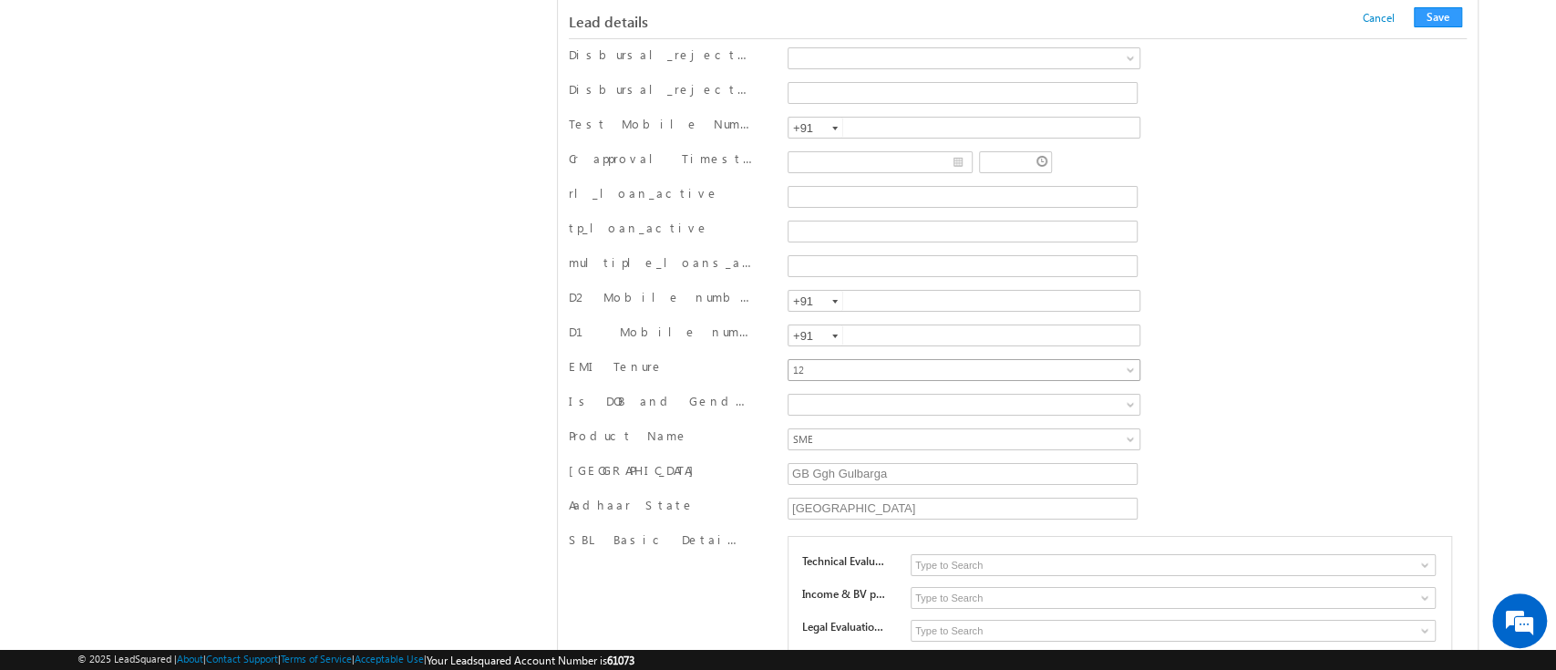
click at [956, 362] on span "12" at bounding box center [930, 370] width 284 height 16
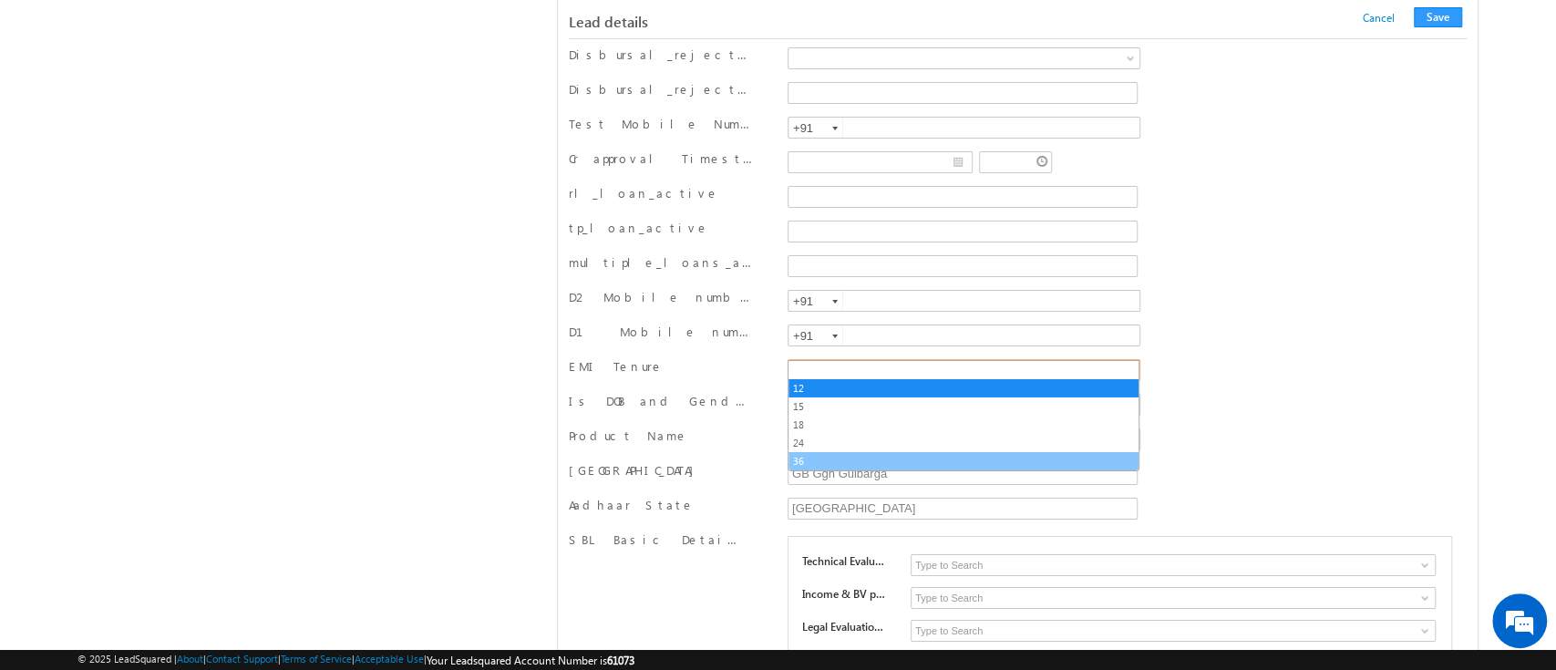
click at [931, 465] on link "36" at bounding box center [963, 461] width 350 height 16
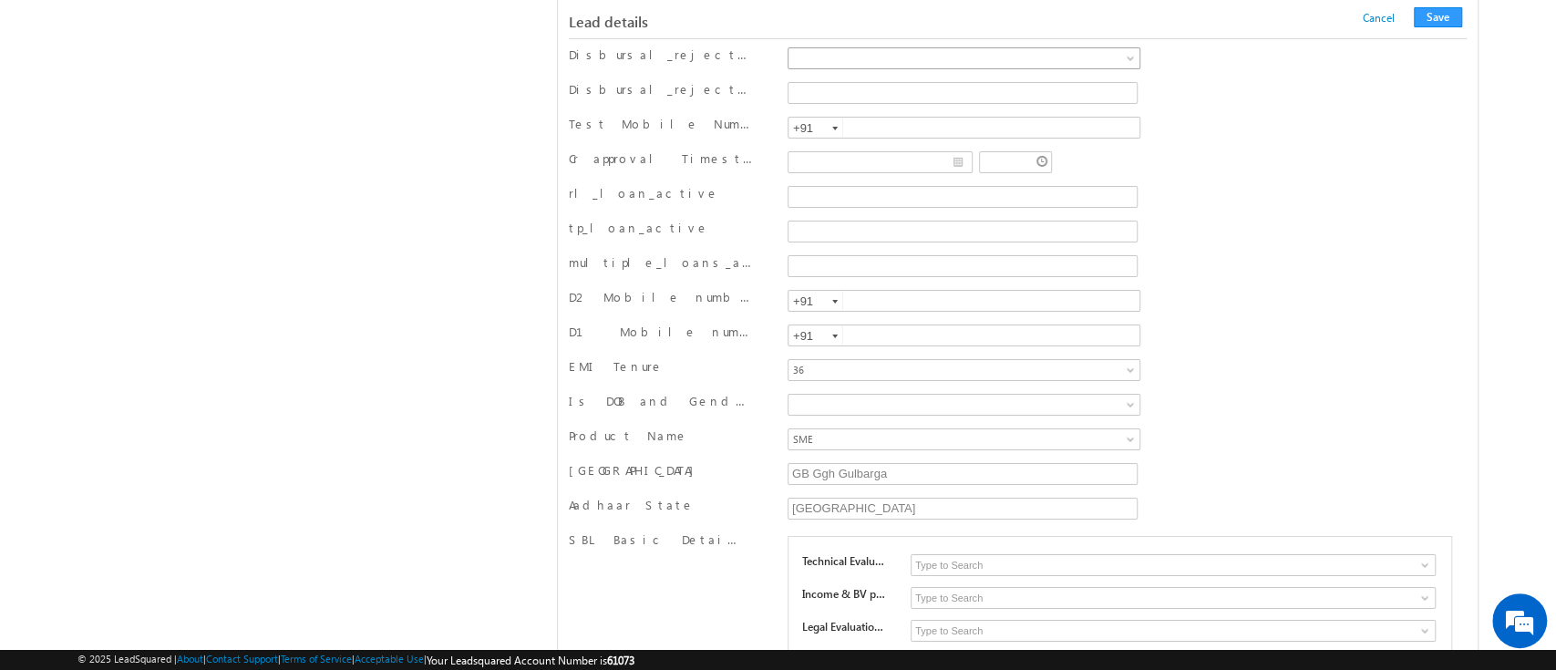
scroll to position [1890, 0]
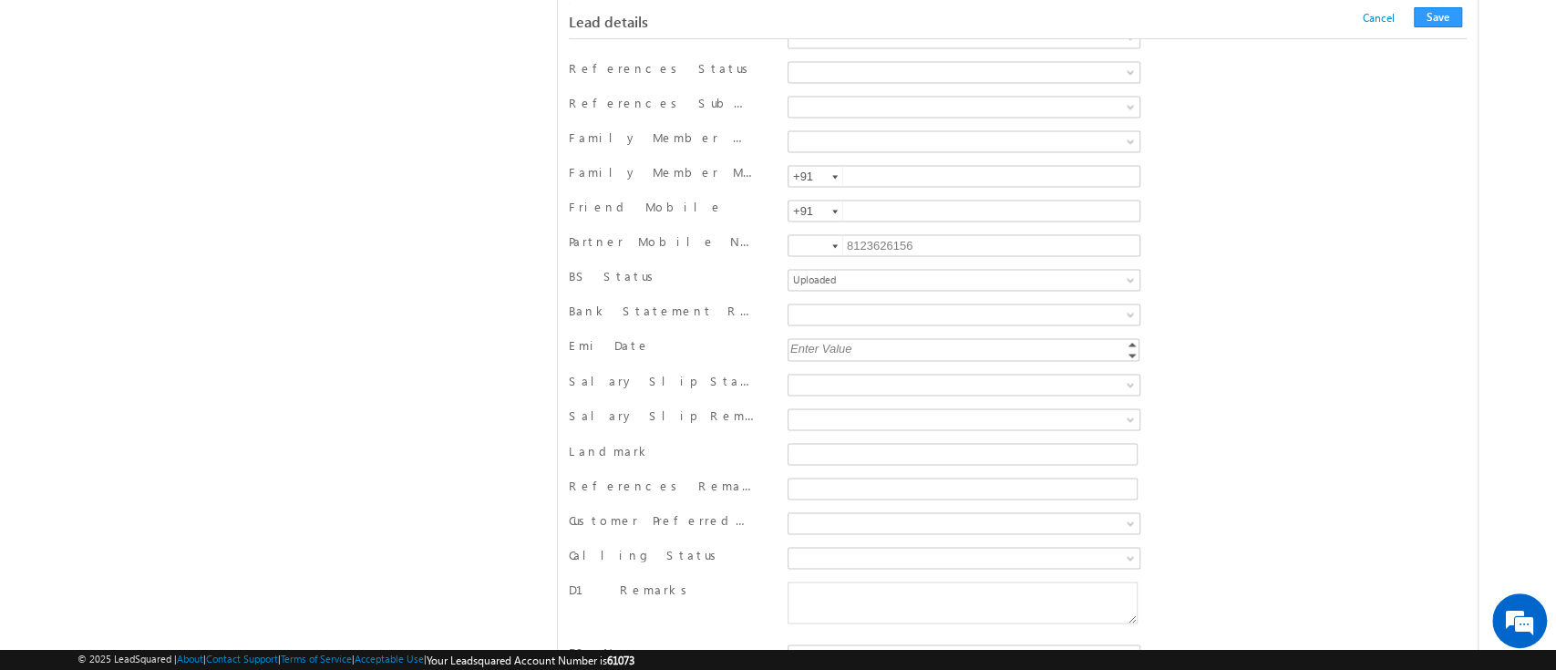
click at [996, 344] on div "Enter Value" at bounding box center [964, 348] width 355 height 21
type input "10"
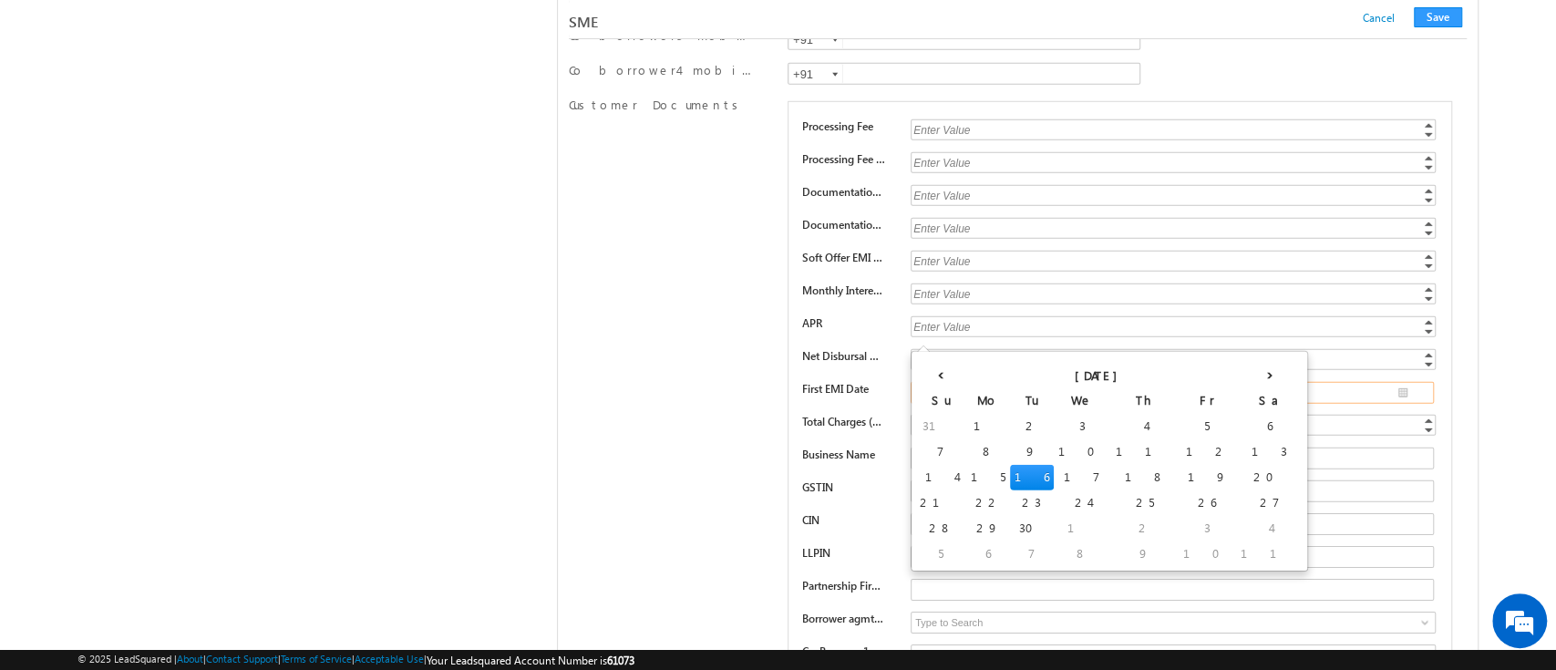
click at [1400, 382] on input "text" at bounding box center [1171, 393] width 523 height 22
click at [1236, 369] on th "›" at bounding box center [1269, 371] width 67 height 33
click at [1149, 447] on td "10" at bounding box center [1177, 452] width 57 height 26
type input "10/10/2025"
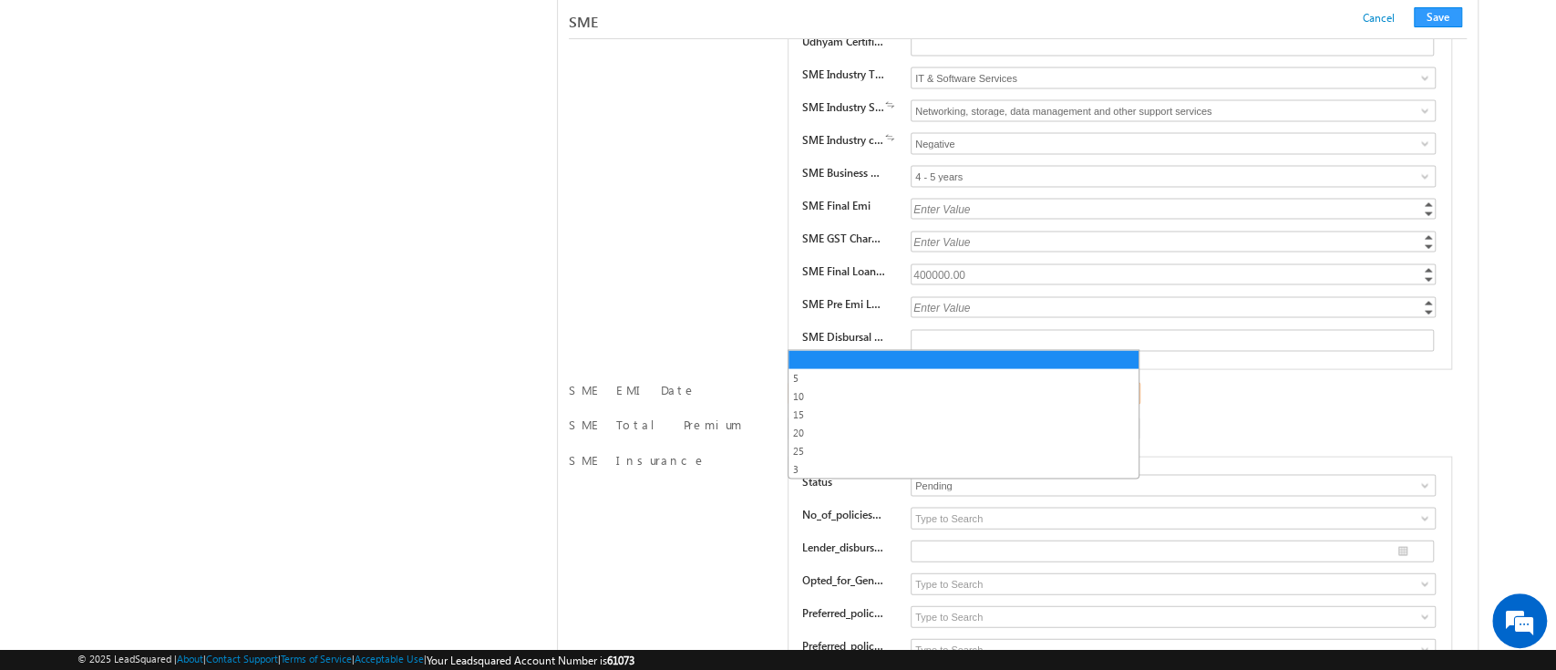
click at [1125, 390] on span at bounding box center [1132, 397] width 15 height 15
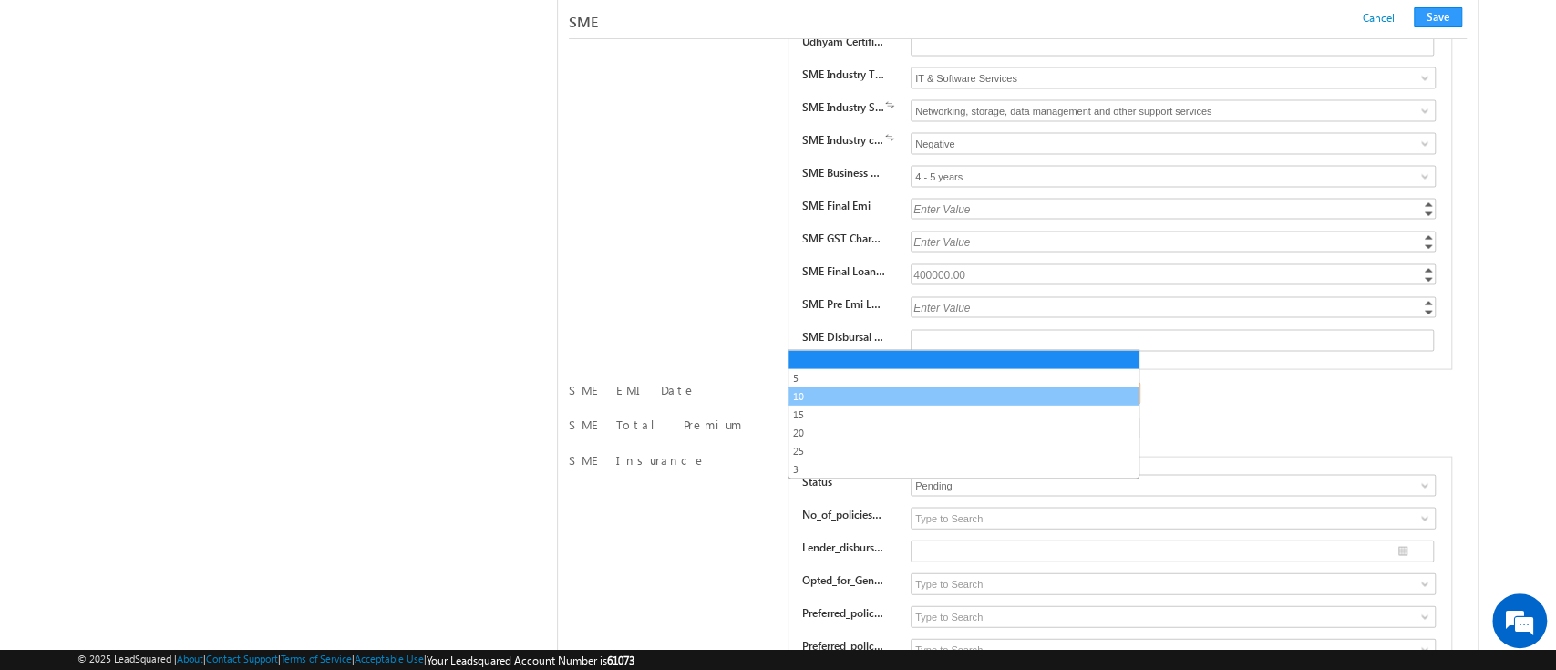
click at [1061, 398] on link "10" at bounding box center [963, 396] width 350 height 16
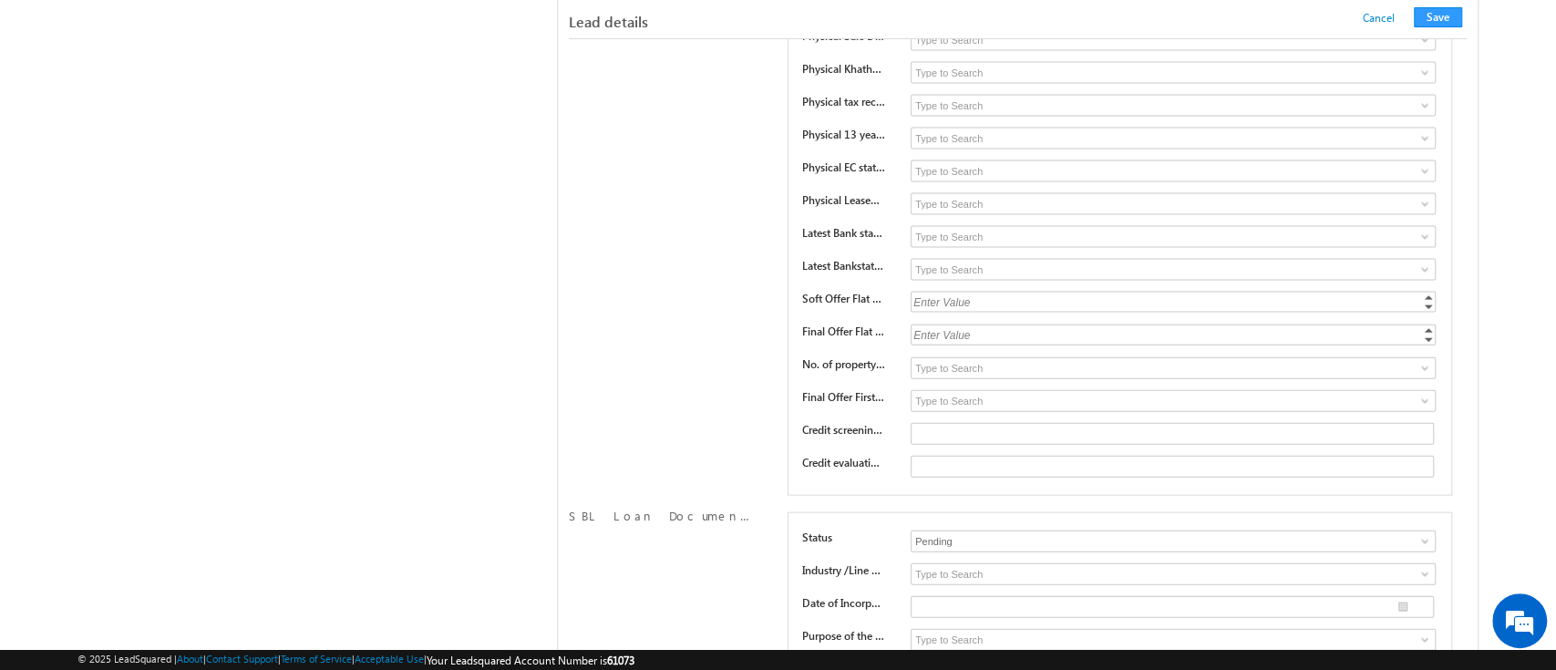
scroll to position [1888, 0]
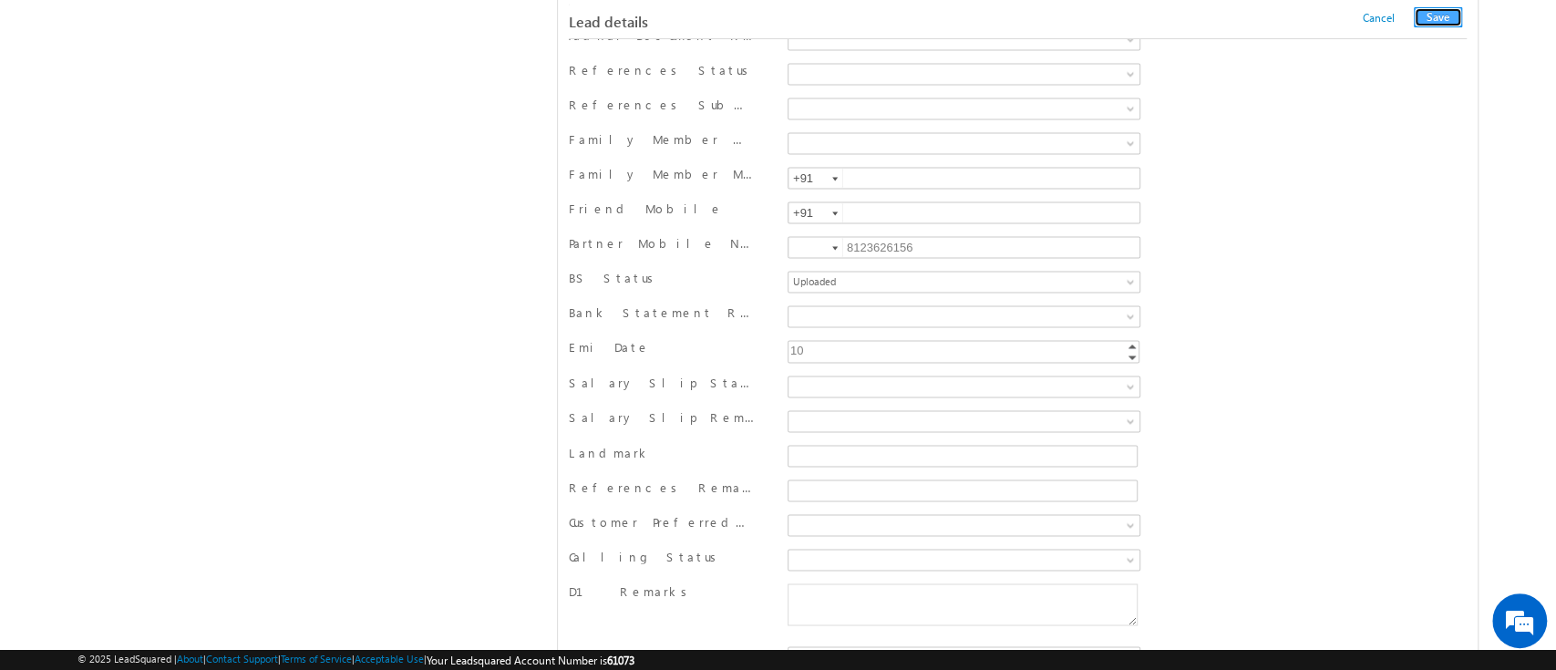
click at [1444, 14] on button "Save" at bounding box center [1438, 17] width 48 height 20
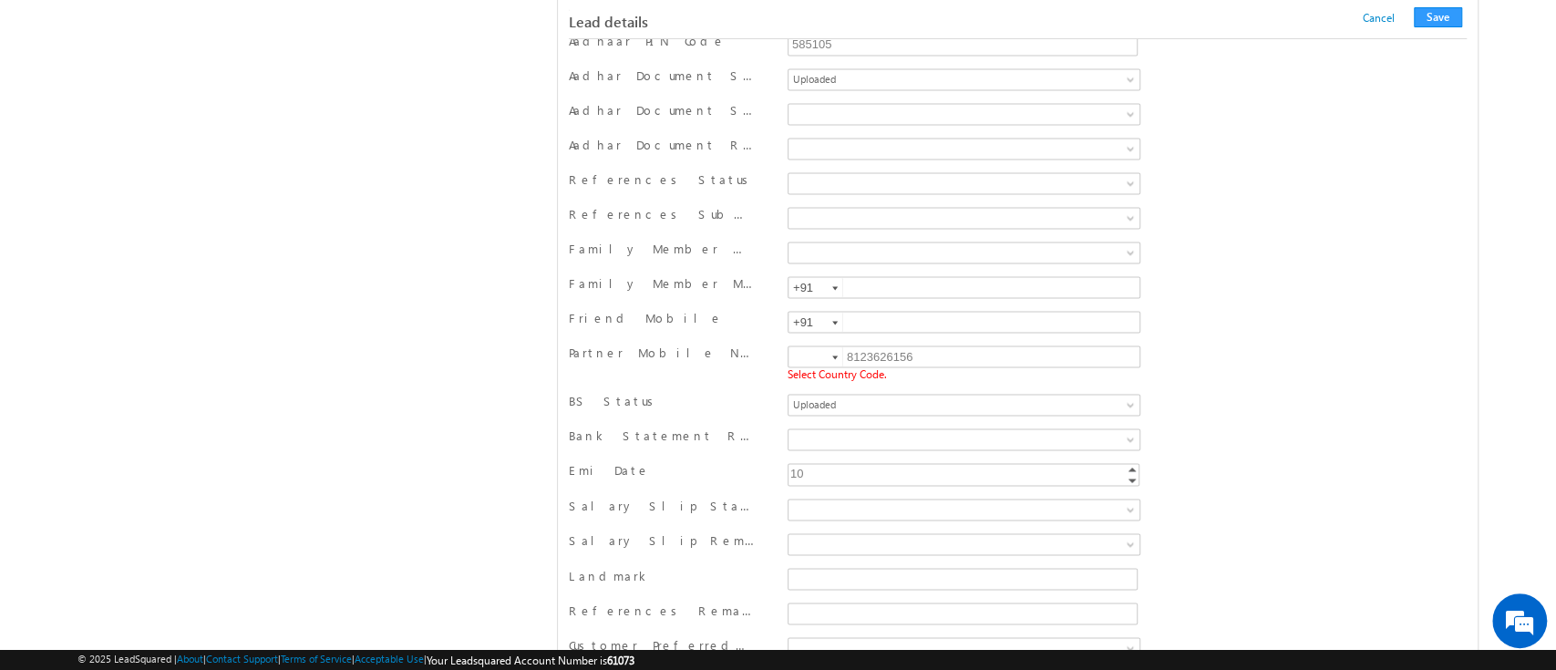
click at [832, 355] on div at bounding box center [834, 357] width 5 height 4
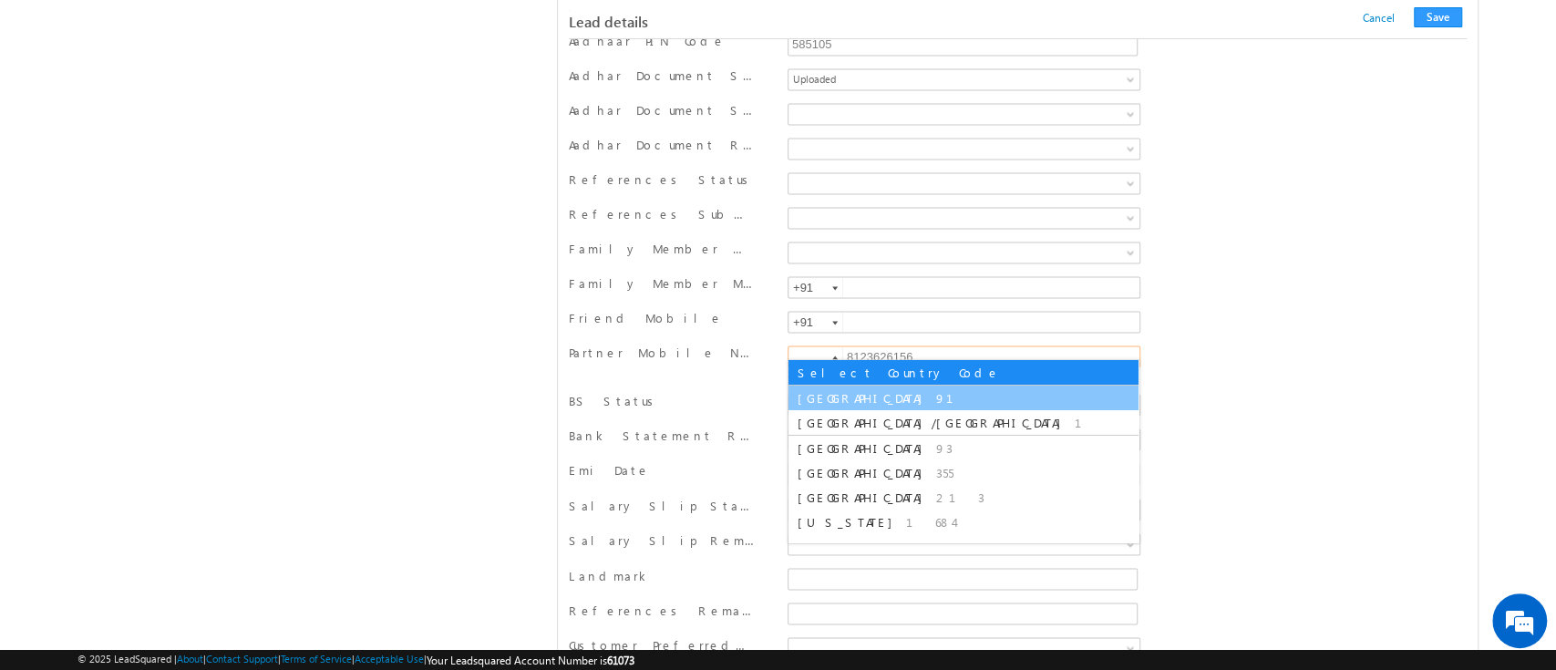
click at [936, 393] on span "91" at bounding box center [955, 397] width 39 height 15
type input "+91"
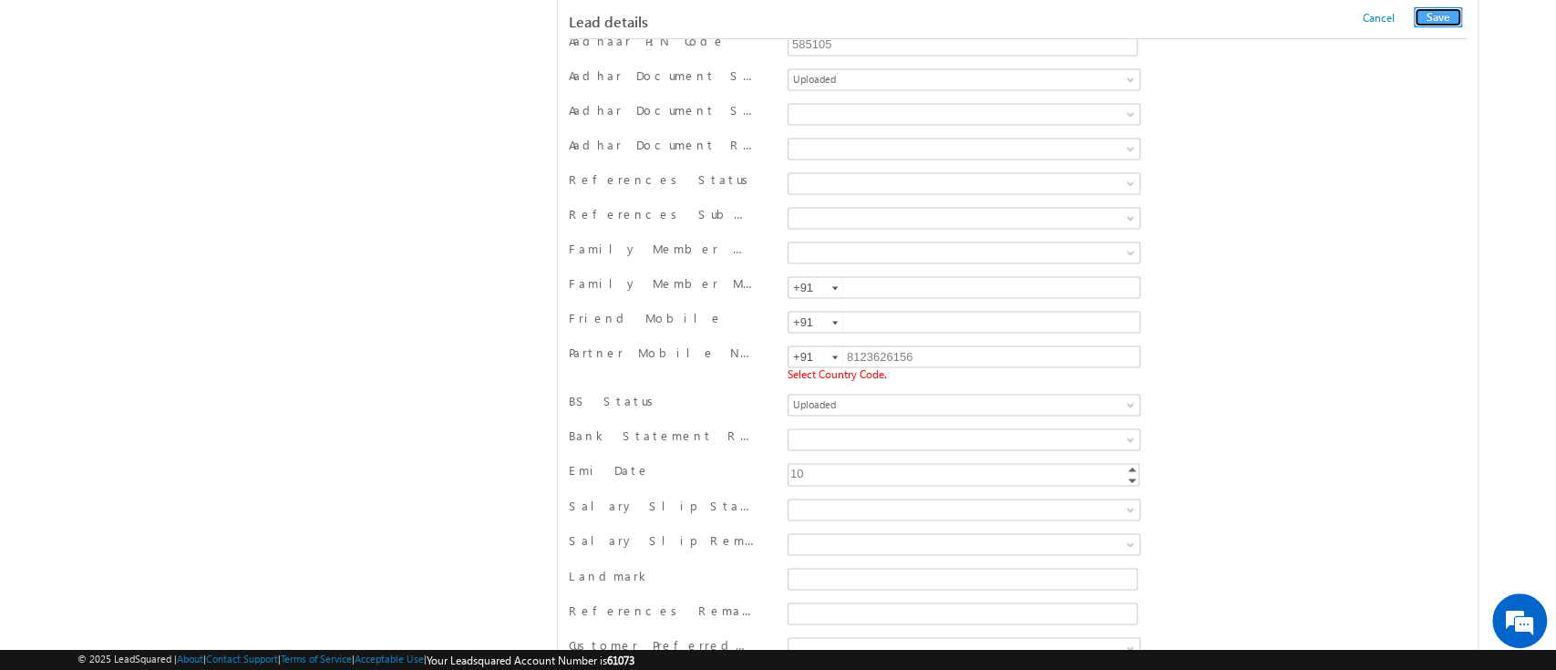
click at [1440, 15] on button "Save" at bounding box center [1438, 17] width 48 height 20
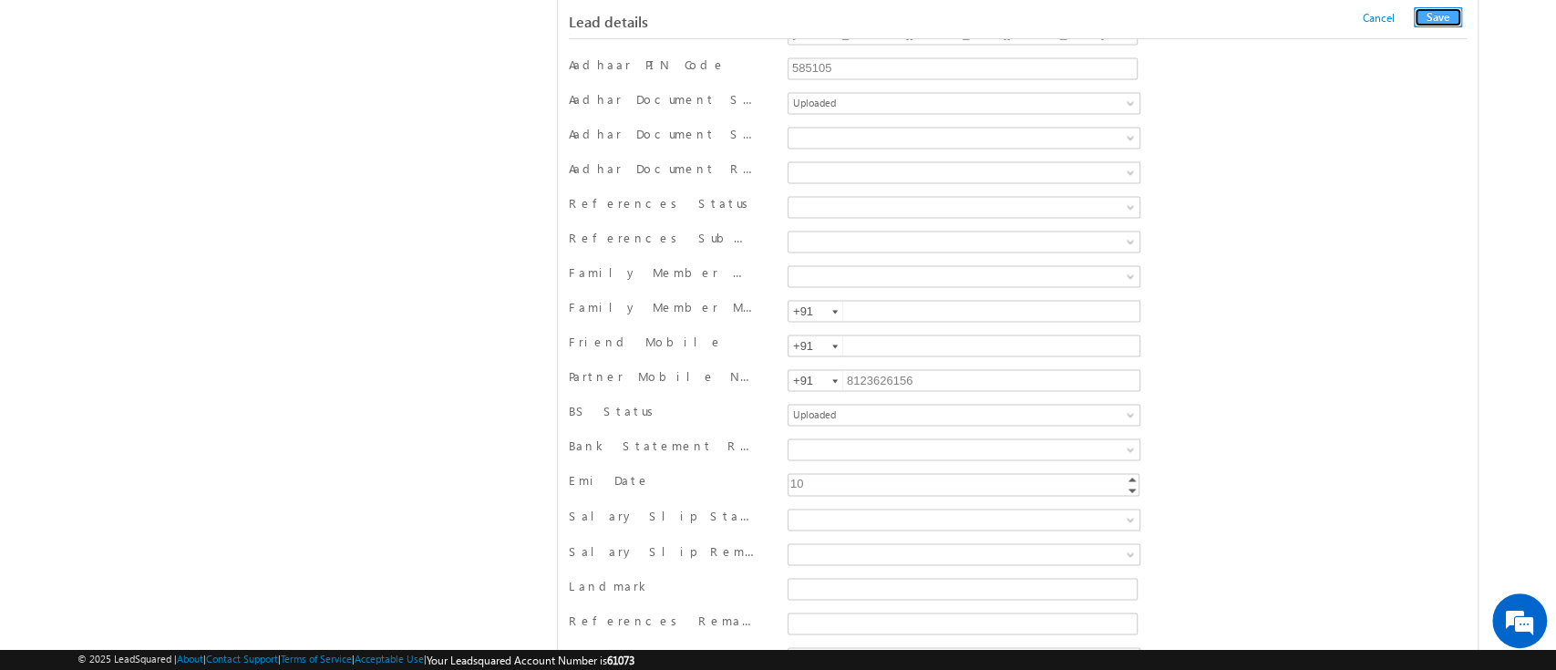
scroll to position [952, 0]
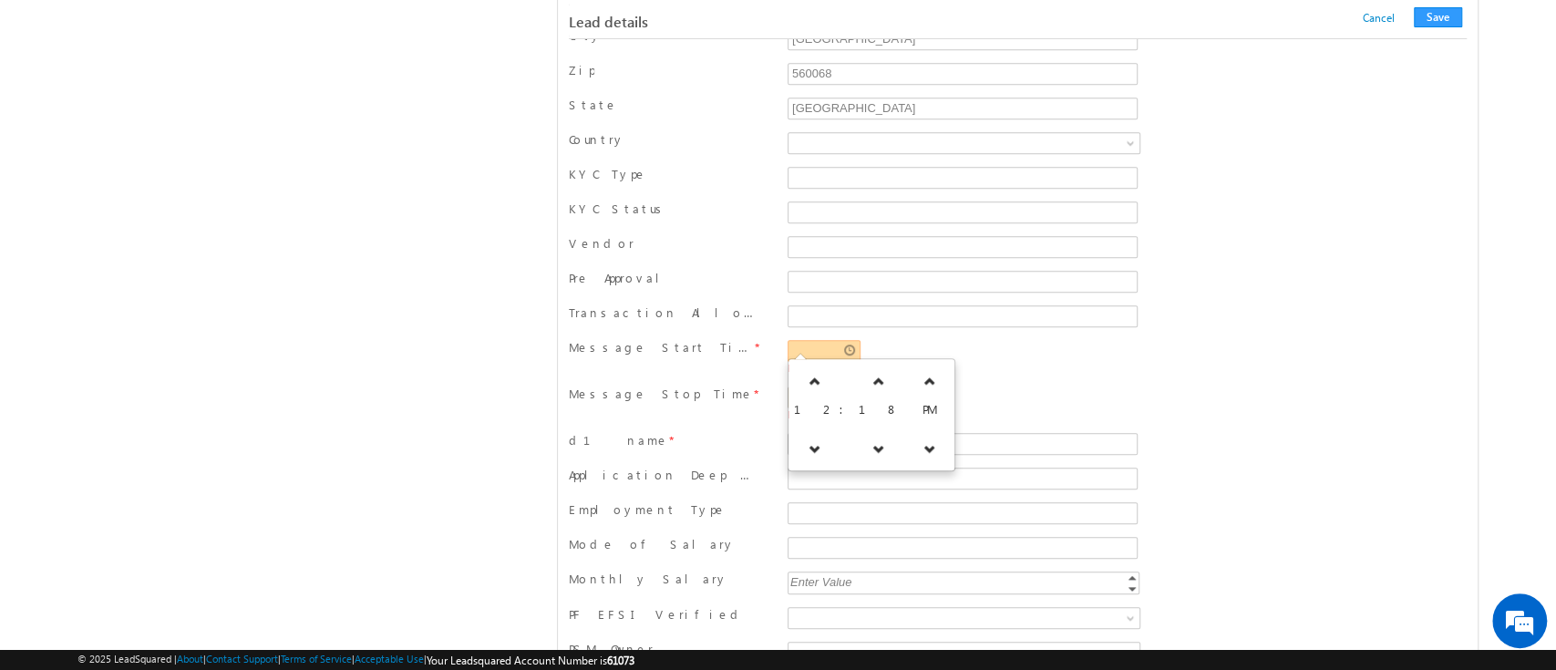
click at [852, 340] on input "text" at bounding box center [823, 351] width 73 height 22
click at [838, 375] on td at bounding box center [847, 381] width 19 height 36
click at [822, 368] on link at bounding box center [814, 381] width 37 height 33
type input "01:18 PM"
click at [1018, 271] on input "Pre Approval" at bounding box center [962, 282] width 350 height 22
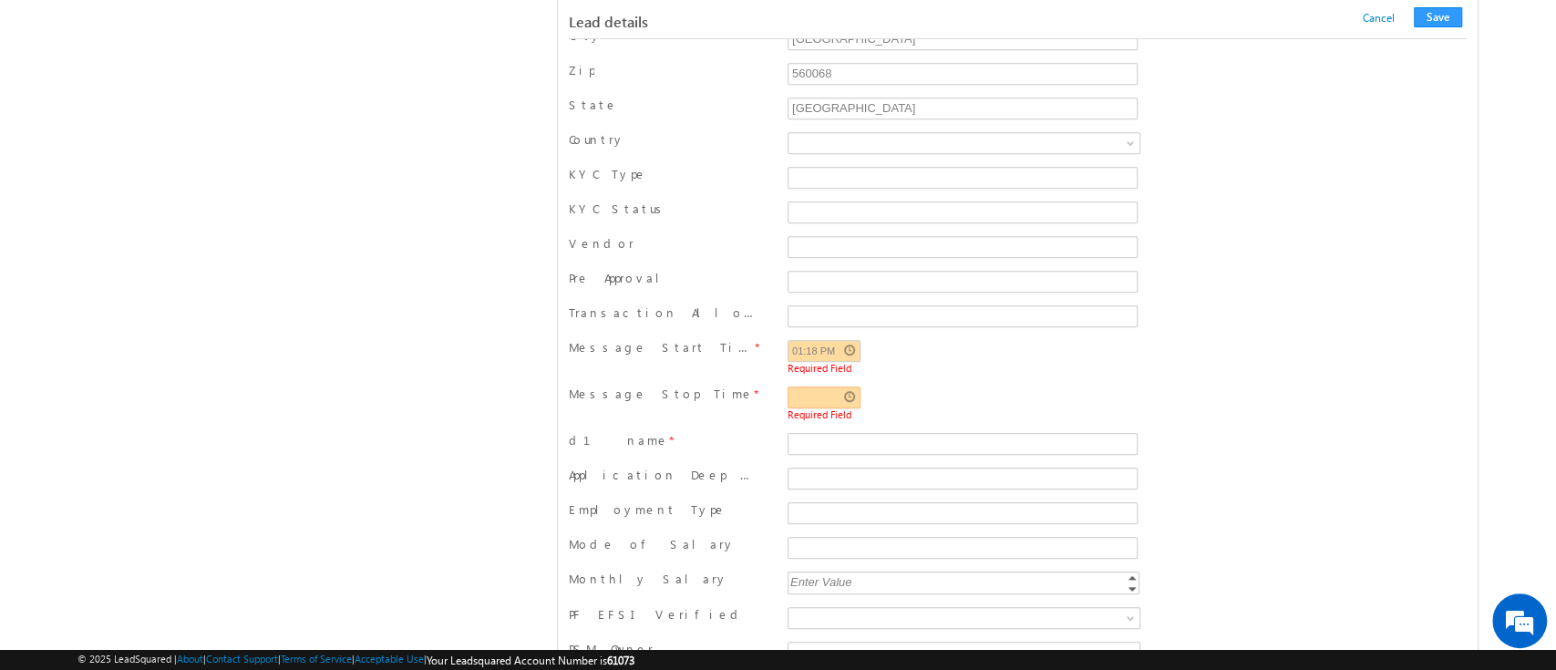
click at [848, 392] on input "text" at bounding box center [823, 397] width 73 height 22
click at [808, 499] on icon at bounding box center [814, 495] width 13 height 13
click at [817, 499] on icon at bounding box center [823, 495] width 13 height 13
type input "10:18 AM"
click at [1066, 411] on span "Required Field" at bounding box center [963, 414] width 352 height 12
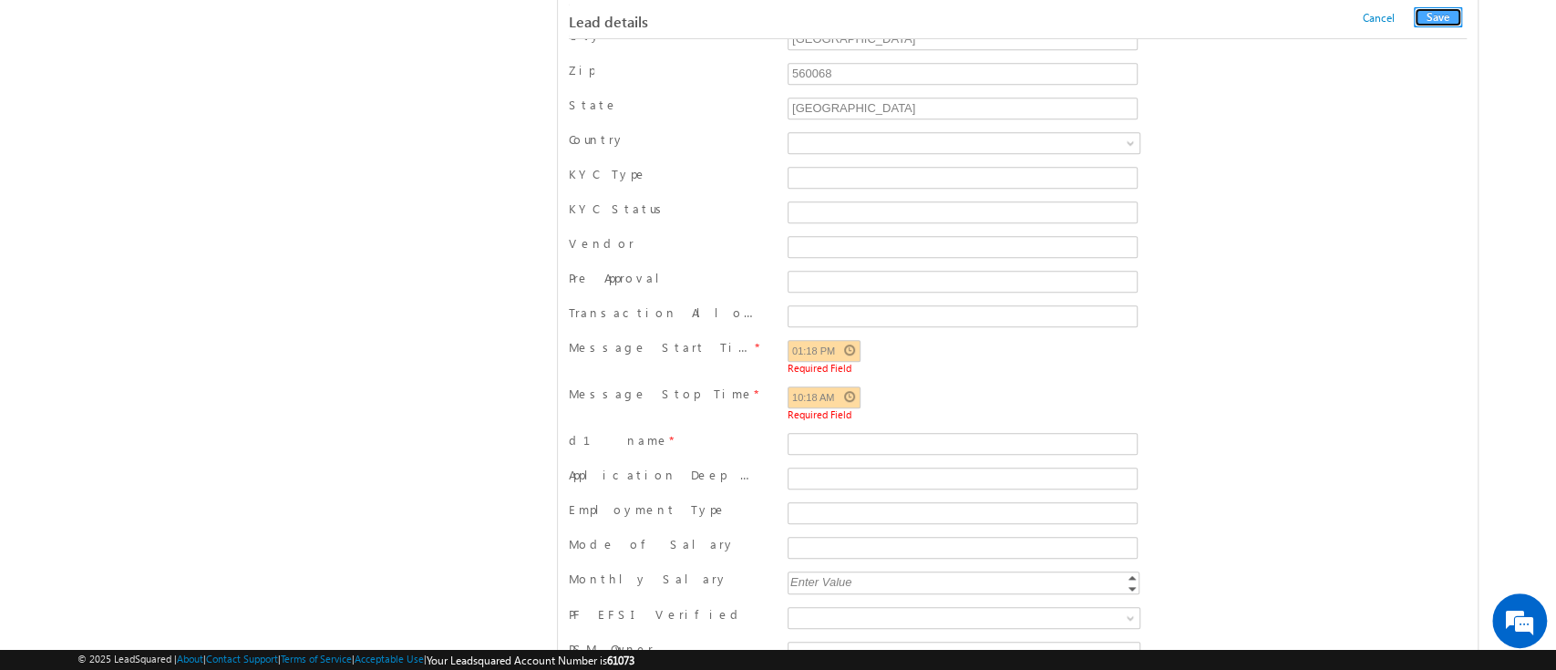
click at [1442, 20] on button "Save" at bounding box center [1438, 17] width 48 height 20
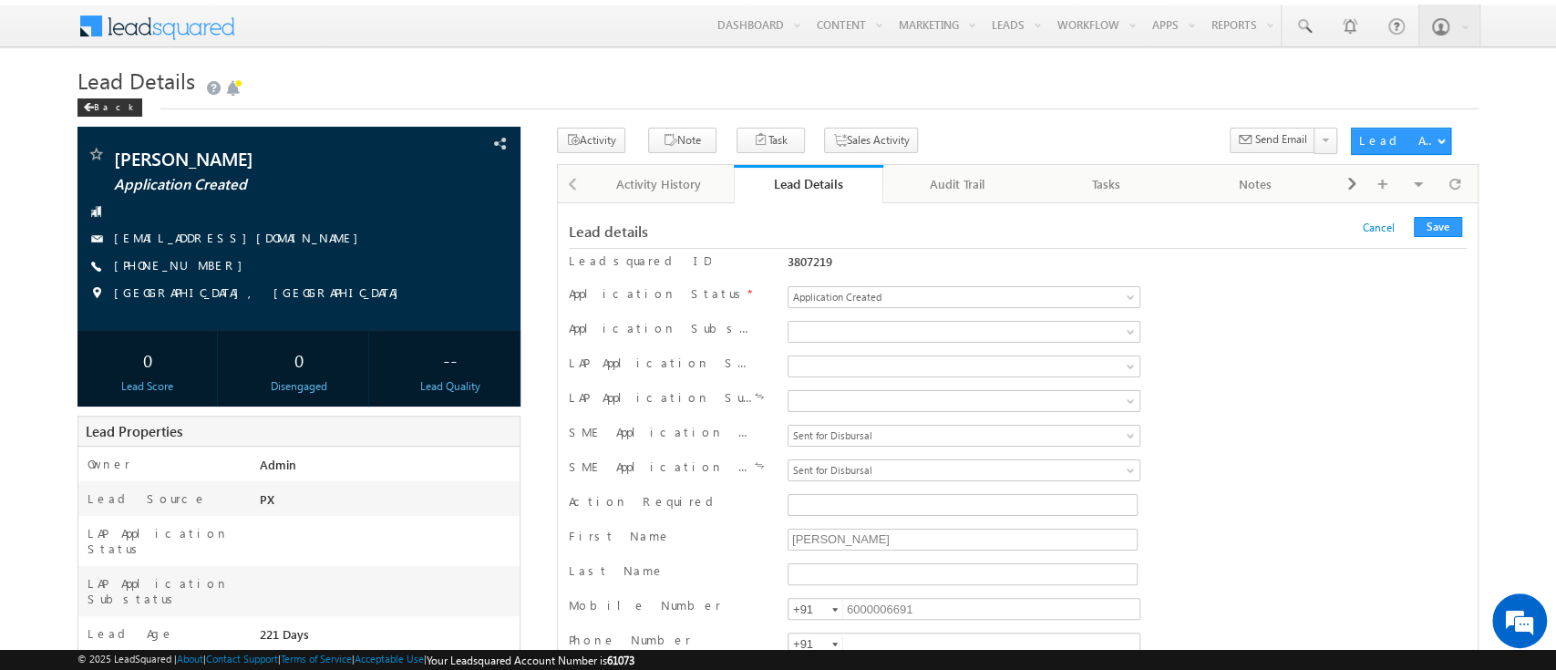
scroll to position [26468, 0]
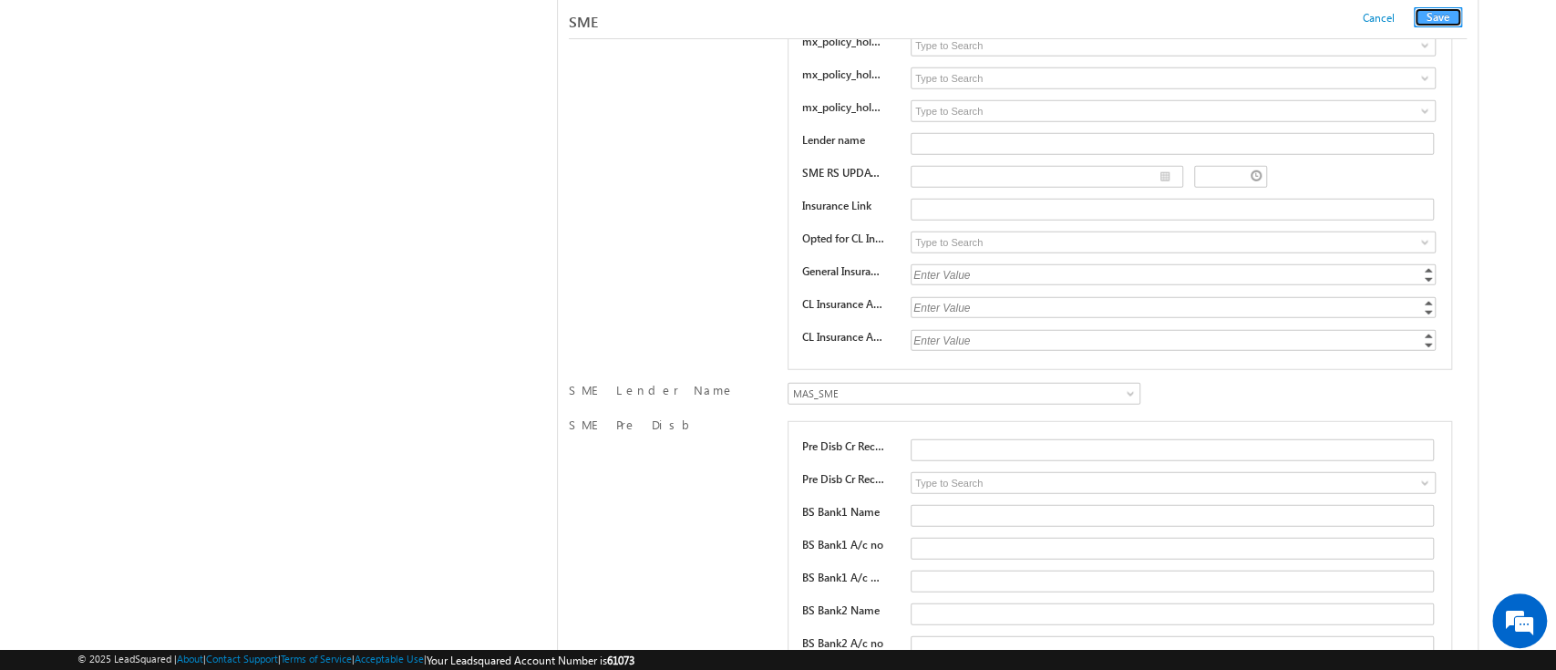
click at [1440, 17] on button "Save" at bounding box center [1438, 17] width 48 height 20
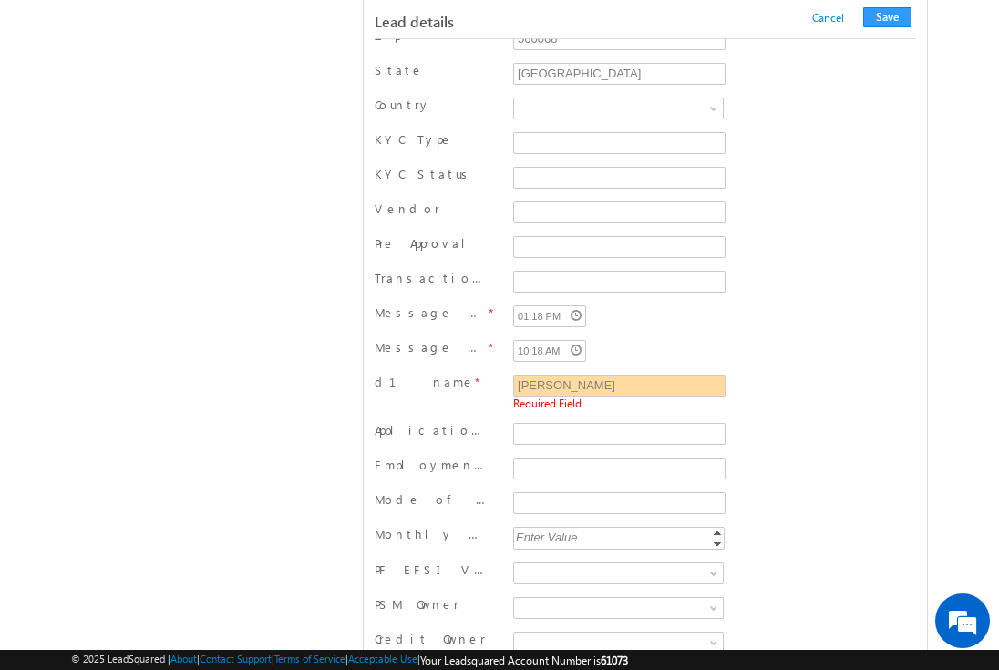
click at [501, 374] on div "d1 name *" at bounding box center [438, 387] width 127 height 26
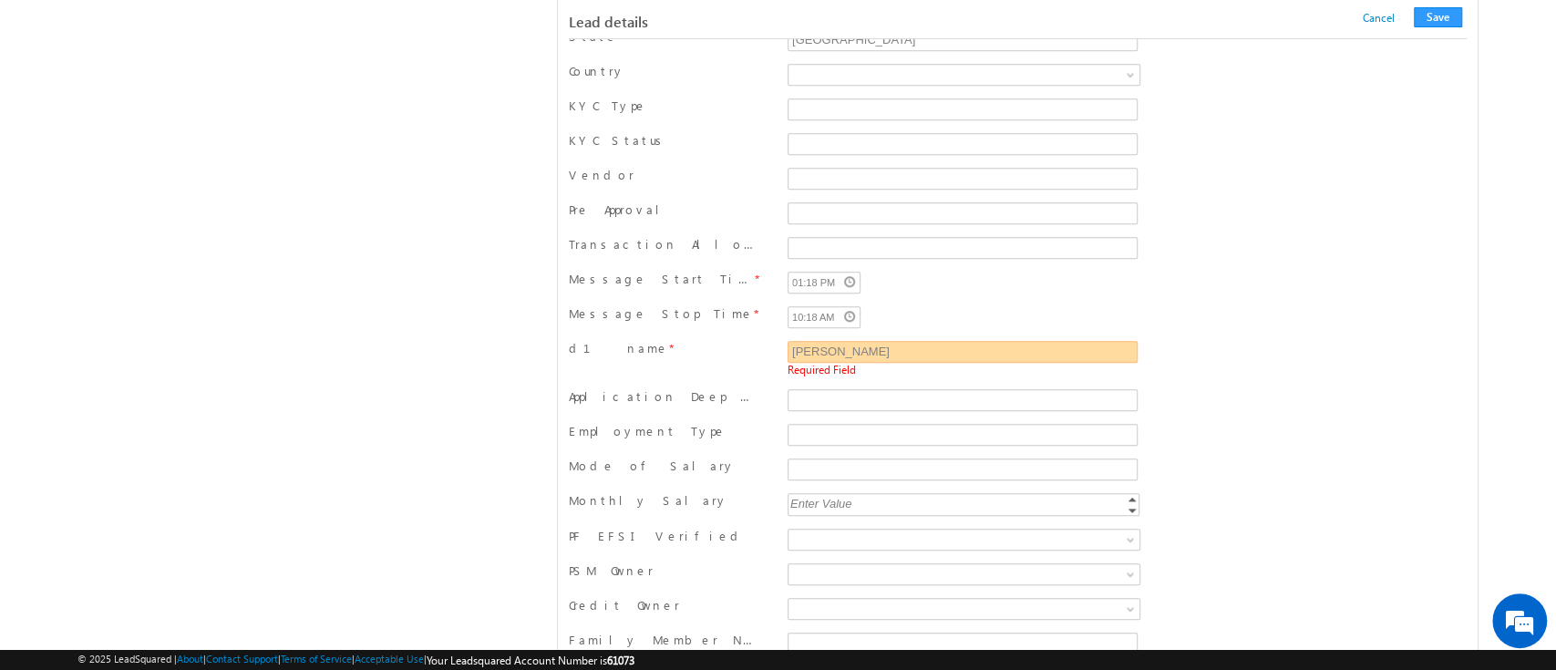
click at [919, 346] on input "Sujit" at bounding box center [962, 352] width 350 height 22
type input "[PERSON_NAME]"
click at [1443, 18] on button "Save" at bounding box center [1438, 17] width 48 height 20
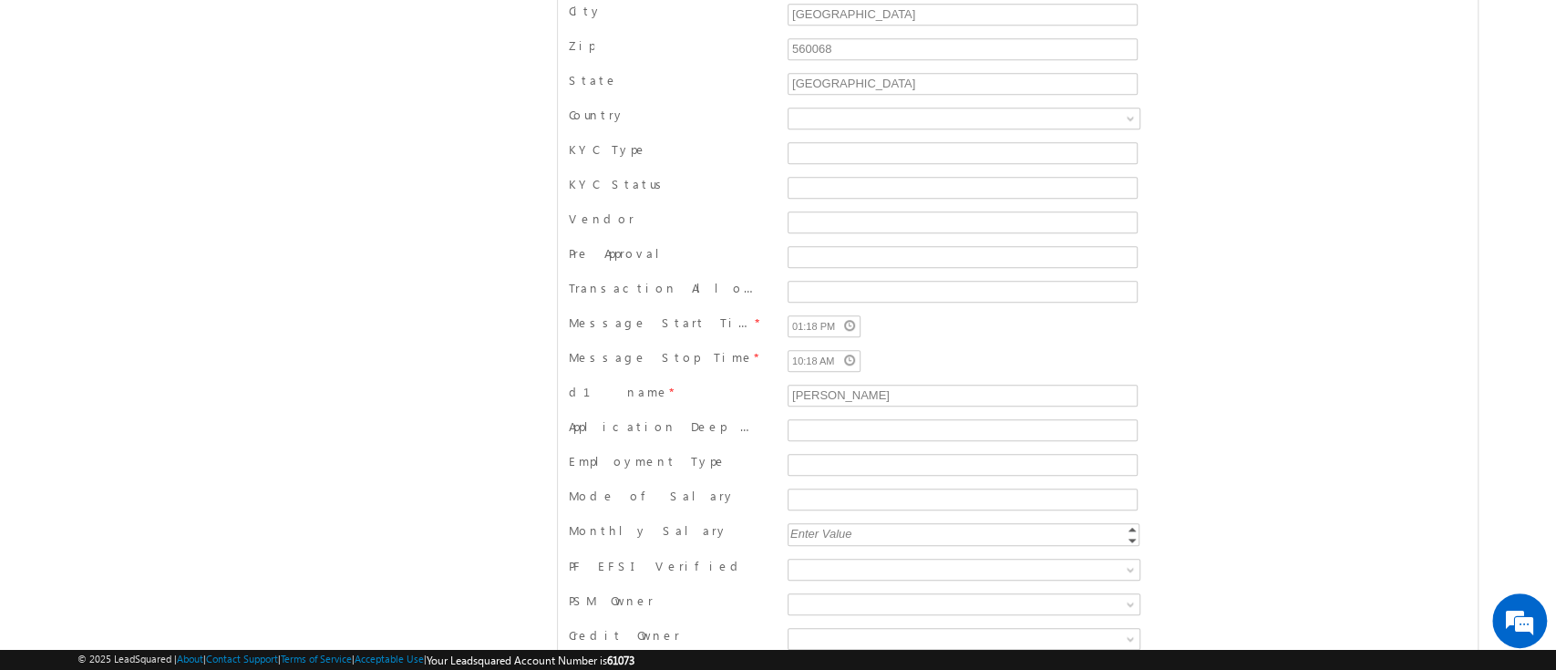
scroll to position [0, 0]
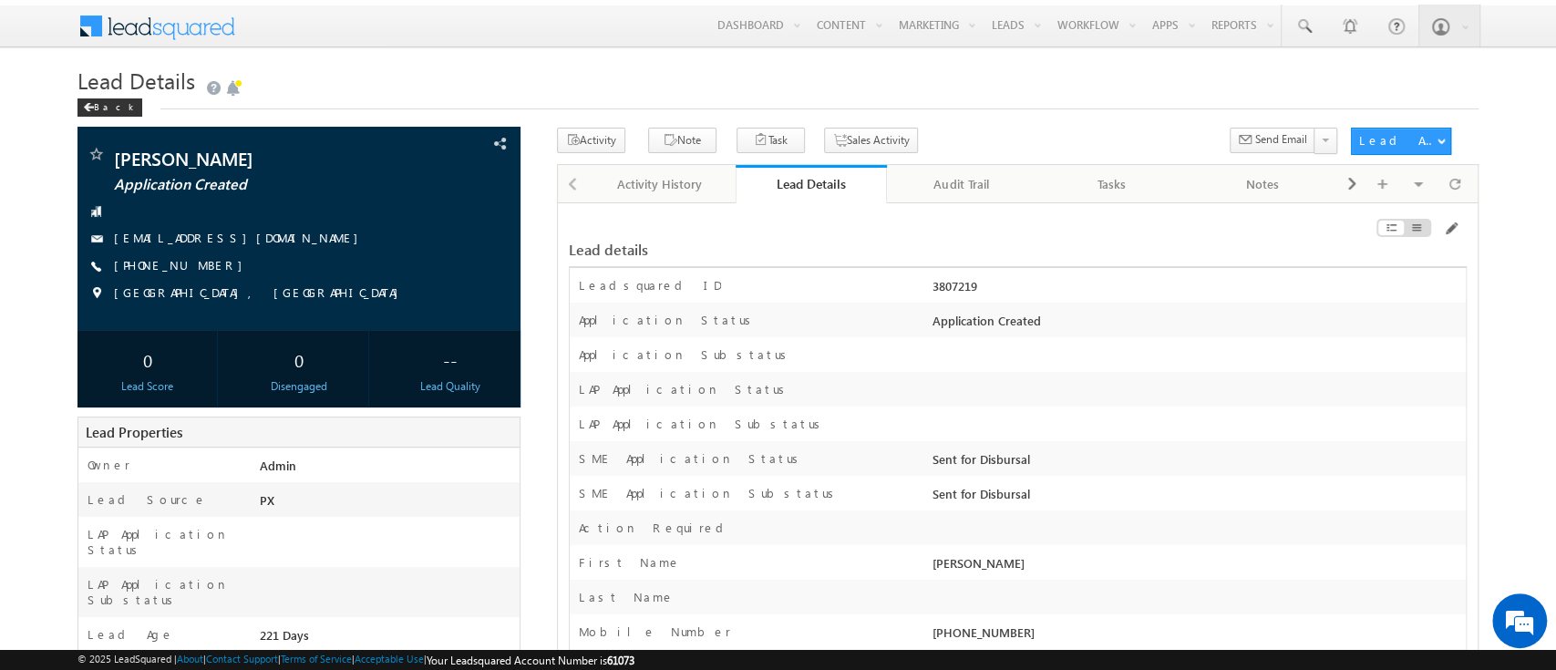
click at [848, 184] on div "Lead Details" at bounding box center [810, 183] width 123 height 17
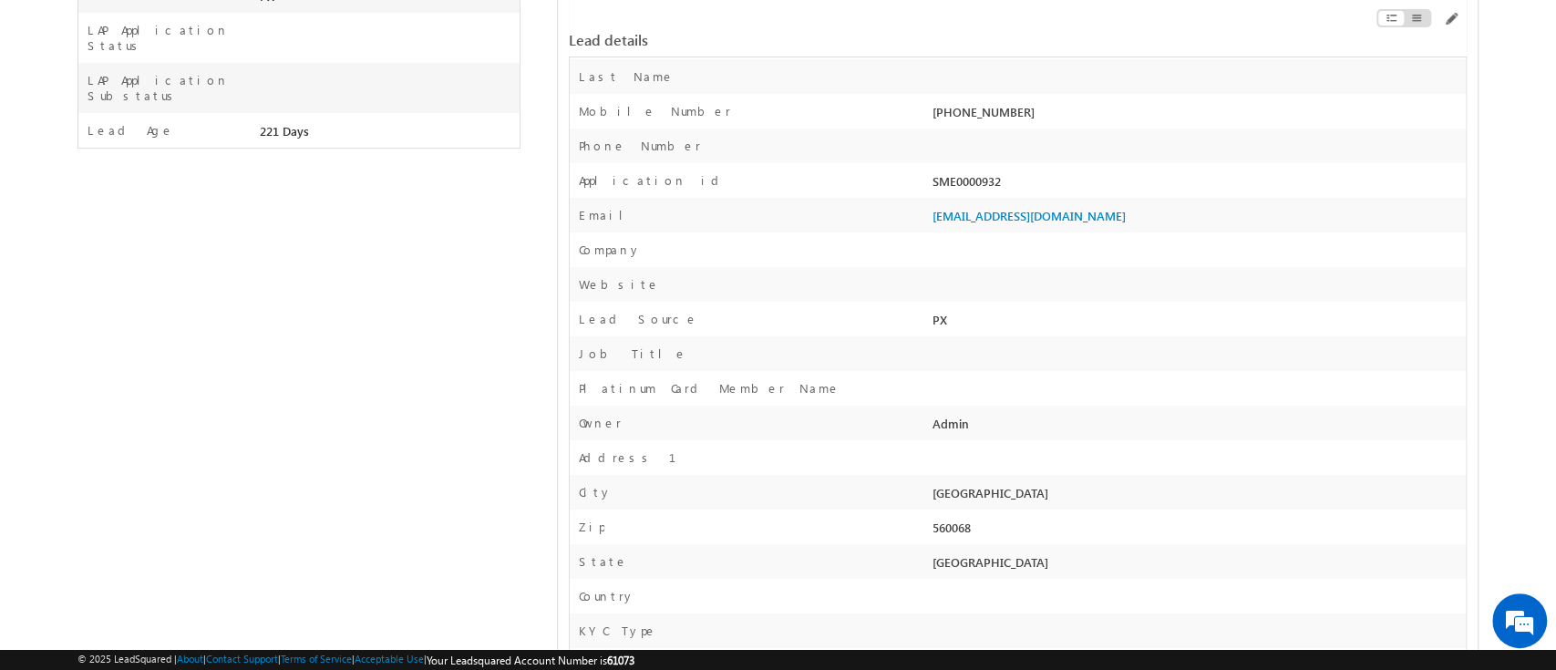
scroll to position [504, 0]
click at [964, 193] on div "SME0000932" at bounding box center [1197, 185] width 538 height 26
copy div "SME0000932"
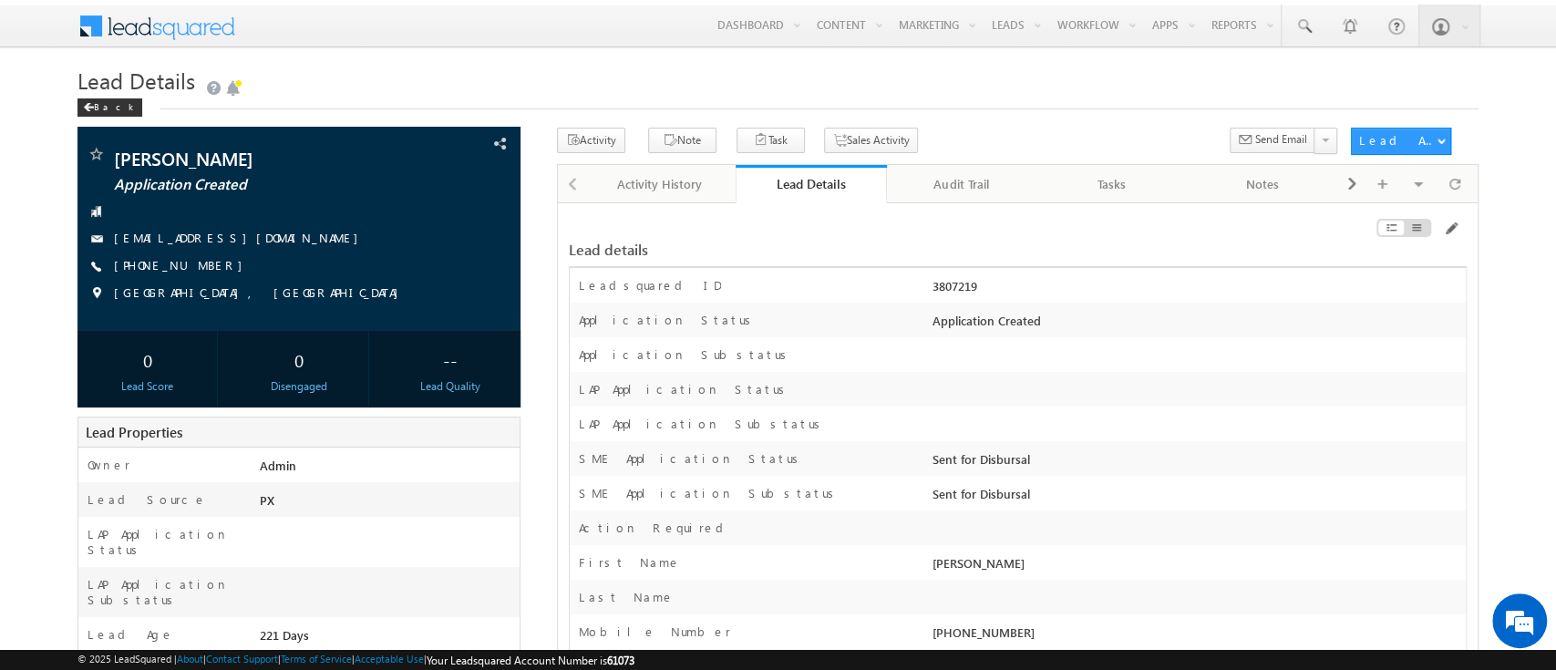
click at [960, 281] on div "3807219" at bounding box center [1197, 290] width 538 height 26
copy div "3807219"
click at [831, 167] on link "Lead Details" at bounding box center [810, 184] width 150 height 38
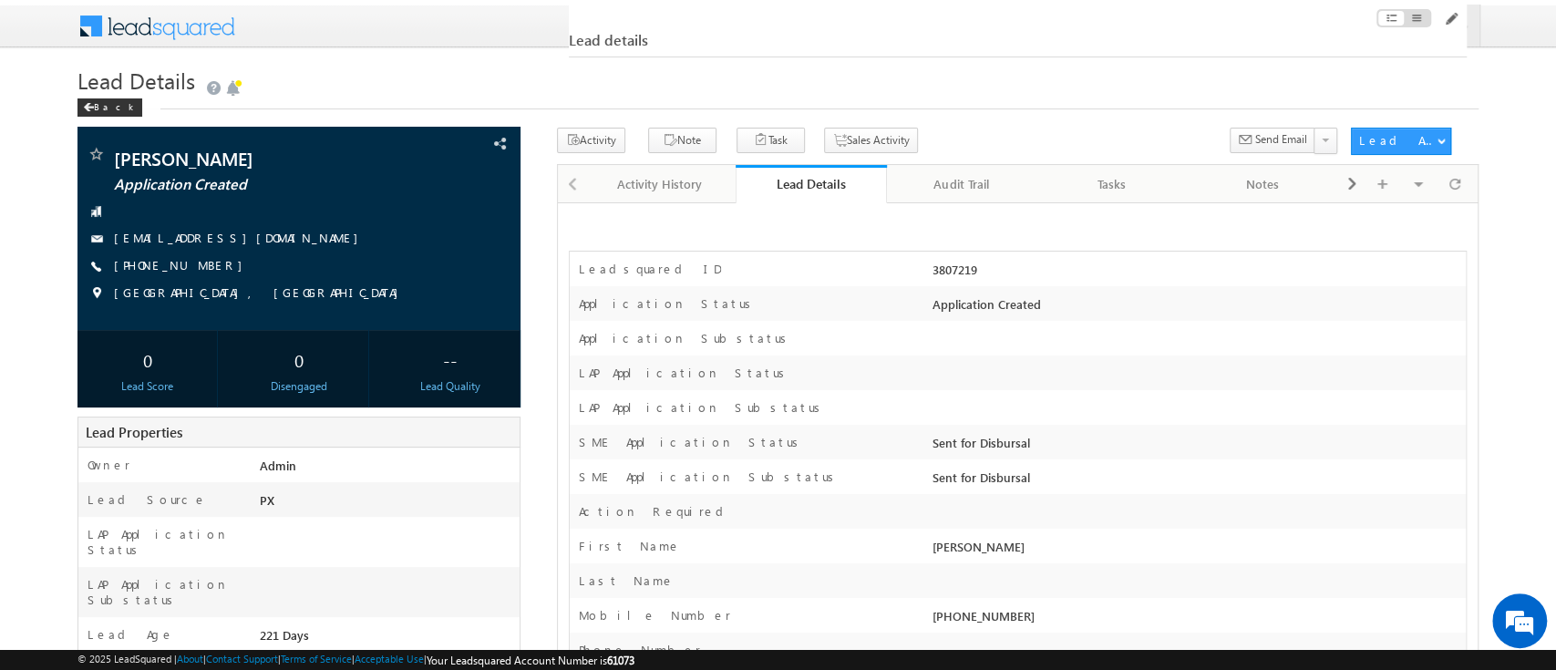
scroll to position [18896, 0]
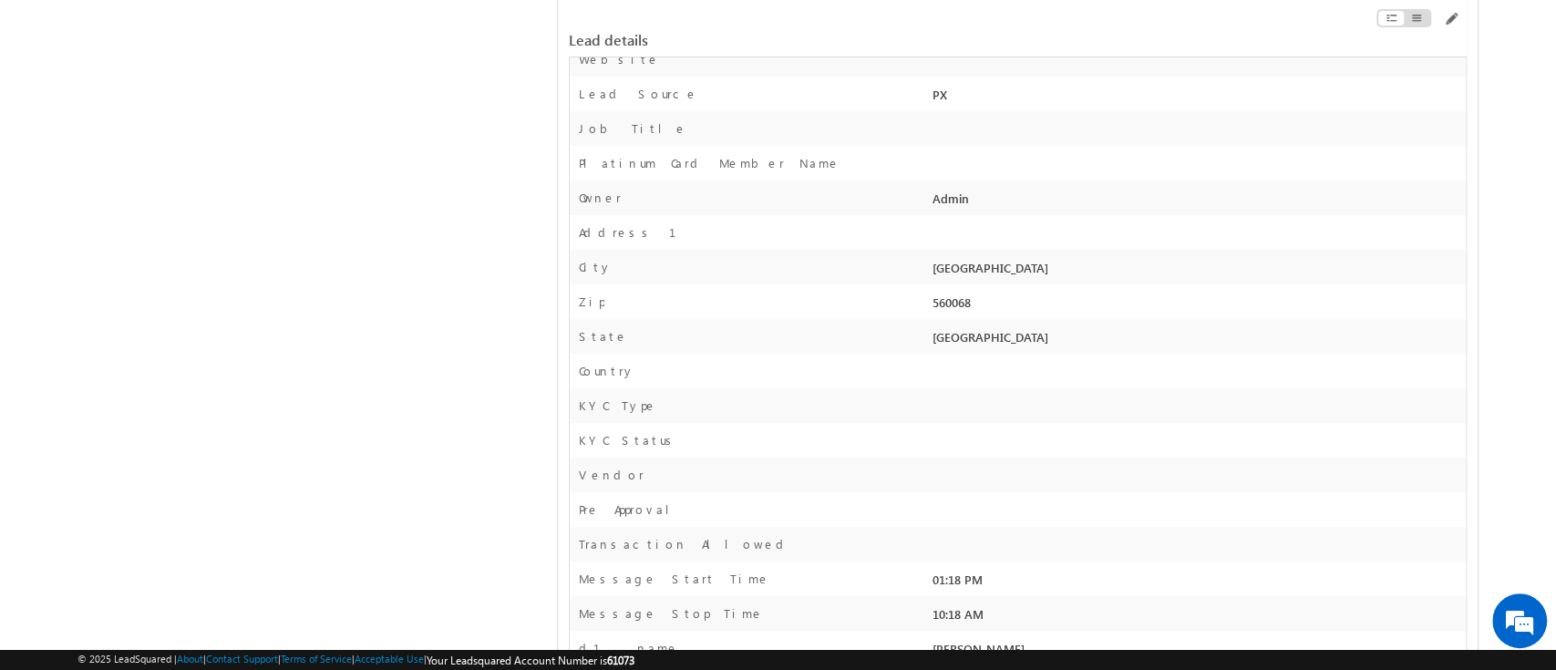
scroll to position [0, 0]
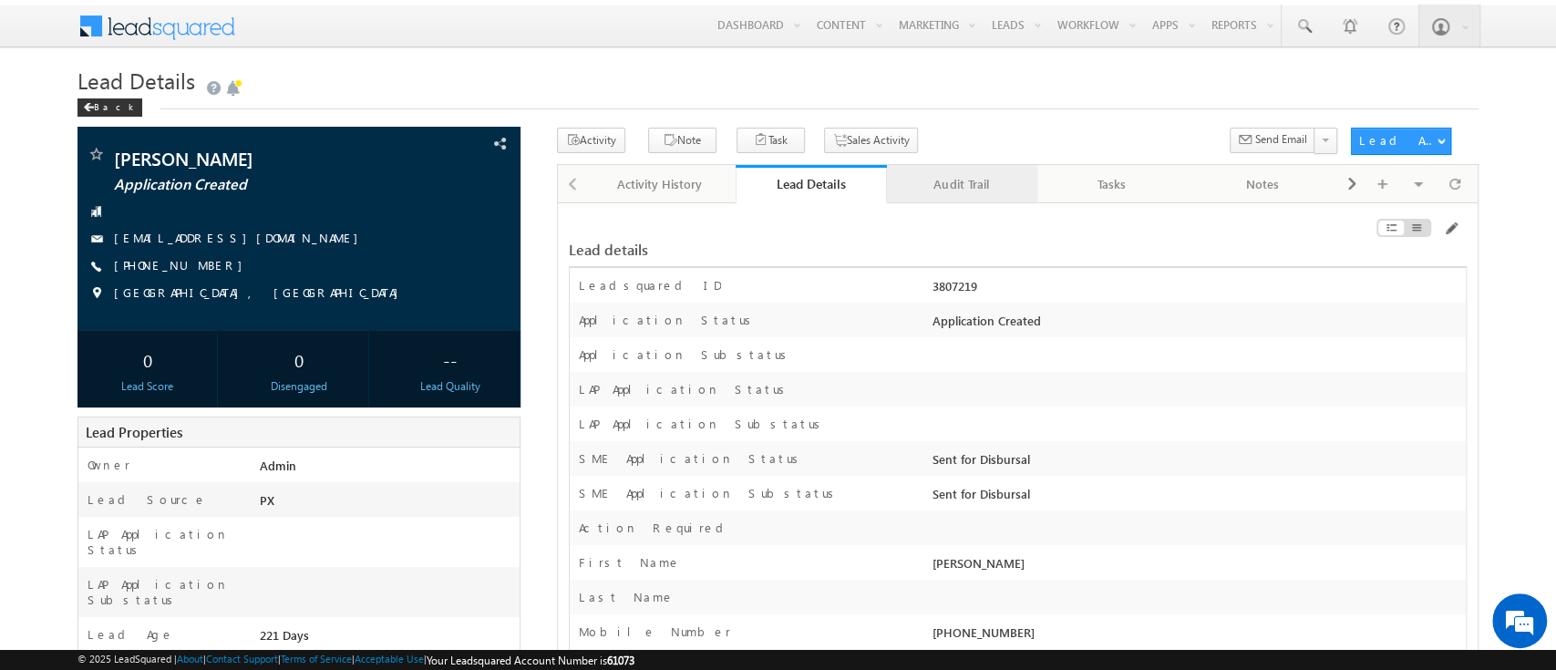
click at [949, 179] on div "Audit Trail" at bounding box center [960, 184] width 119 height 22
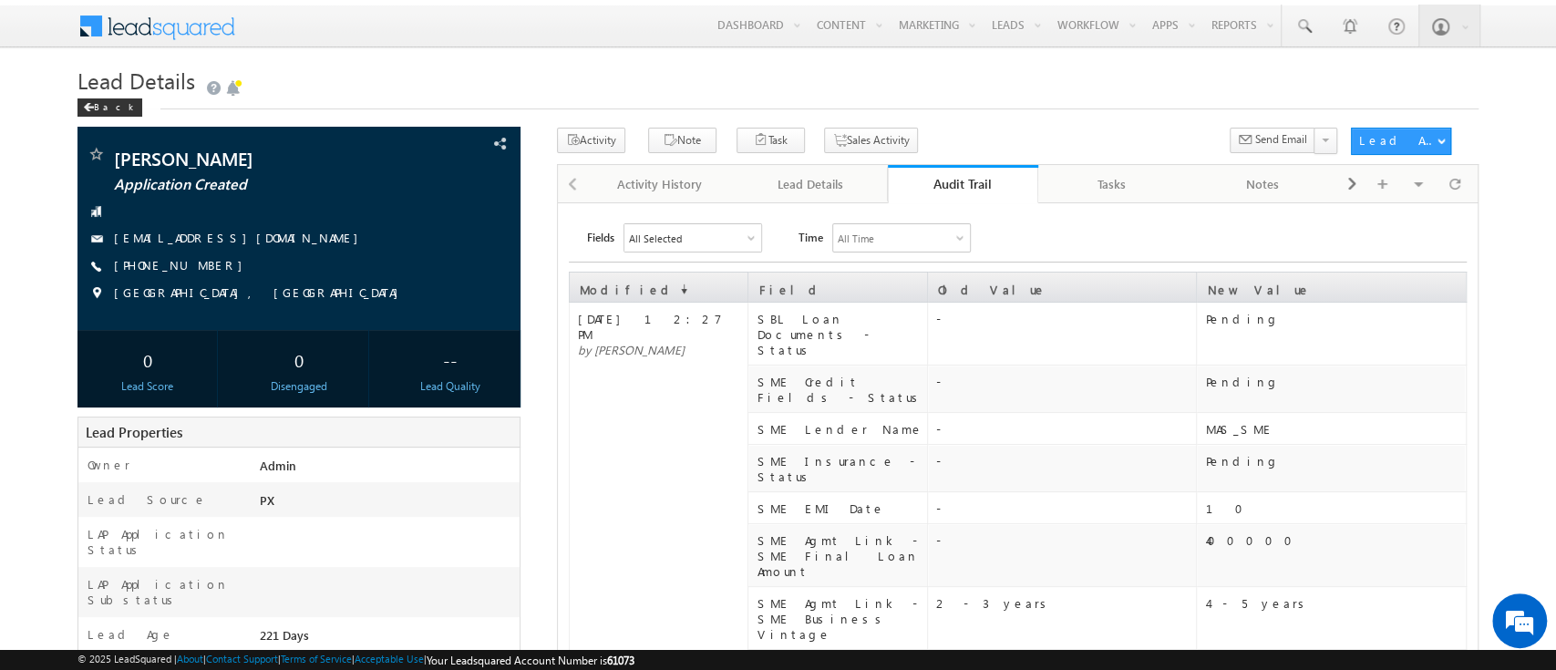
drag, startPoint x: 949, startPoint y: 179, endPoint x: 936, endPoint y: 186, distance: 14.7
click at [936, 187] on div "Audit Trail" at bounding box center [961, 183] width 123 height 17
click at [773, 182] on div "Lead Details" at bounding box center [809, 184] width 119 height 22
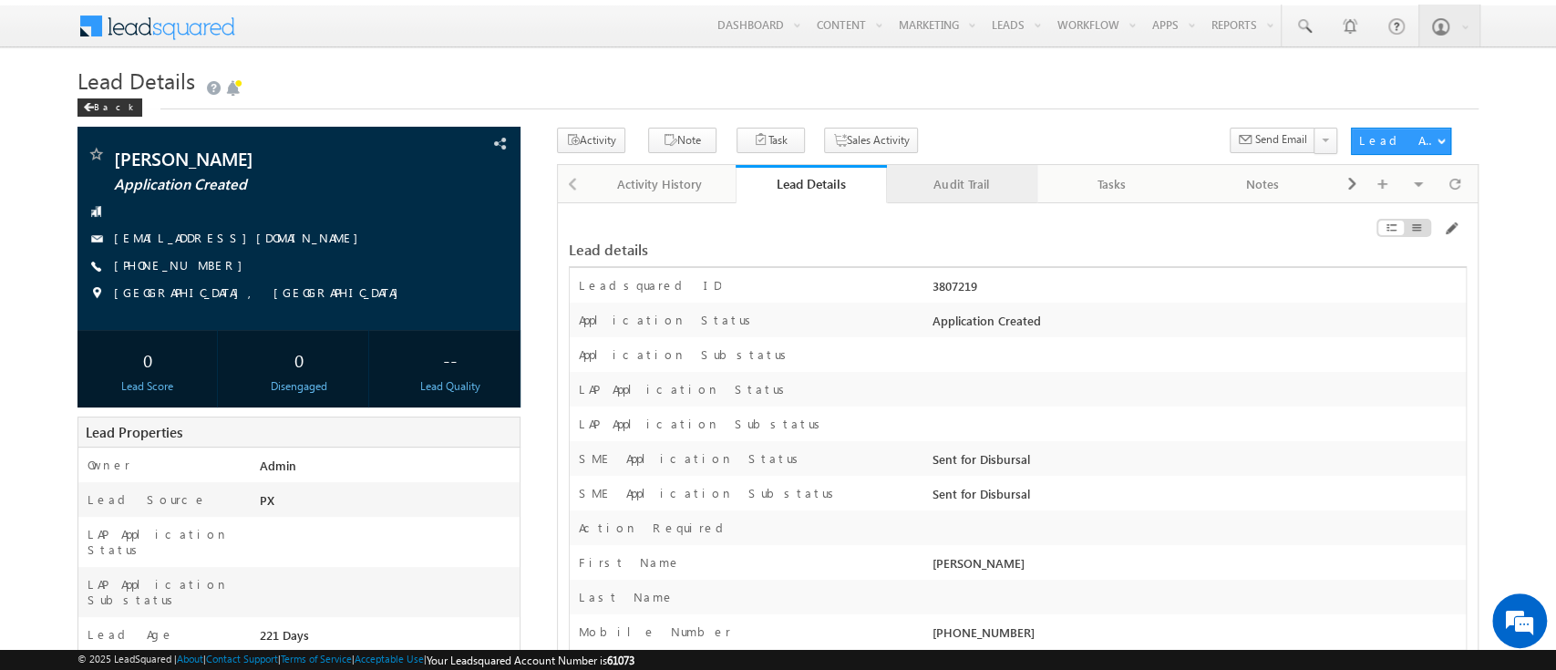
click at [945, 197] on link "Audit Trail" at bounding box center [962, 184] width 150 height 38
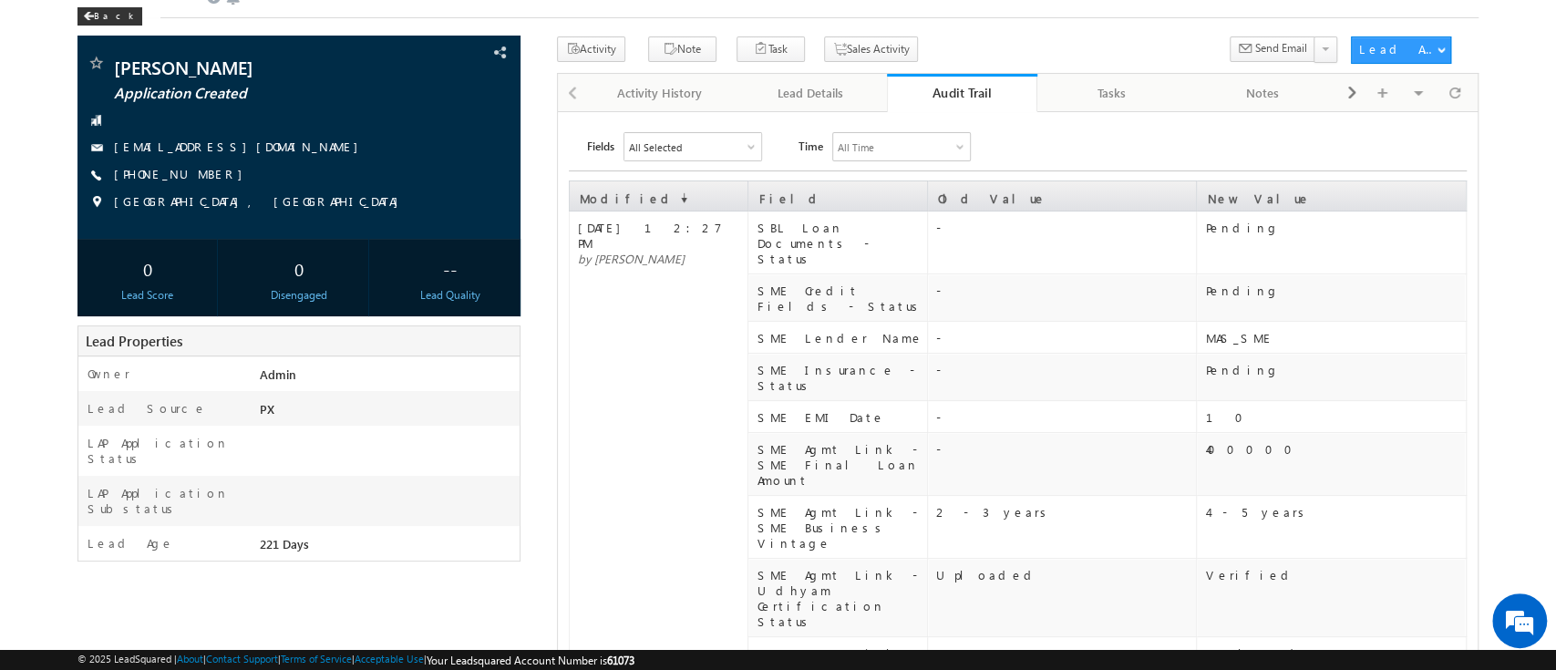
scroll to position [95, 0]
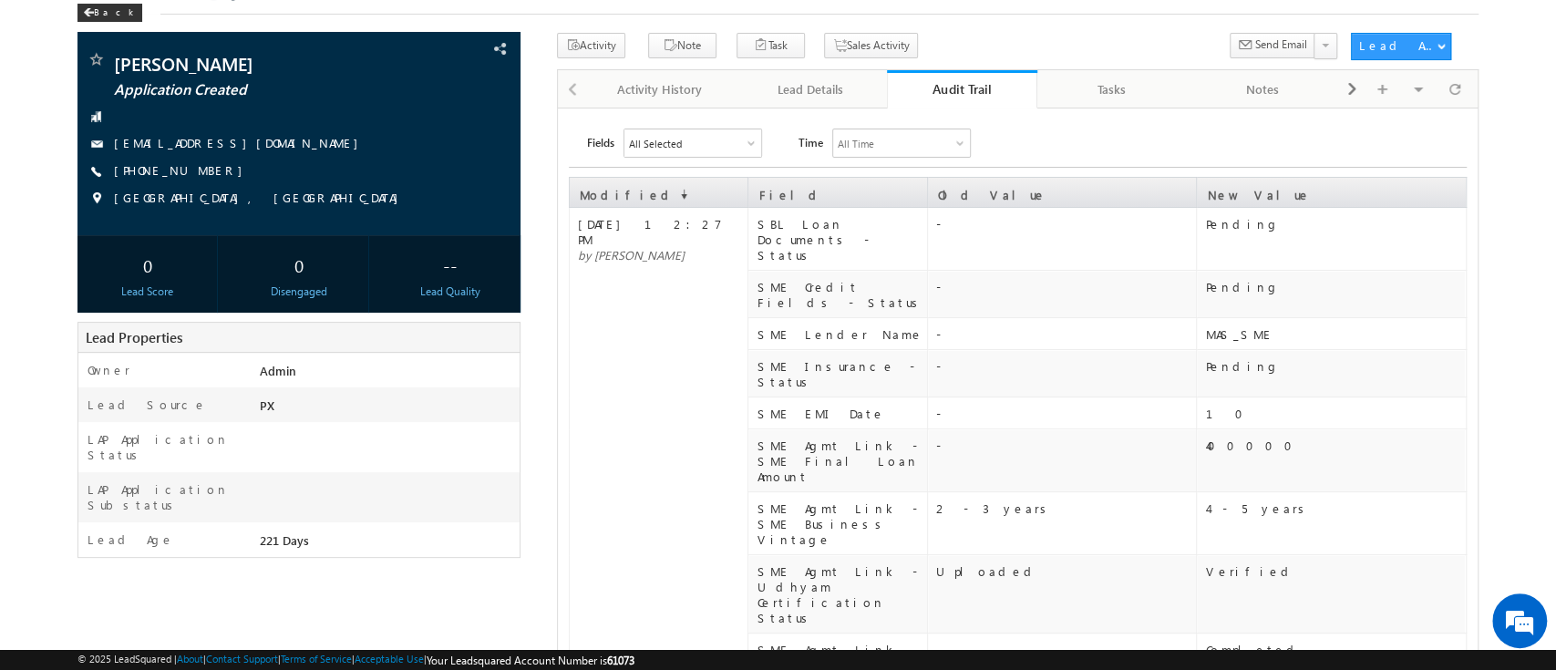
click at [928, 95] on div "Audit Trail" at bounding box center [961, 88] width 123 height 17
click at [962, 91] on div "Audit Trail" at bounding box center [961, 88] width 123 height 17
click at [853, 87] on div "Lead Details" at bounding box center [809, 89] width 119 height 22
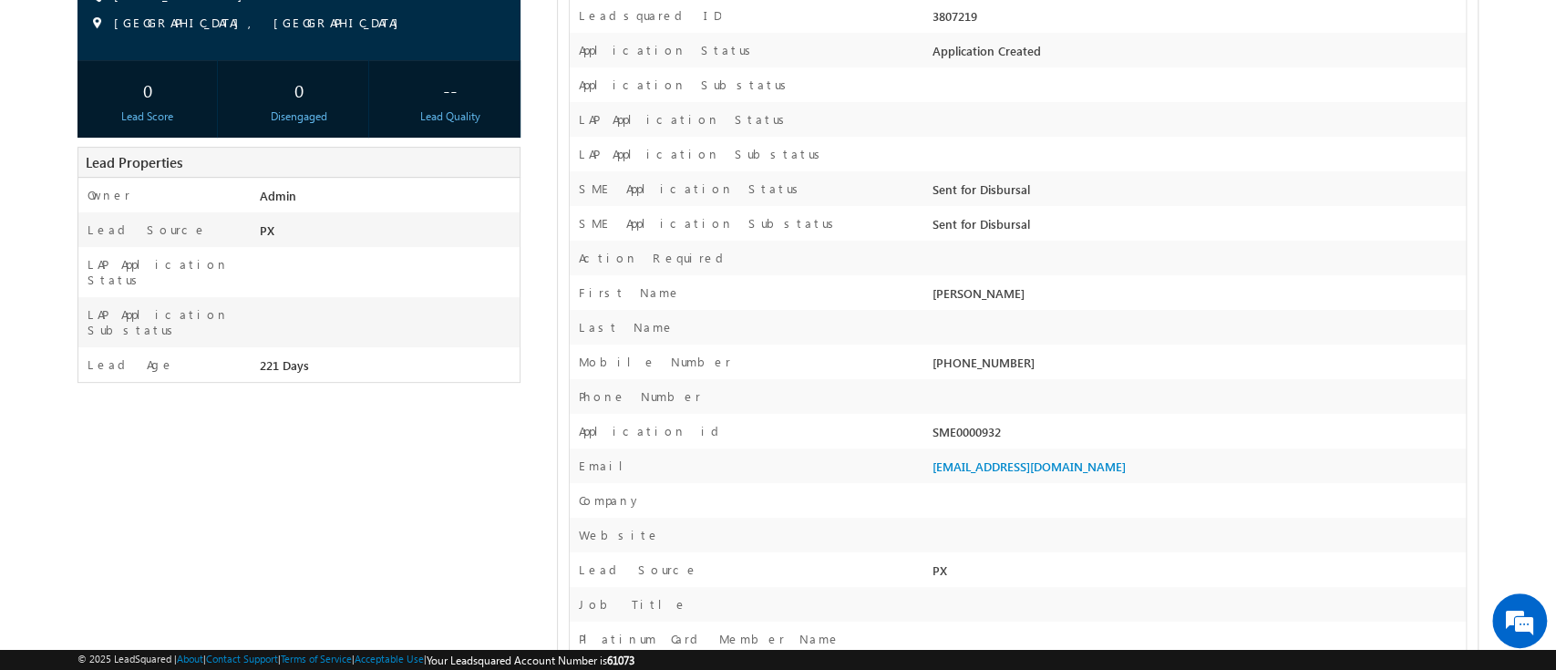
scroll to position [0, 0]
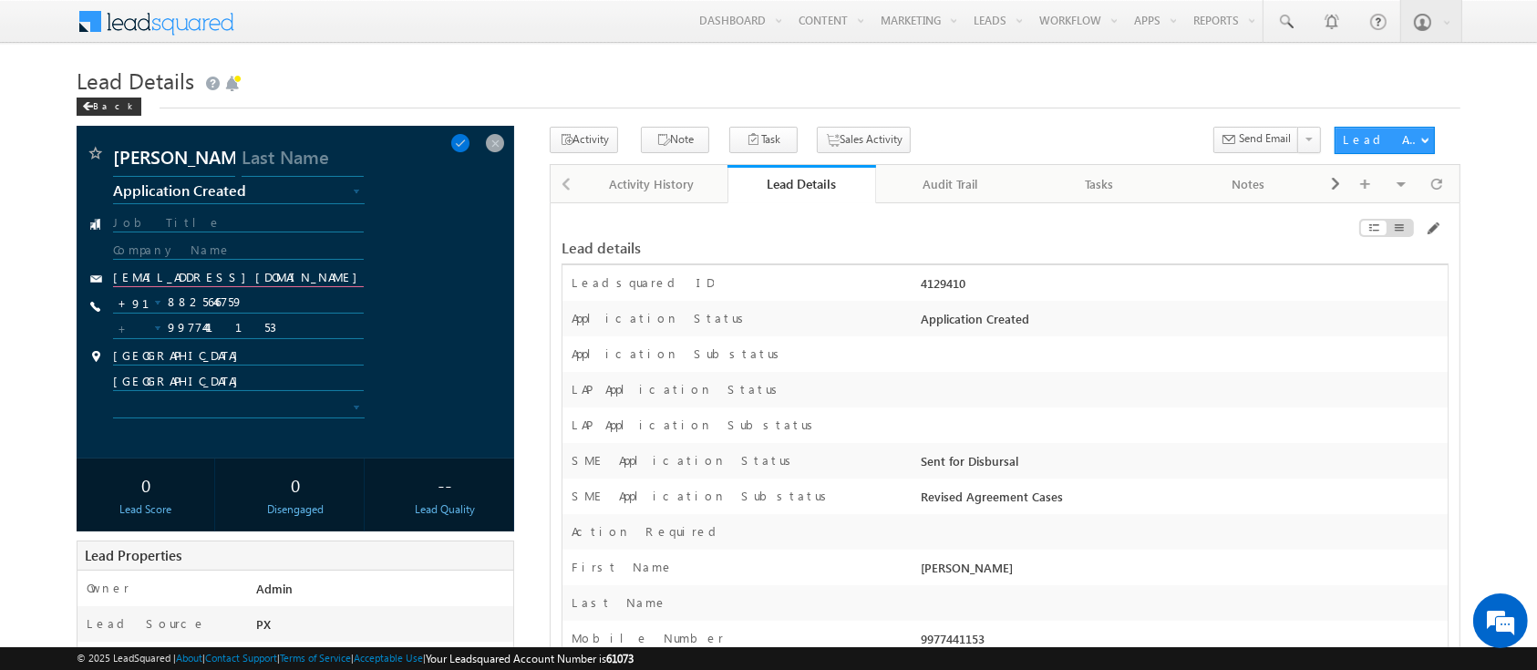
click at [284, 272] on input "[EMAIL_ADDRESS][DOMAIN_NAME]" at bounding box center [238, 278] width 251 height 17
paste input "[PERSON_NAME][EMAIL_ADDRESS][PERSON_NAME][DOMAIN_NAME]"
type input "[PERSON_NAME][EMAIL_ADDRESS][PERSON_NAME][DOMAIN_NAME]"
click at [470, 141] on span at bounding box center [460, 143] width 20 height 20
click at [324, 339] on input "9977441153" at bounding box center [238, 328] width 251 height 22
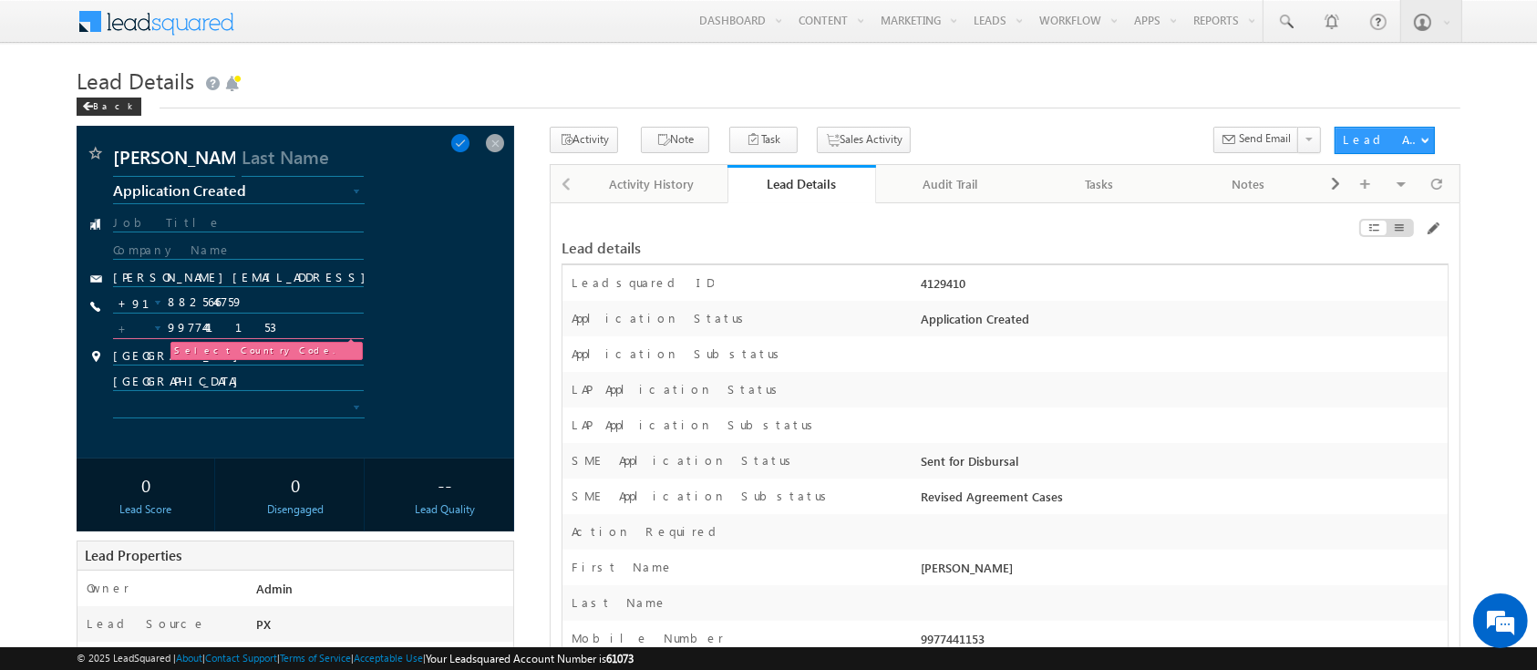
click at [156, 328] on div at bounding box center [155, 328] width 9 height 9
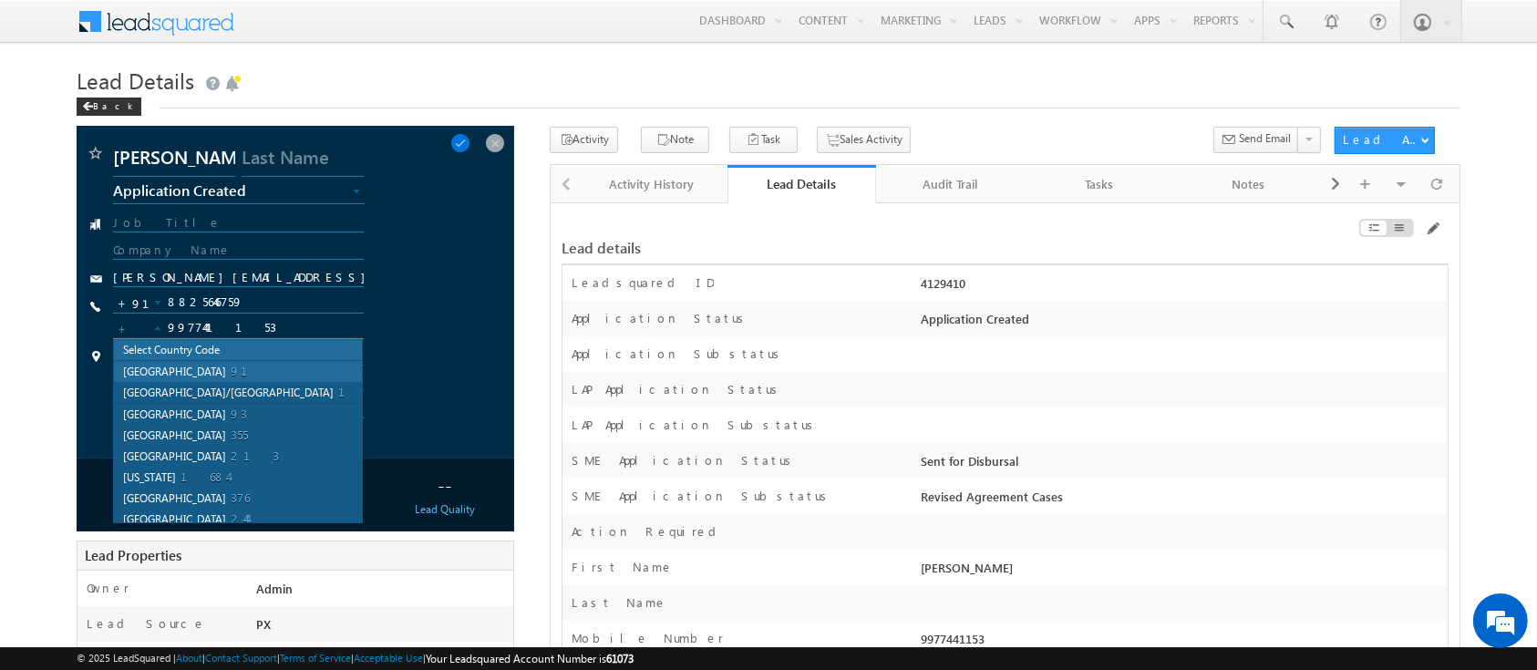
click at [167, 369] on li "India 91" at bounding box center [238, 371] width 248 height 21
type input "+91"
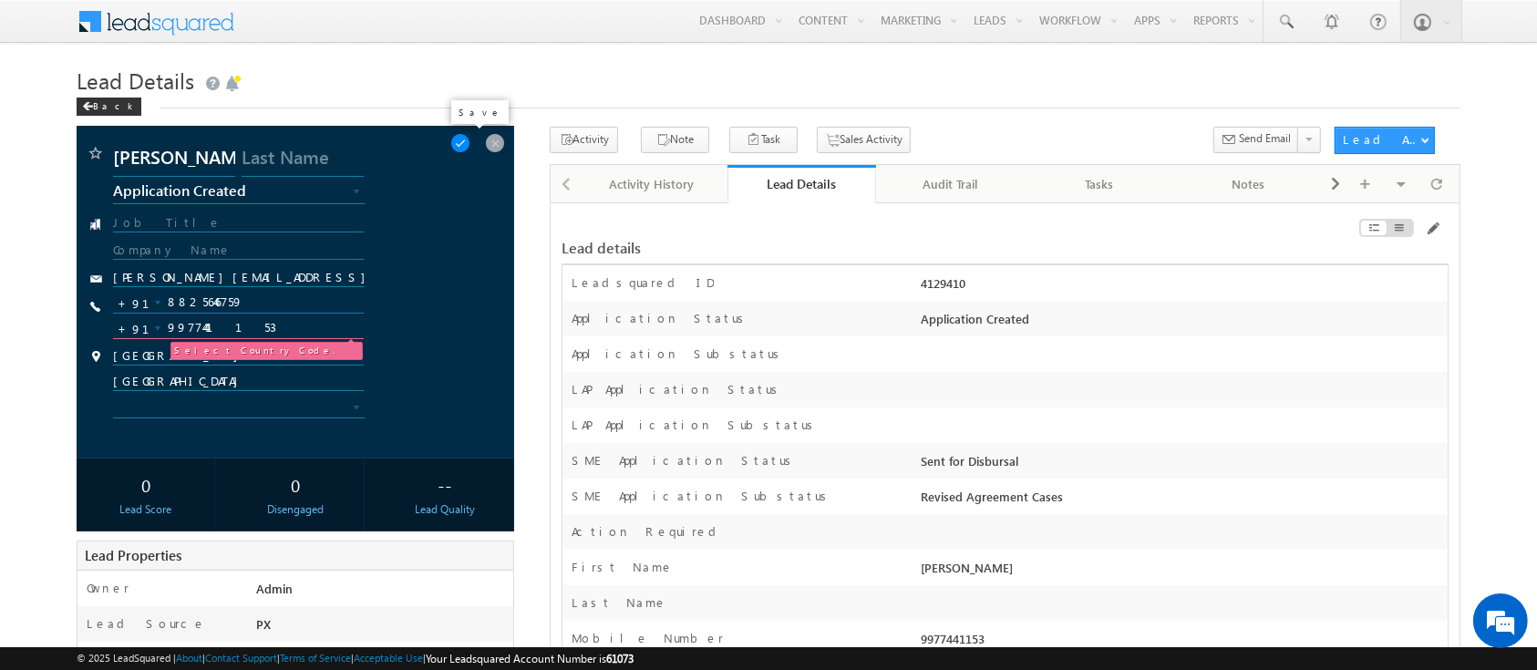
click at [470, 147] on span at bounding box center [460, 143] width 20 height 20
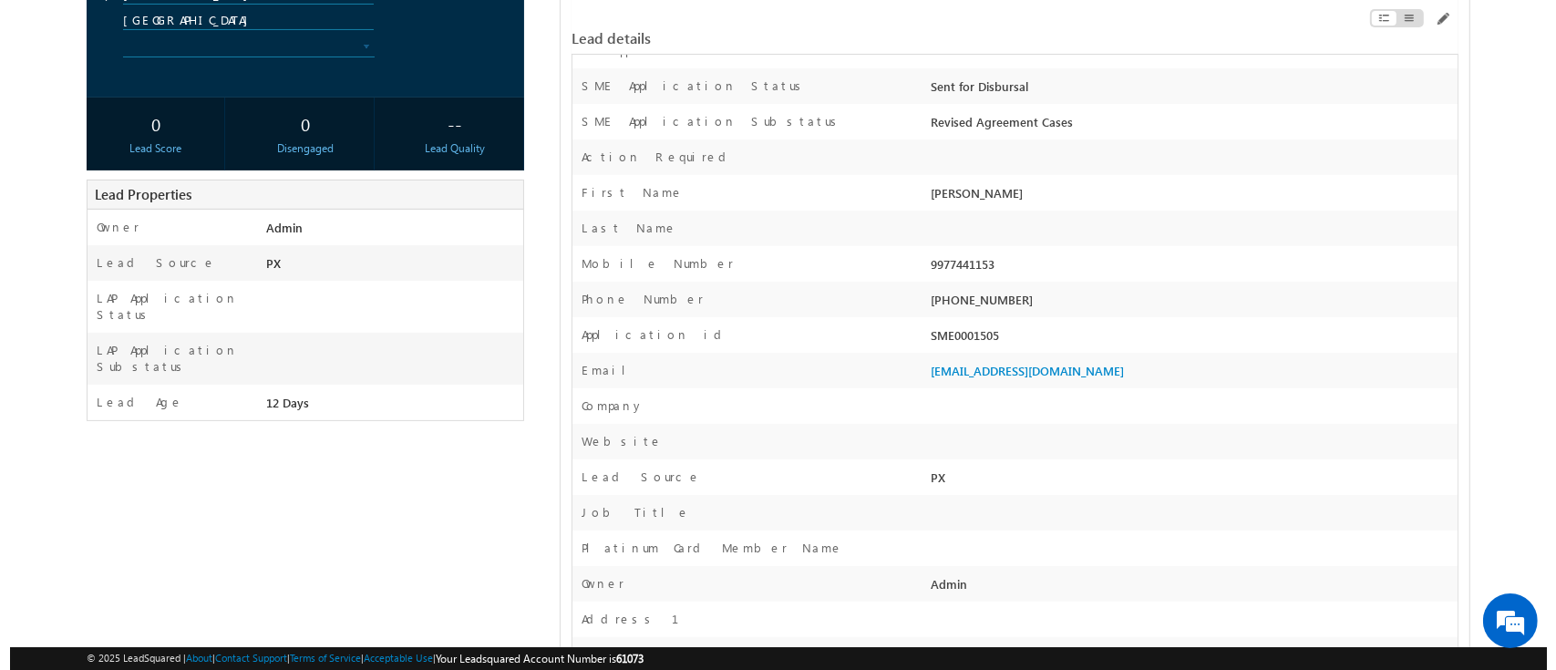
scroll to position [362, 0]
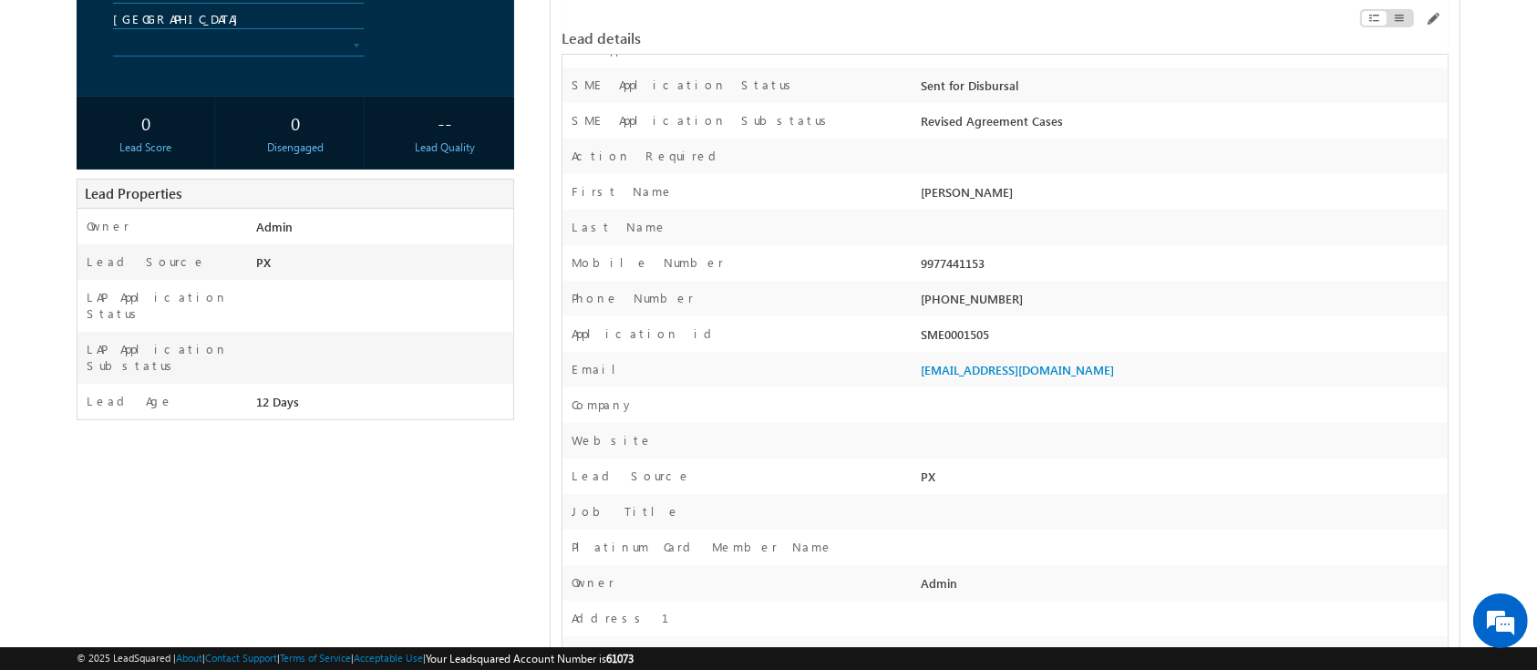
click at [964, 326] on div "SME0001505" at bounding box center [1181, 338] width 530 height 26
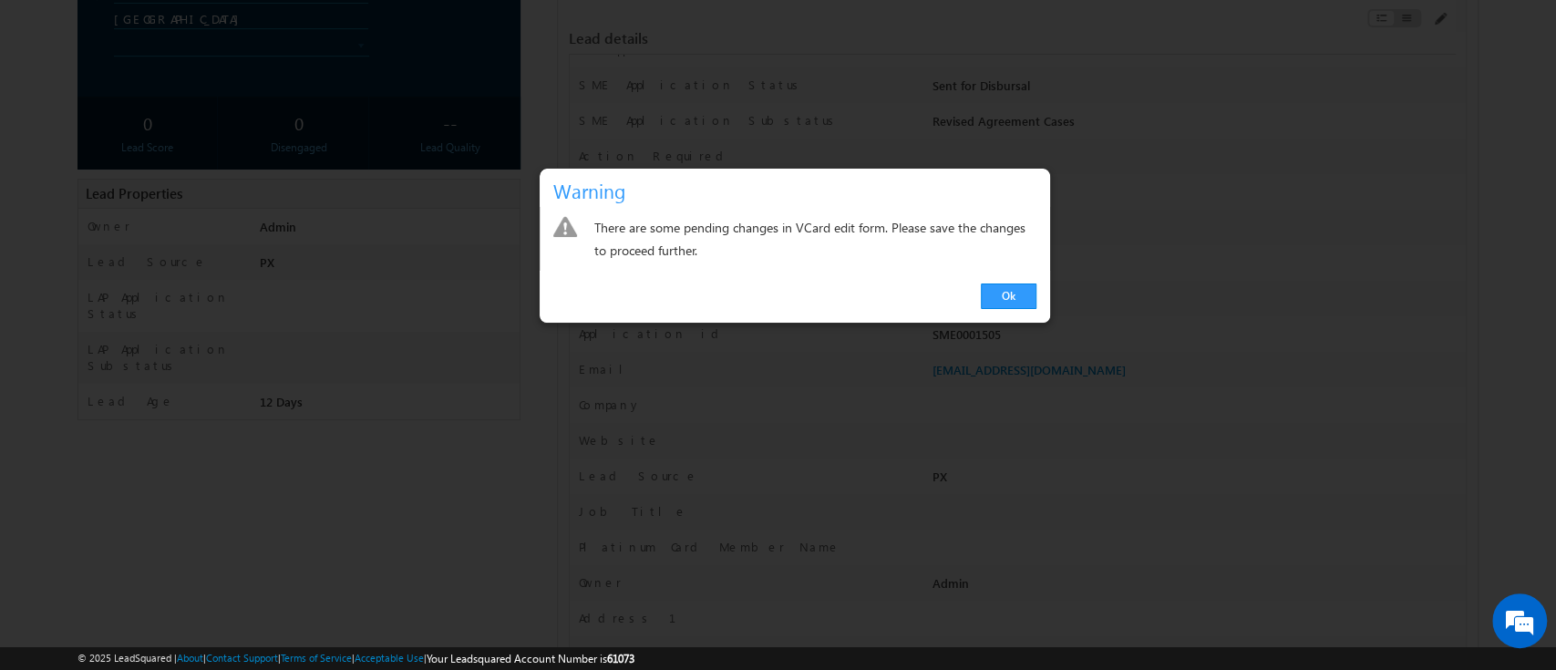
copy div "SME0001505"
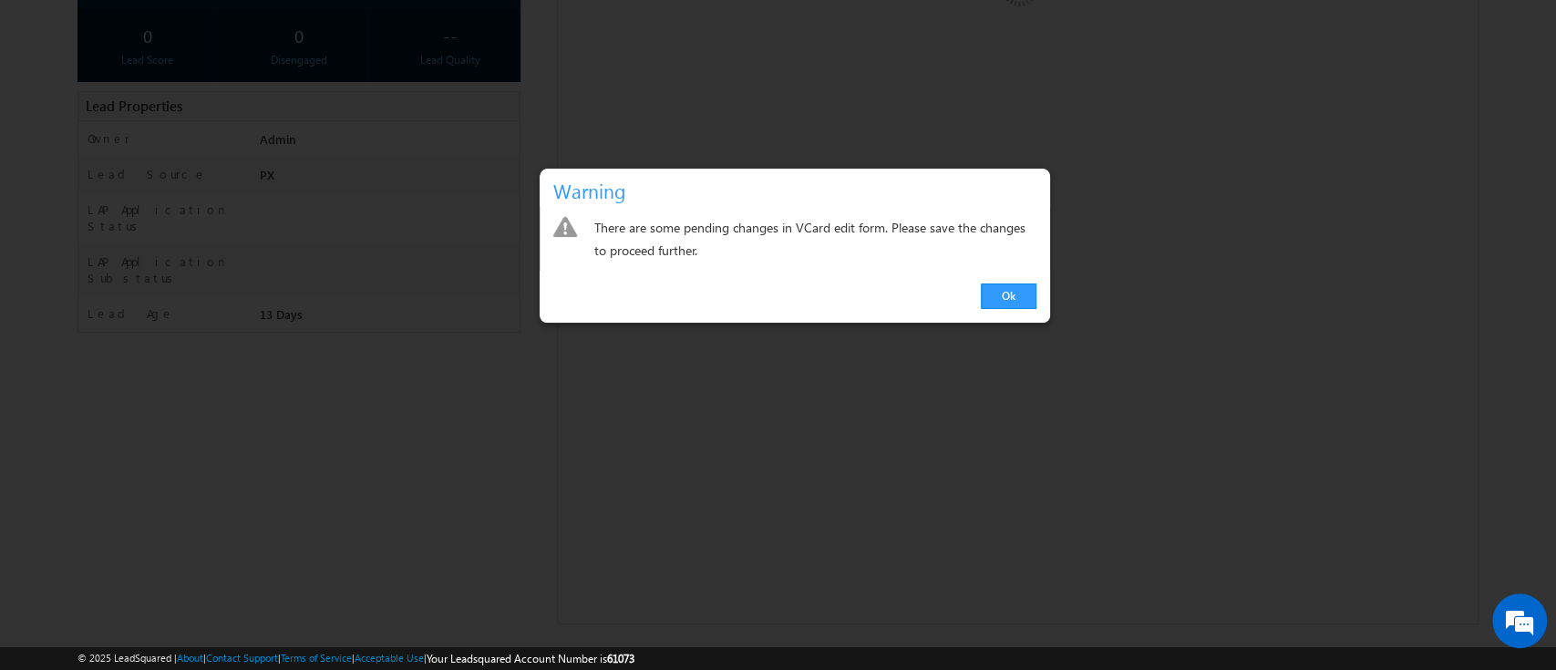
scroll to position [317, 0]
click at [1009, 296] on link "Ok" at bounding box center [1009, 296] width 56 height 26
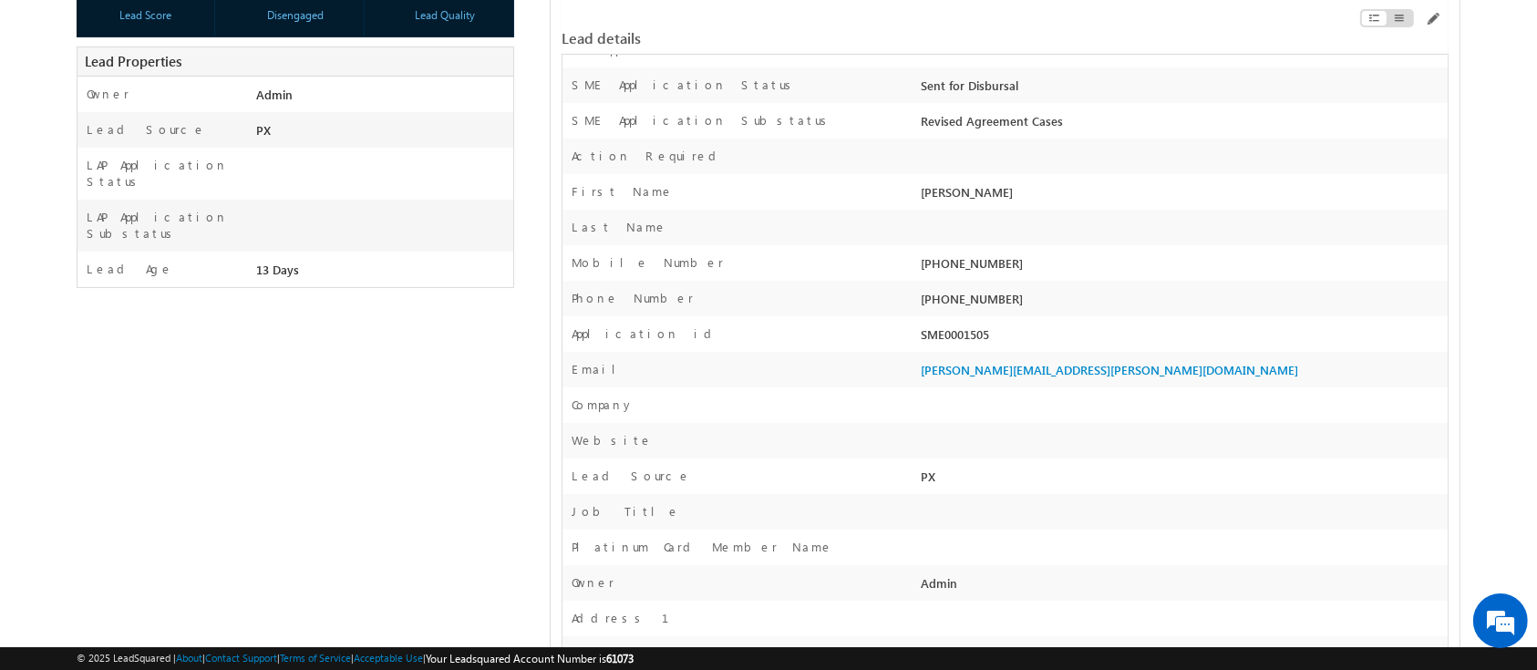
scroll to position [0, 0]
